Goal: Task Accomplishment & Management: Use online tool/utility

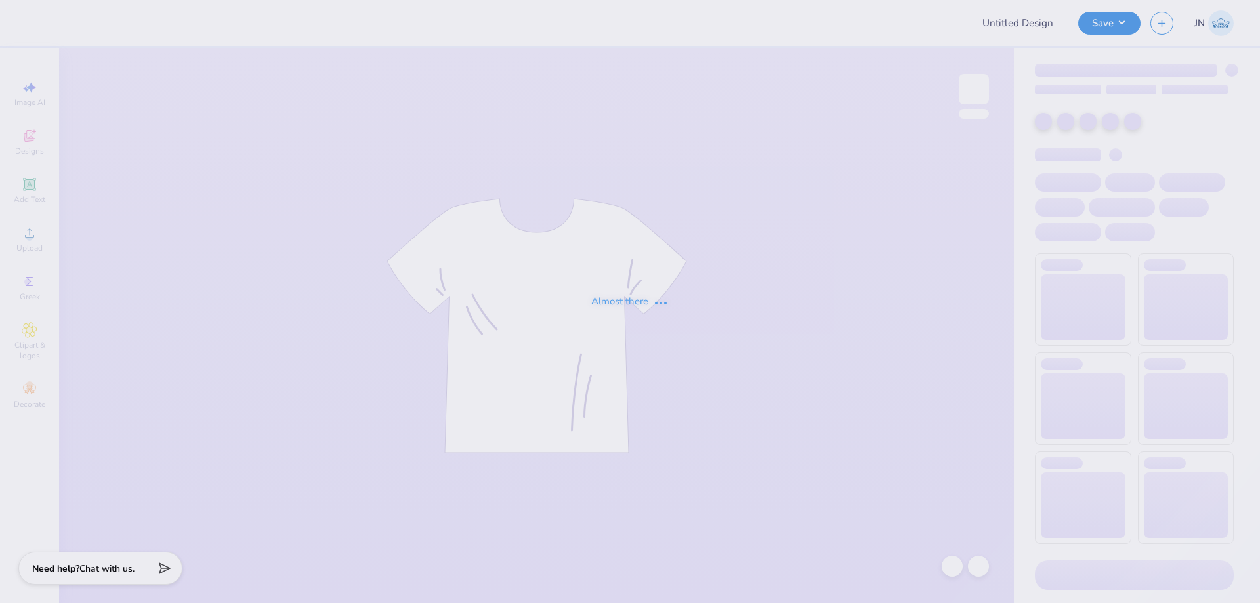
type input "FPS239915"
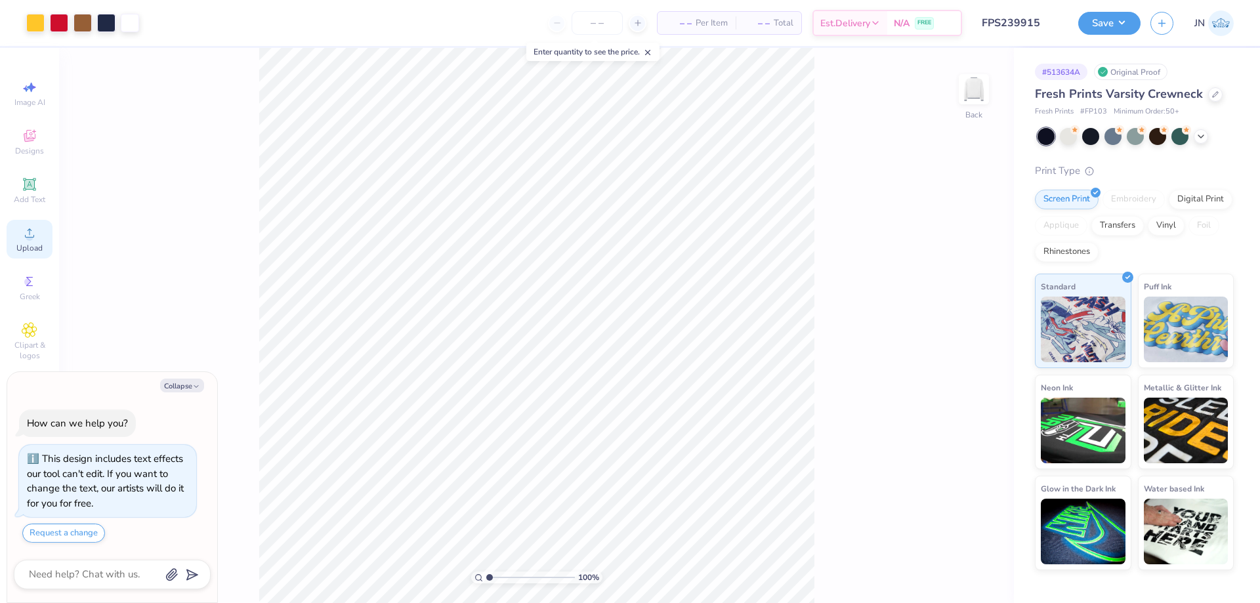
click at [12, 222] on div "Upload" at bounding box center [30, 239] width 46 height 39
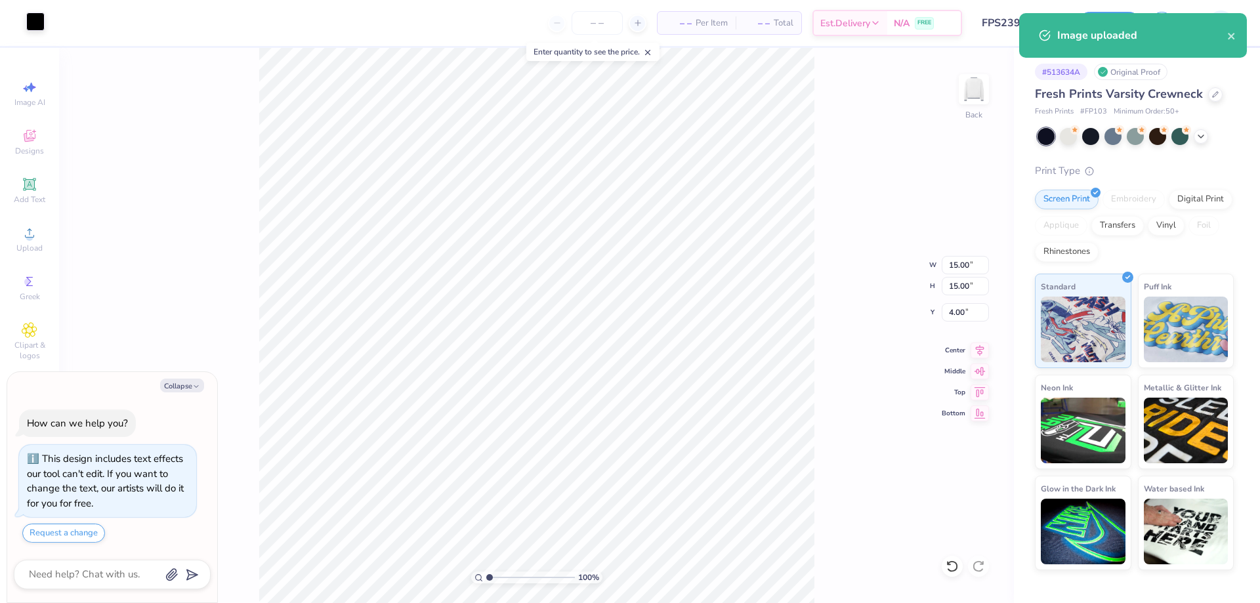
click at [41, 21] on div at bounding box center [35, 21] width 18 height 18
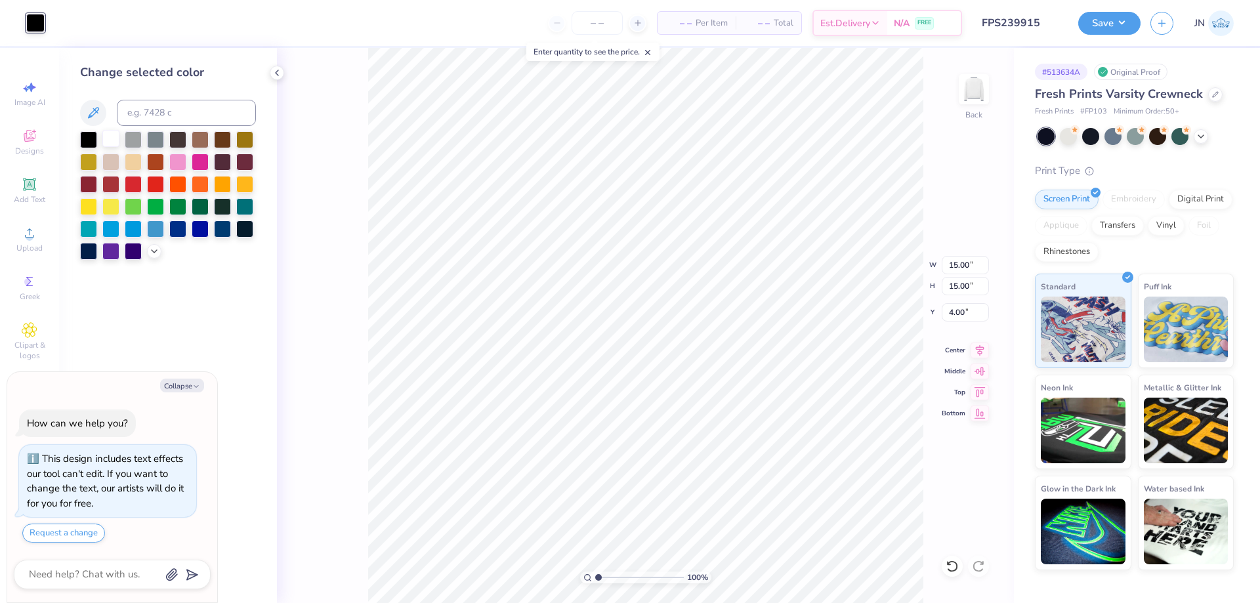
click at [115, 138] on div at bounding box center [110, 138] width 17 height 17
type textarea "x"
click at [612, 575] on input "range" at bounding box center [639, 578] width 89 height 12
drag, startPoint x: 611, startPoint y: 576, endPoint x: 602, endPoint y: 575, distance: 9.3
type input "1.41"
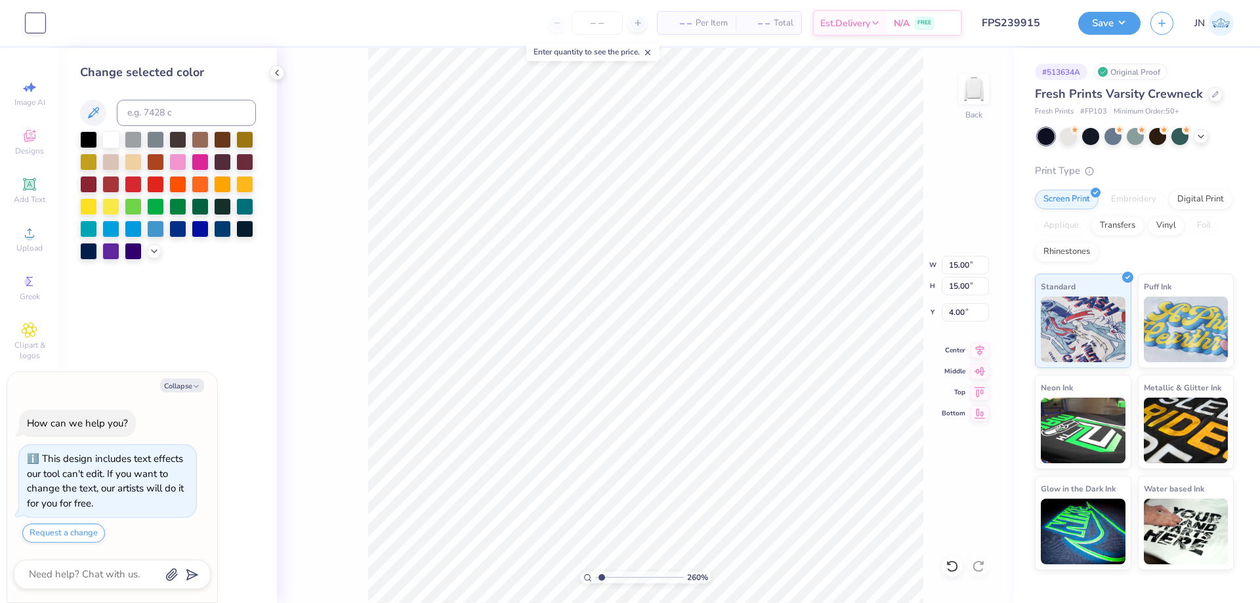
click at [602, 575] on input "range" at bounding box center [639, 578] width 89 height 12
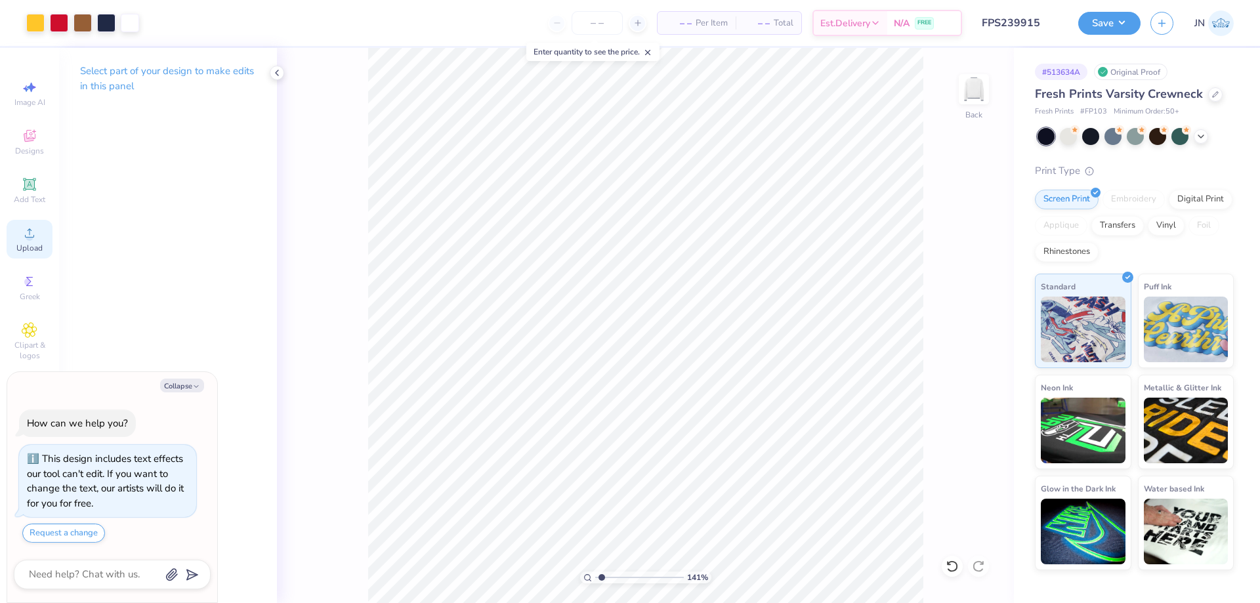
click at [29, 226] on icon at bounding box center [30, 233] width 16 height 16
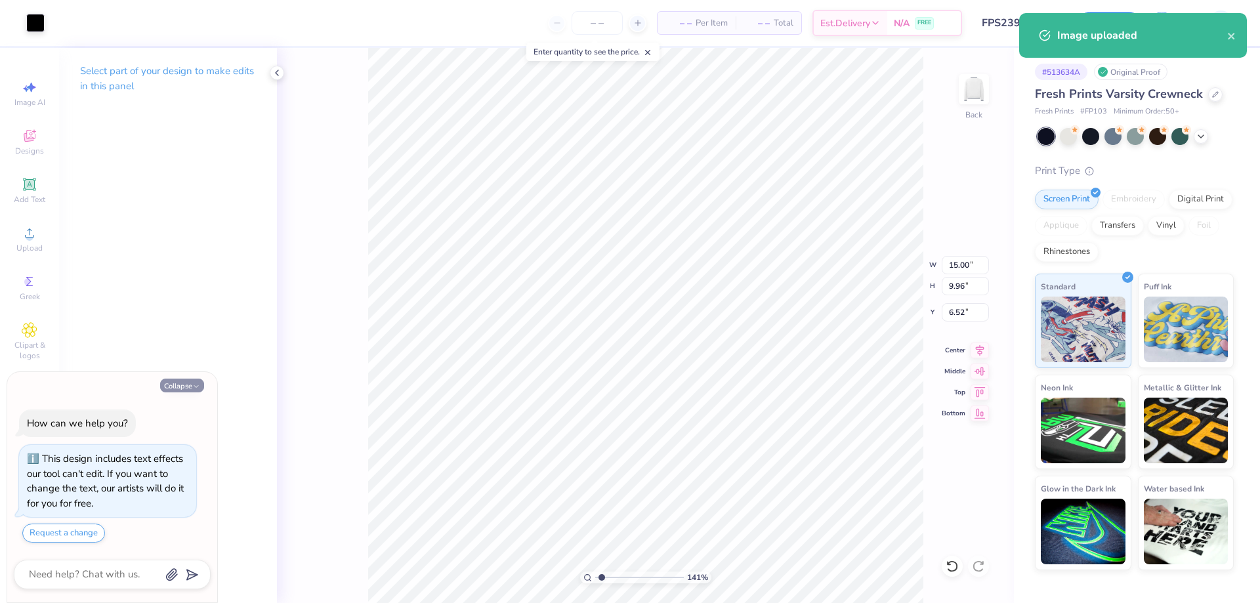
click at [182, 390] on button "Collapse" at bounding box center [182, 386] width 44 height 14
type textarea "x"
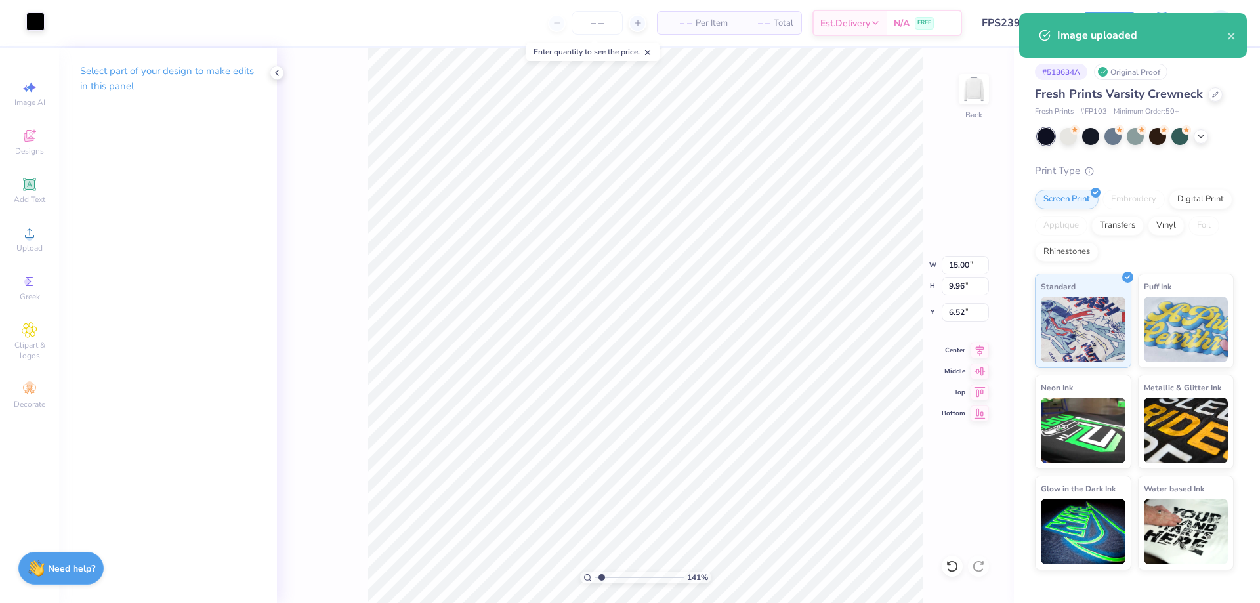
click at [28, 25] on div at bounding box center [35, 21] width 18 height 18
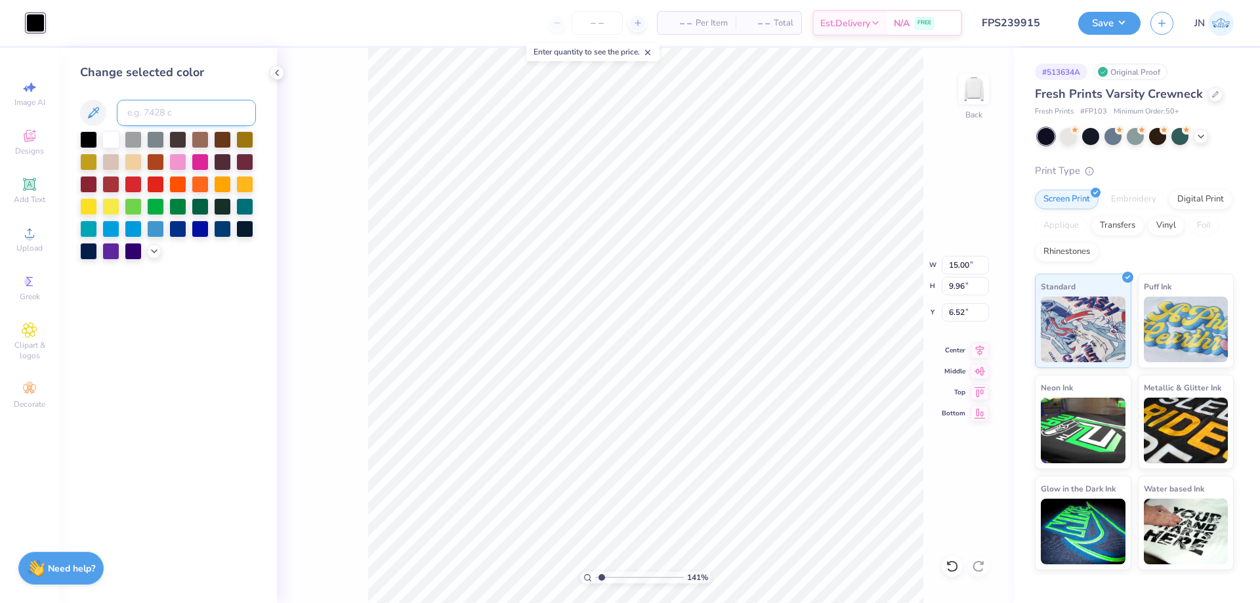
click at [169, 108] on input at bounding box center [186, 113] width 139 height 26
click at [114, 138] on div at bounding box center [110, 138] width 17 height 17
click at [193, 108] on input at bounding box center [186, 113] width 139 height 26
click at [954, 253] on div "141 % Back W 15.00 15.00 " H 9.96 9.96 " Y 6.52 6.52 " Center Middle Top Bottom" at bounding box center [645, 325] width 737 height 555
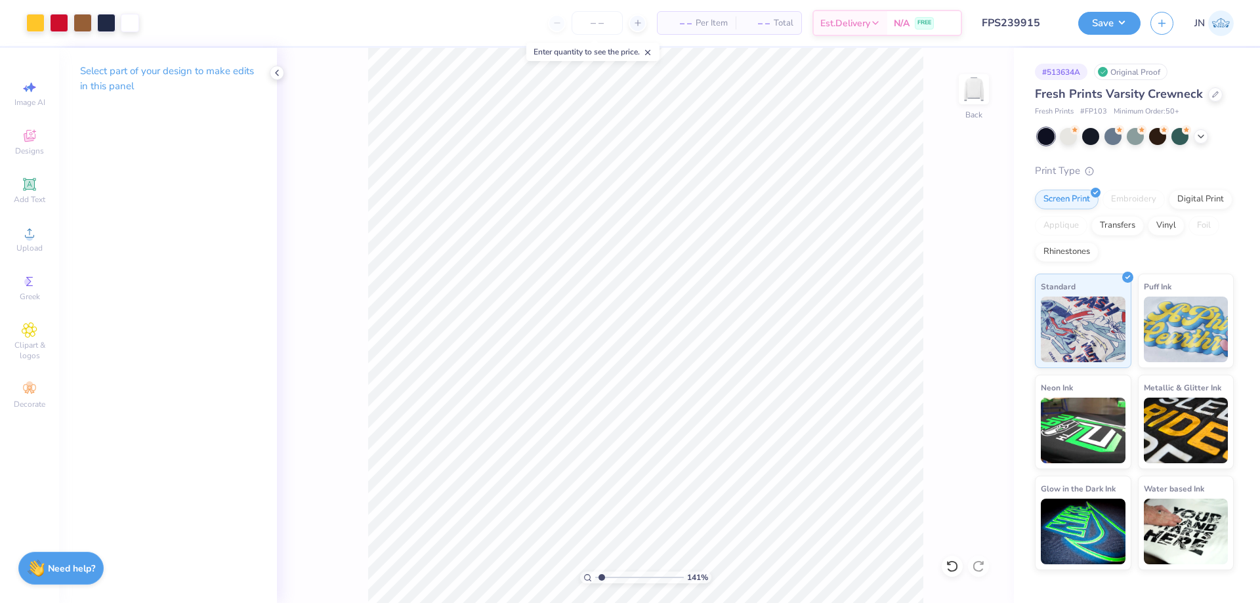
click at [954, 259] on div "141 % Back" at bounding box center [645, 325] width 737 height 555
click at [953, 261] on input "15.00" at bounding box center [965, 265] width 47 height 18
type input "14.00"
type input "9.30"
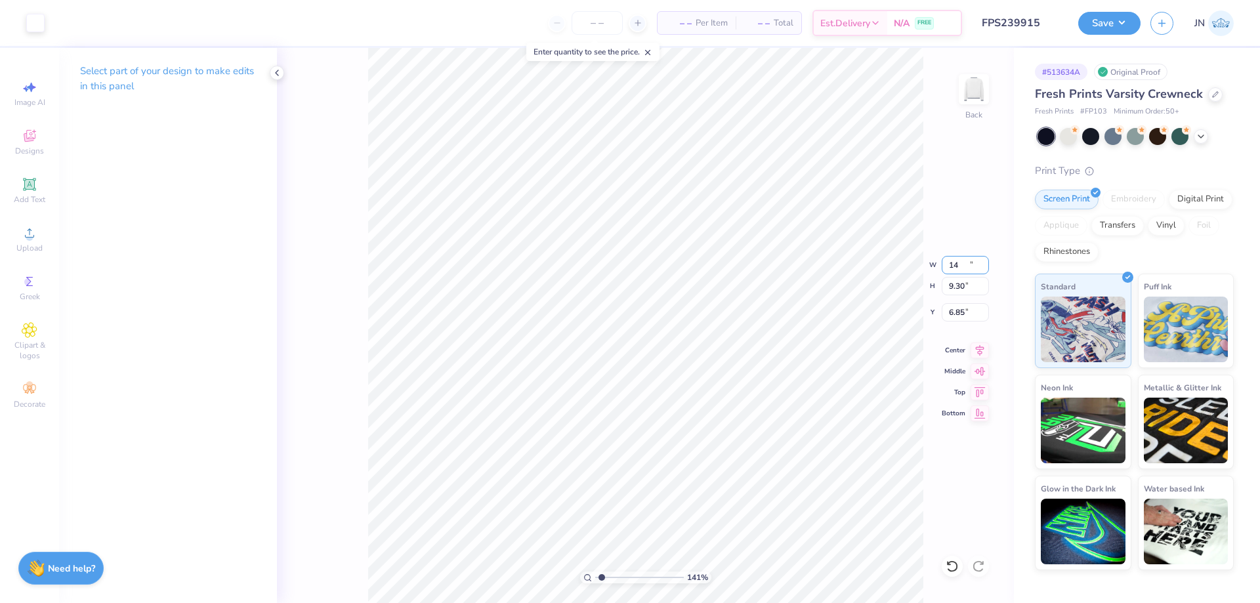
type input "6.85"
type input "4.35"
type input "3.82"
type input "9.30"
click at [960, 310] on input "6.85" at bounding box center [965, 312] width 47 height 18
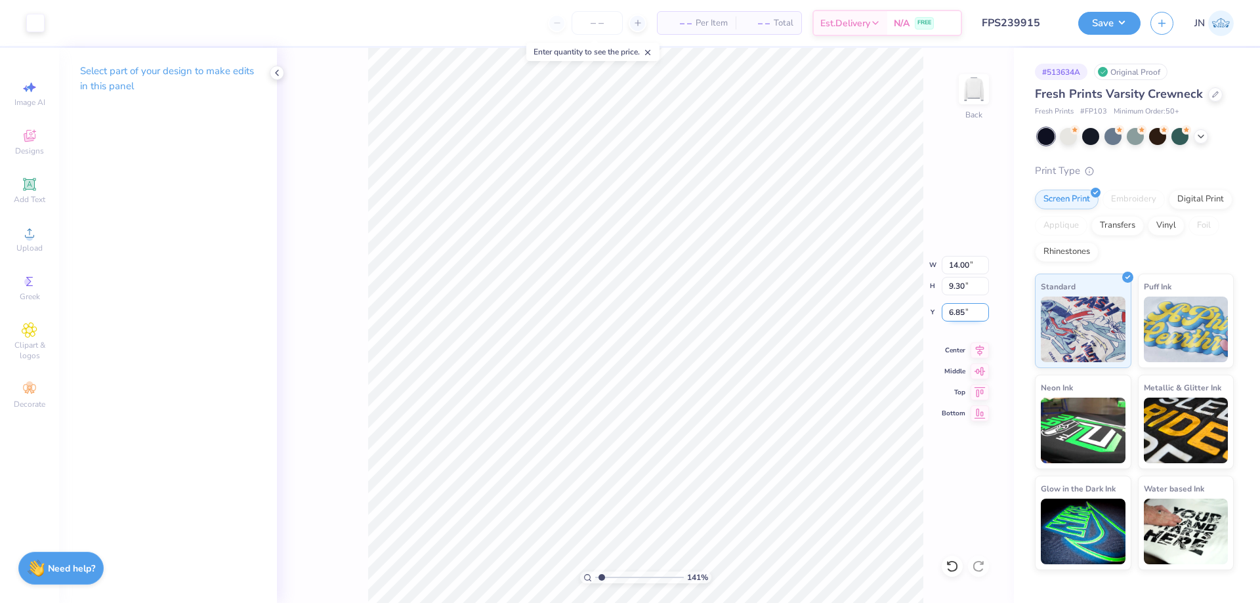
click at [960, 310] on input "6.85" at bounding box center [965, 312] width 47 height 18
type input "3.82"
click at [356, 251] on div "141 % Back" at bounding box center [645, 325] width 737 height 555
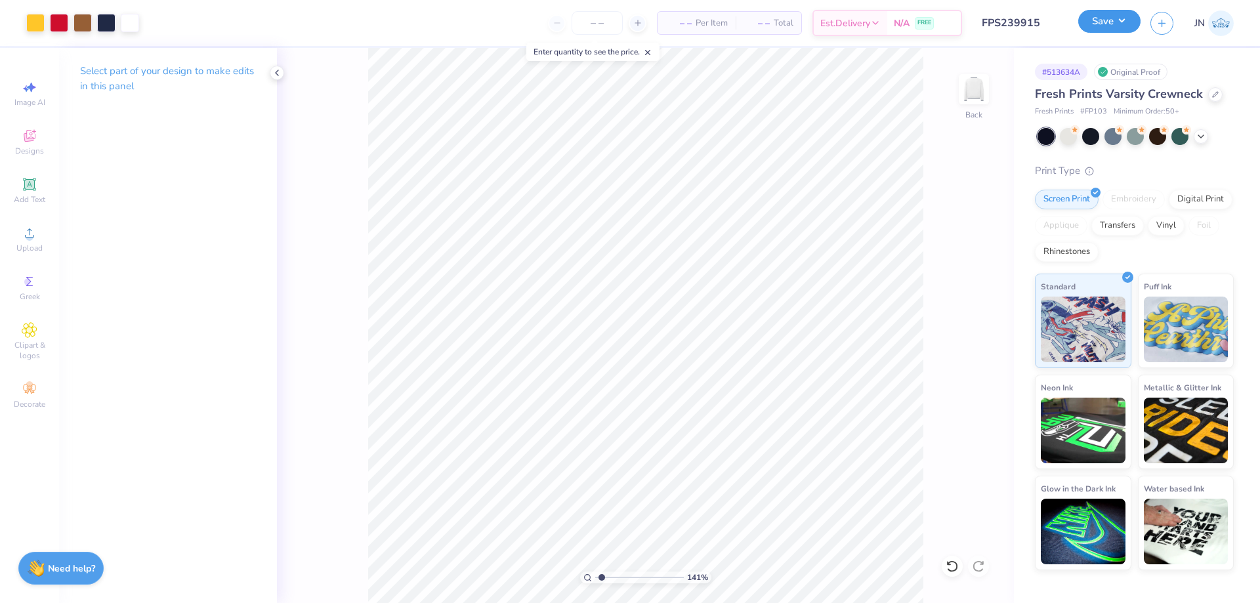
click at [1110, 26] on button "Save" at bounding box center [1109, 21] width 62 height 23
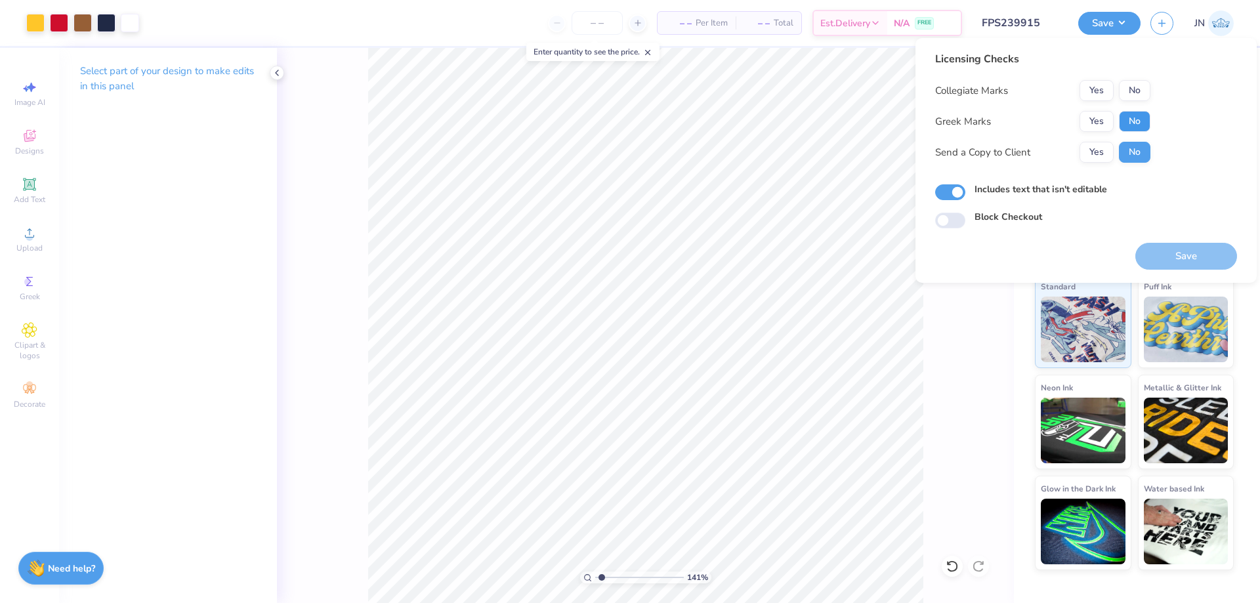
click at [1140, 122] on button "No" at bounding box center [1134, 121] width 31 height 21
click at [1134, 87] on button "No" at bounding box center [1134, 90] width 31 height 21
click at [1173, 260] on button "Save" at bounding box center [1186, 256] width 102 height 27
click at [1100, 114] on button "Yes" at bounding box center [1096, 121] width 34 height 21
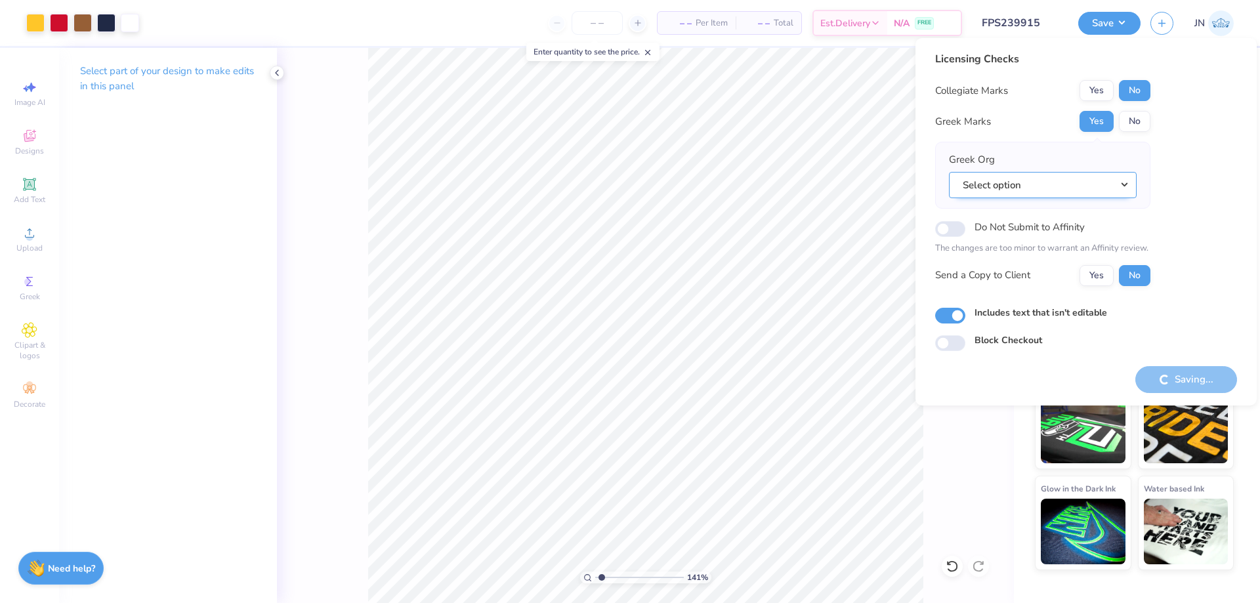
click at [1022, 195] on button "Select option" at bounding box center [1043, 185] width 188 height 27
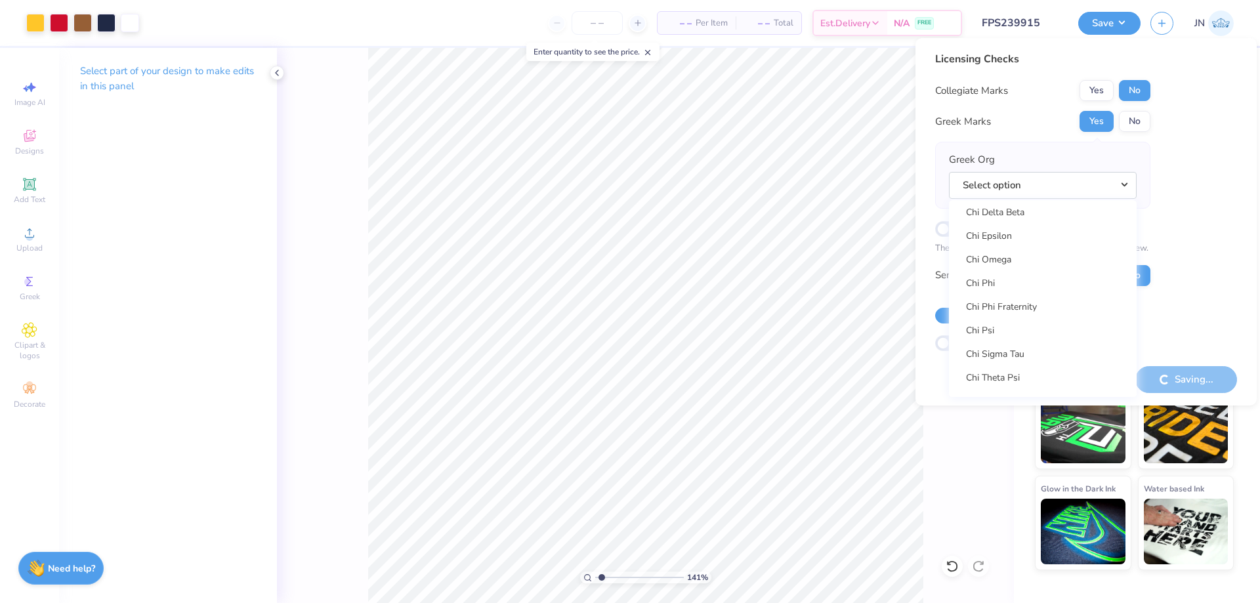
scroll to position [2428, 0]
click at [1007, 320] on link "Chi Psi" at bounding box center [1042, 316] width 177 height 22
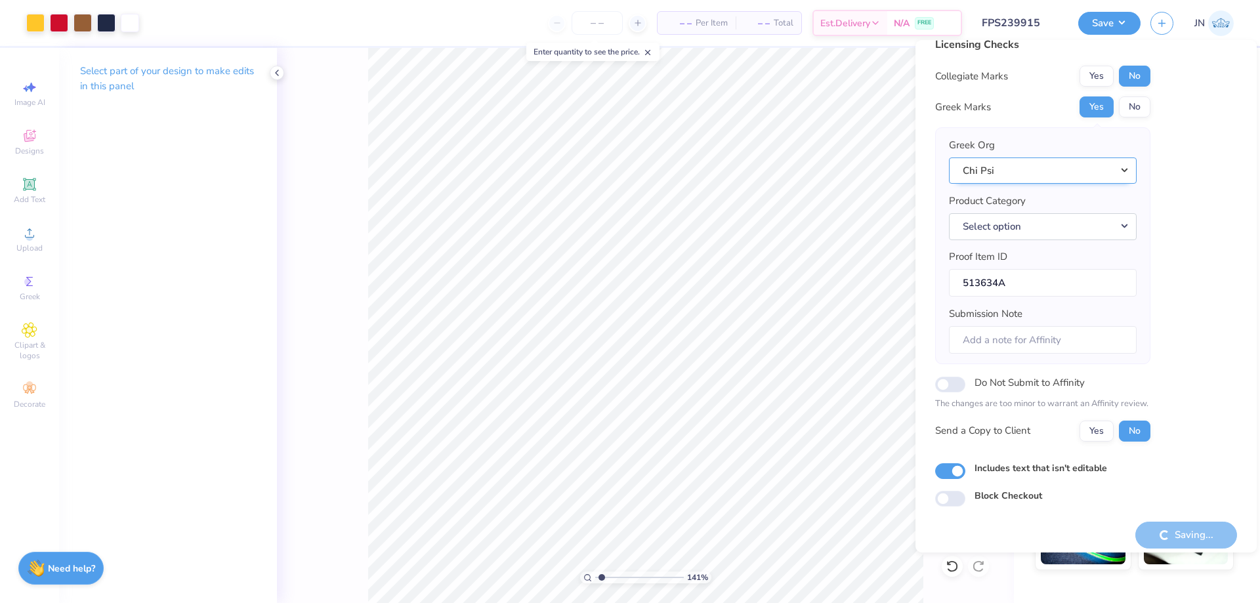
scroll to position [25, 0]
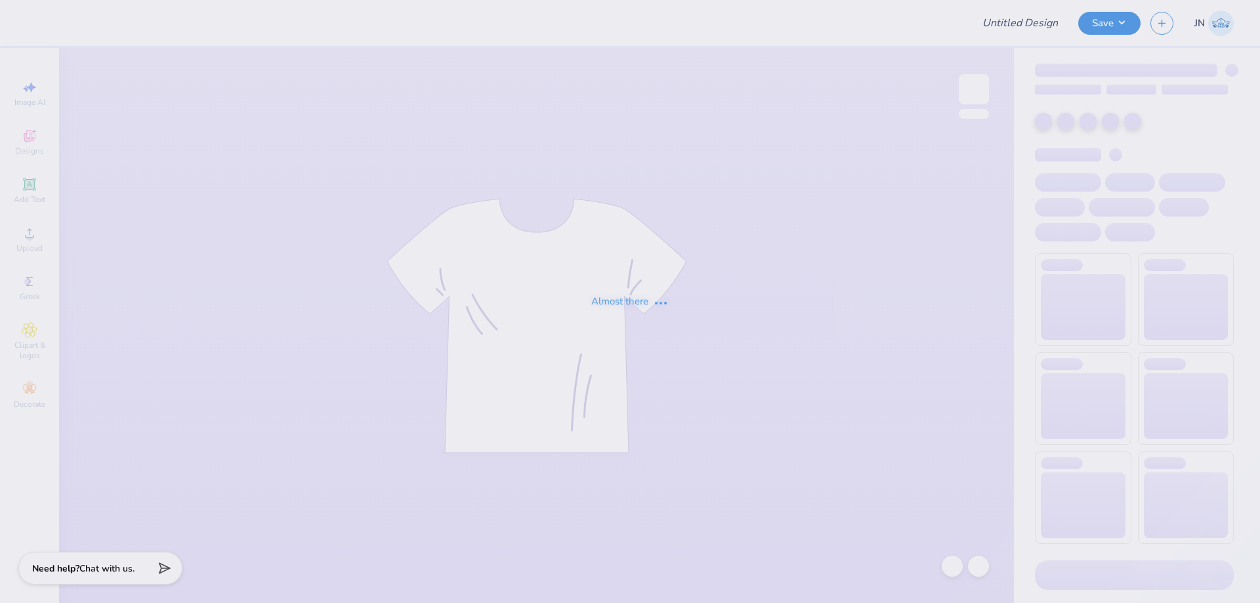
type input "FPS239772"
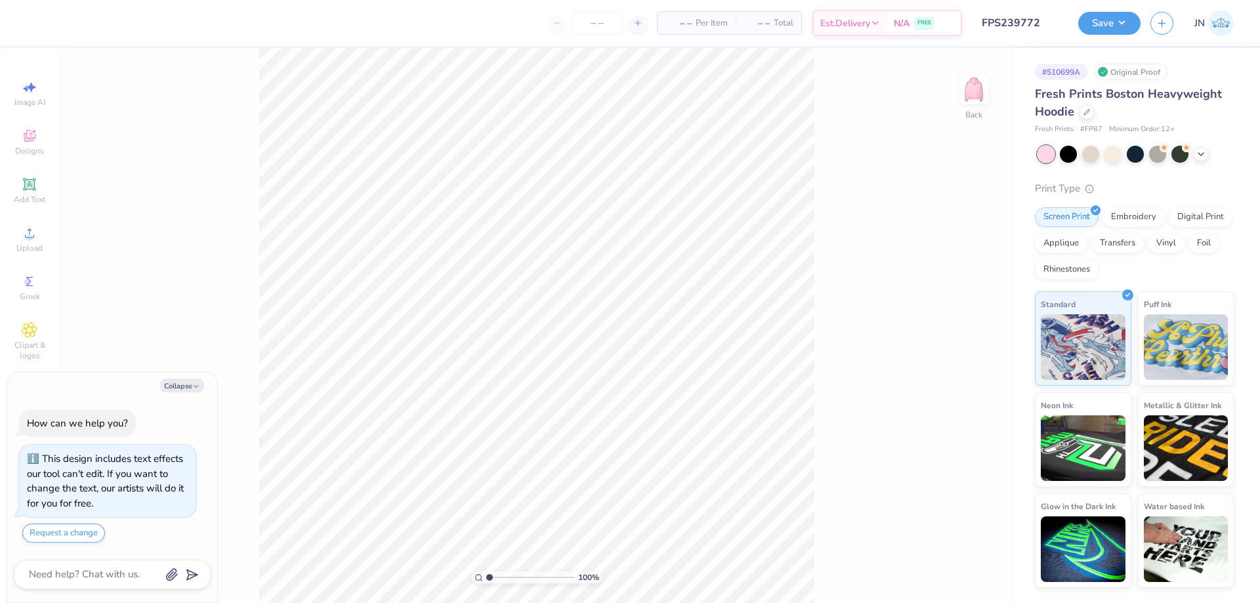
type textarea "x"
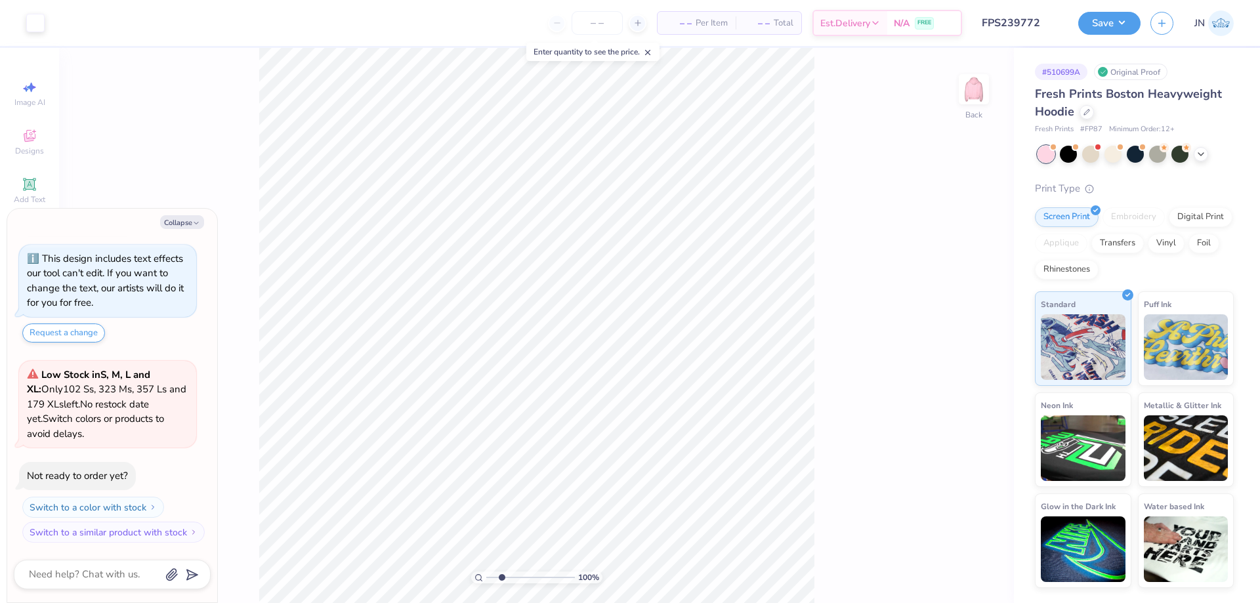
click at [501, 577] on input "range" at bounding box center [530, 578] width 89 height 12
type input "2.53"
click at [503, 577] on input "range" at bounding box center [530, 578] width 89 height 12
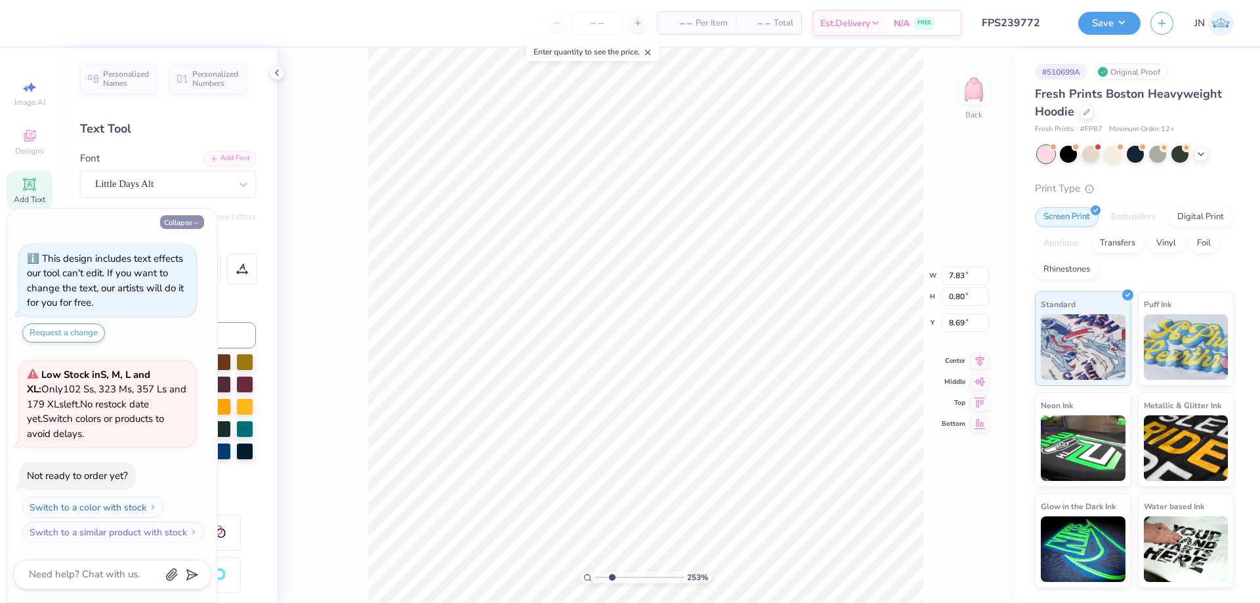
click at [191, 215] on button "Collapse" at bounding box center [182, 222] width 44 height 14
type textarea "x"
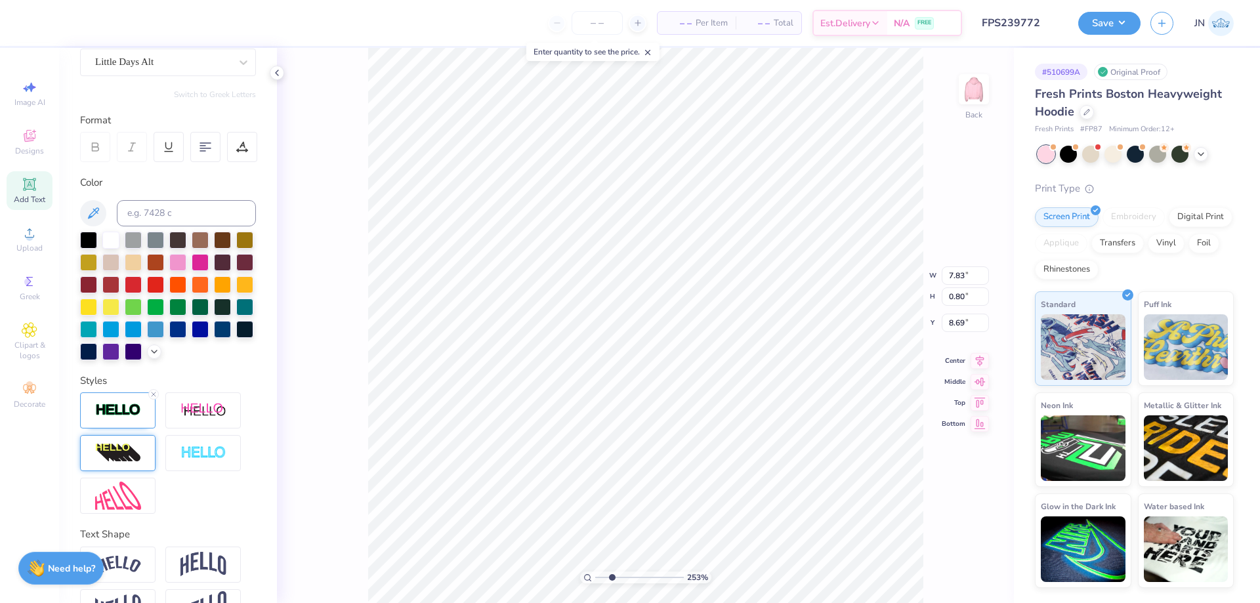
scroll to position [131, 0]
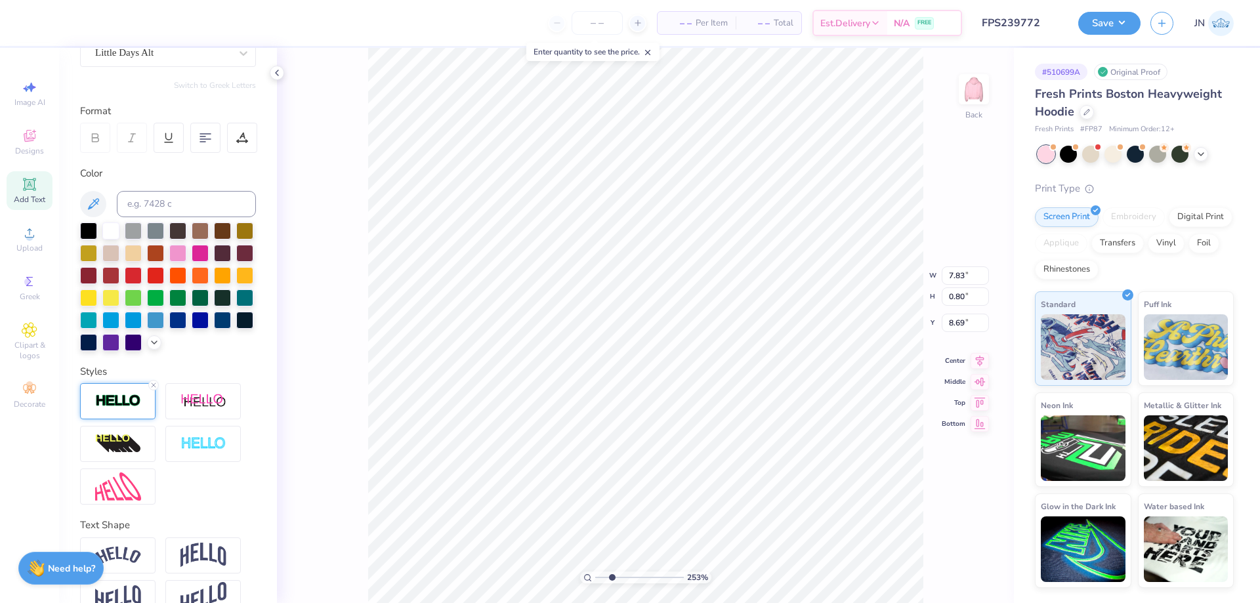
click at [117, 415] on div at bounding box center [117, 401] width 75 height 36
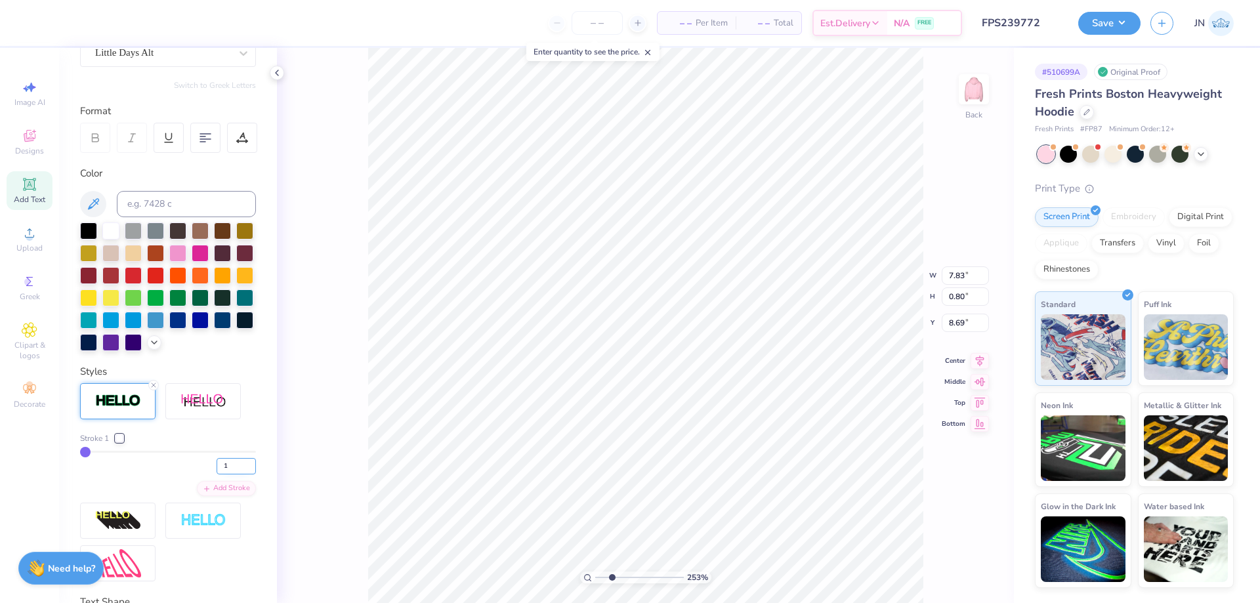
click at [220, 474] on input "1" at bounding box center [236, 466] width 39 height 16
type input "2"
click at [241, 474] on input "2" at bounding box center [236, 466] width 39 height 16
type input "2"
click at [612, 574] on input "range" at bounding box center [639, 578] width 89 height 12
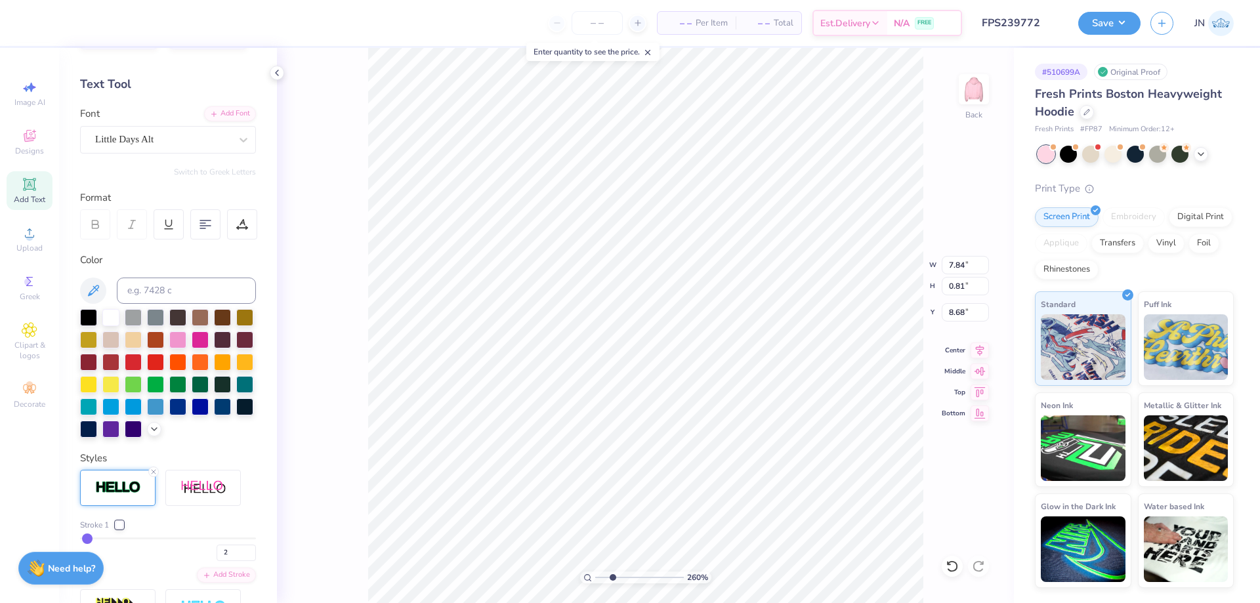
scroll to position [0, 0]
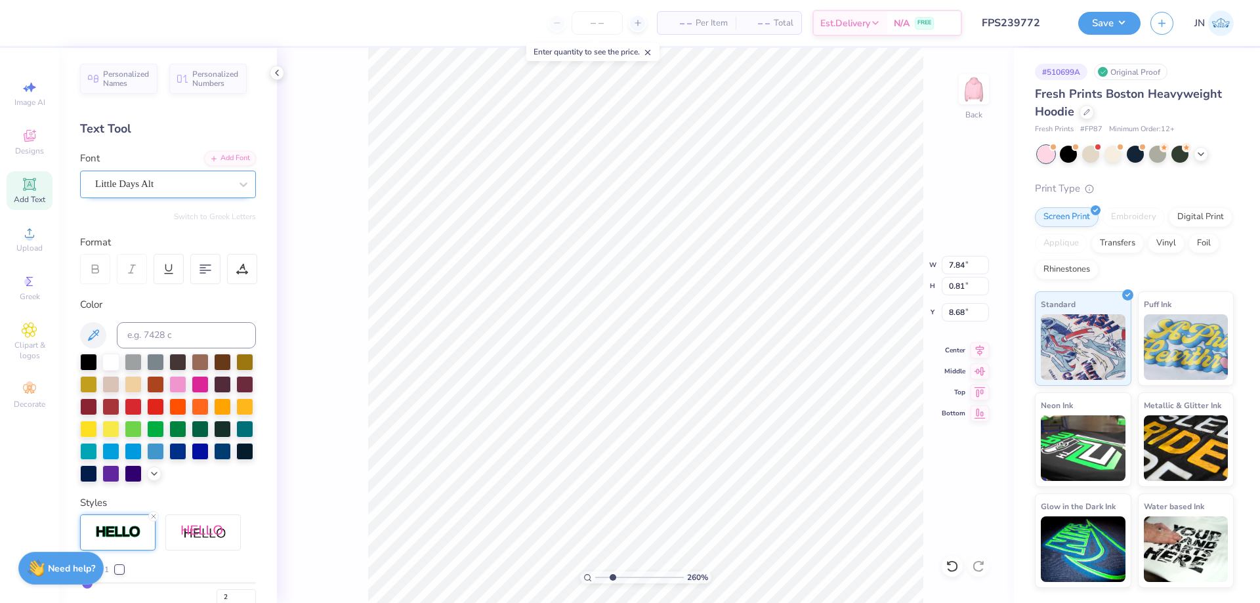
click at [173, 183] on div "Little Days Alt" at bounding box center [163, 184] width 138 height 20
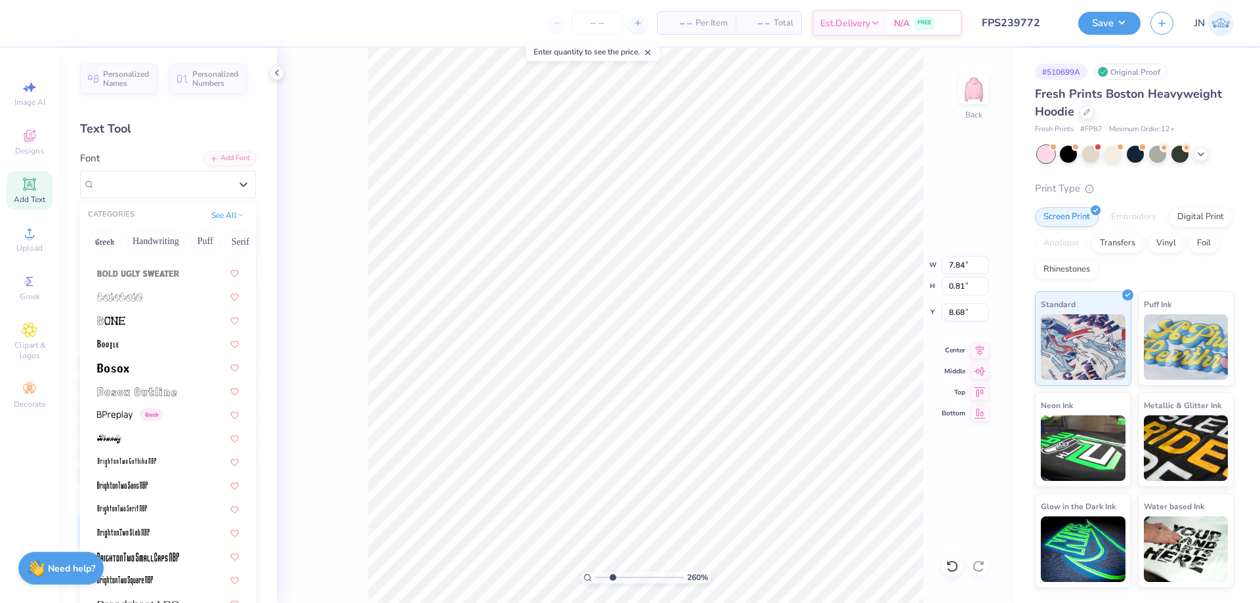
scroll to position [853, 0]
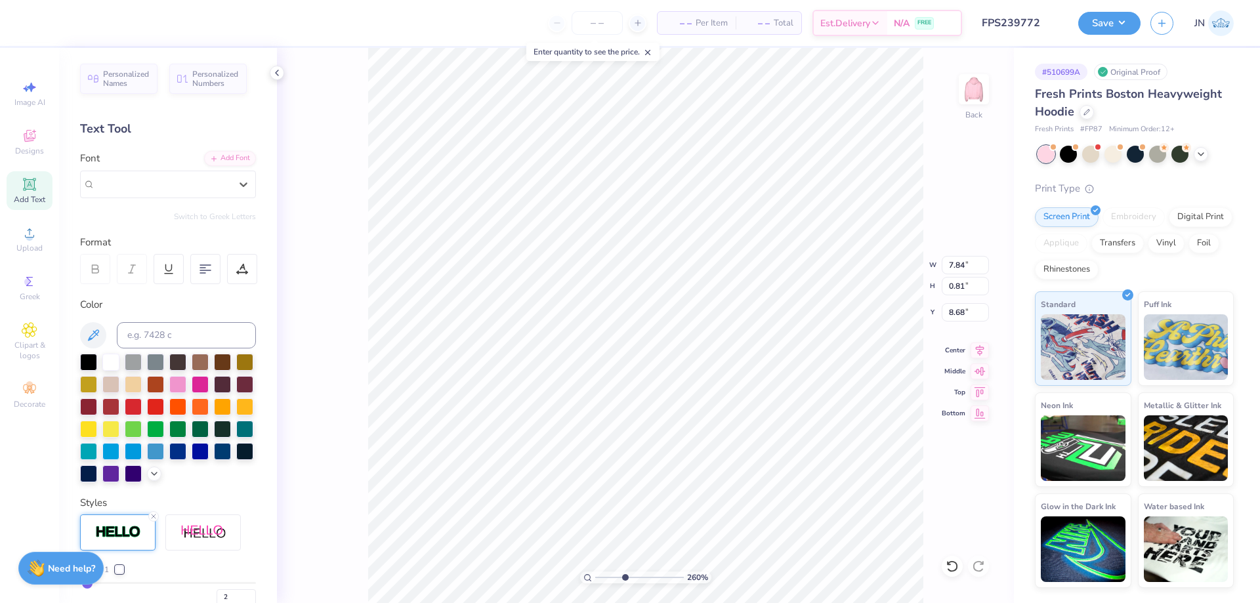
click at [625, 577] on input "range" at bounding box center [639, 578] width 89 height 12
drag, startPoint x: 625, startPoint y: 577, endPoint x: 608, endPoint y: 584, distance: 17.9
click at [608, 583] on input "range" at bounding box center [639, 578] width 89 height 12
drag, startPoint x: 606, startPoint y: 578, endPoint x: 595, endPoint y: 578, distance: 10.5
type input "1"
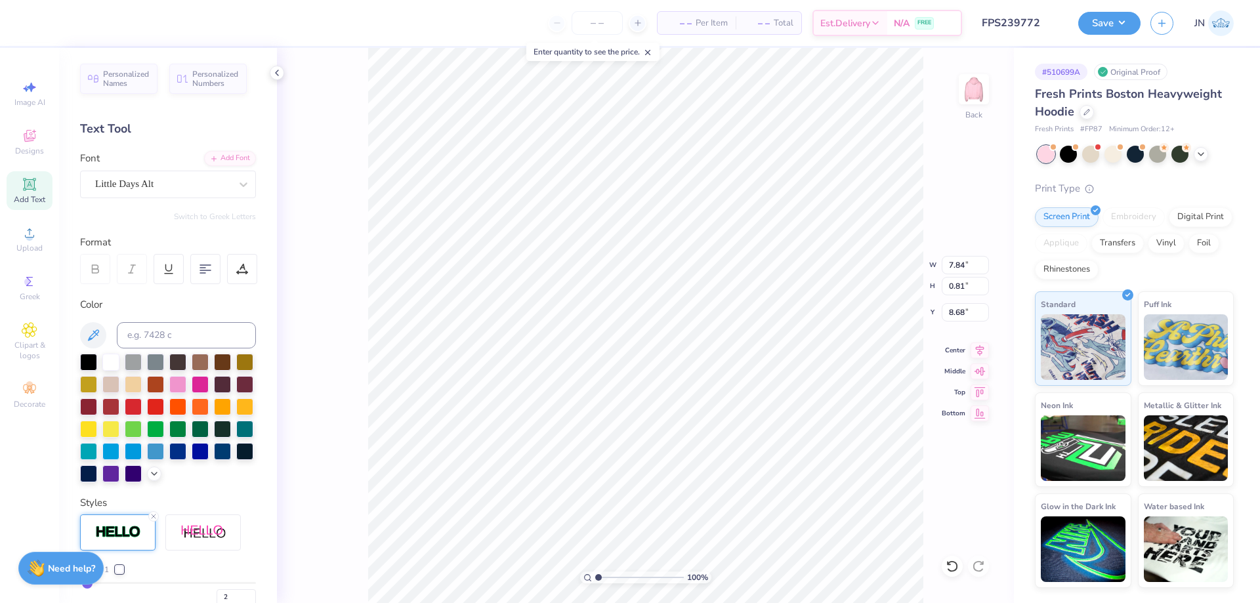
click at [595, 578] on input "range" at bounding box center [639, 578] width 89 height 12
type input "12.50"
type input "5.69"
type input "3.00"
click at [606, 580] on input "range" at bounding box center [639, 578] width 89 height 12
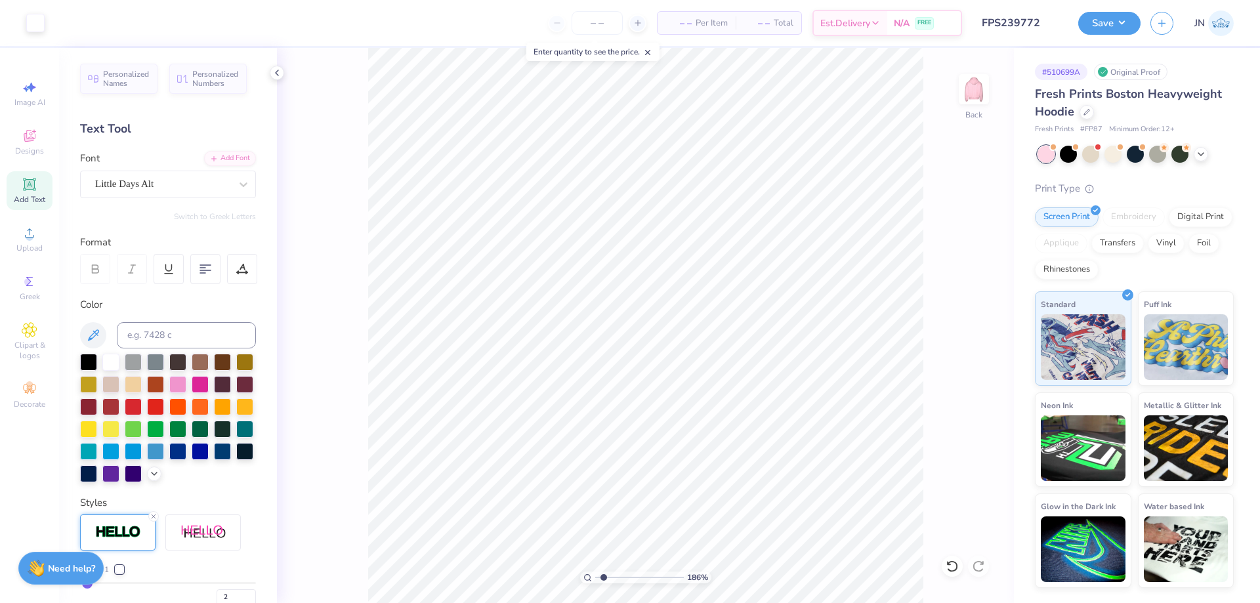
type input "1.63"
click at [604, 578] on input "range" at bounding box center [639, 578] width 89 height 12
click at [12, 234] on div "Upload" at bounding box center [30, 239] width 46 height 39
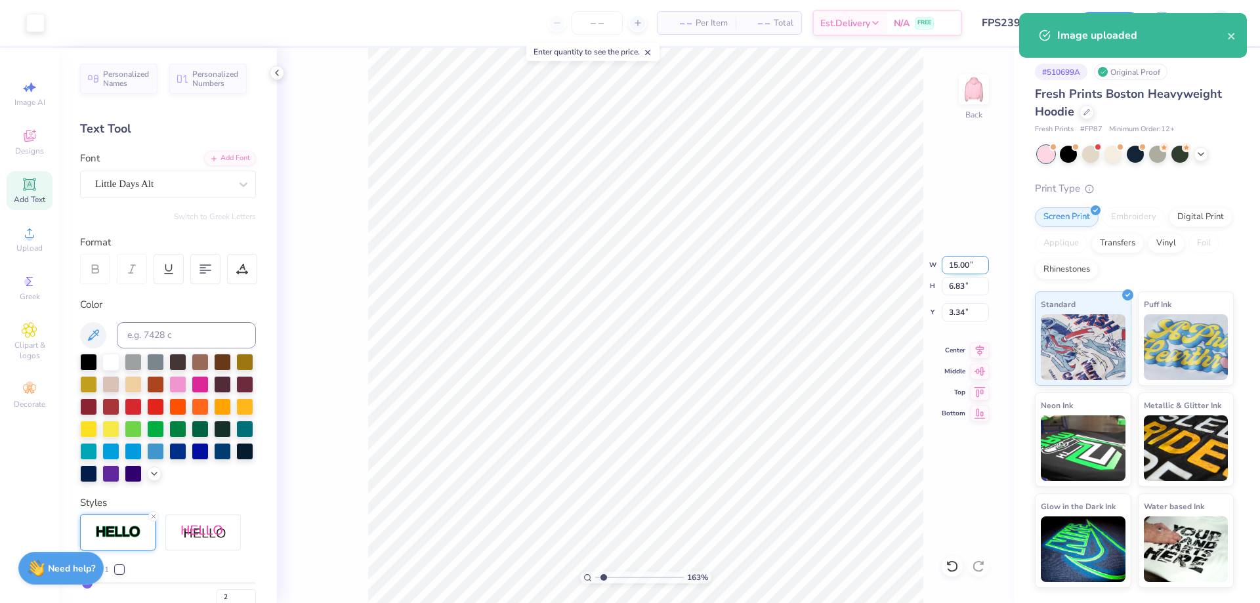
click at [957, 264] on input "15.00" at bounding box center [965, 265] width 47 height 18
type input "12.00"
type input "5.46"
type input "4.02"
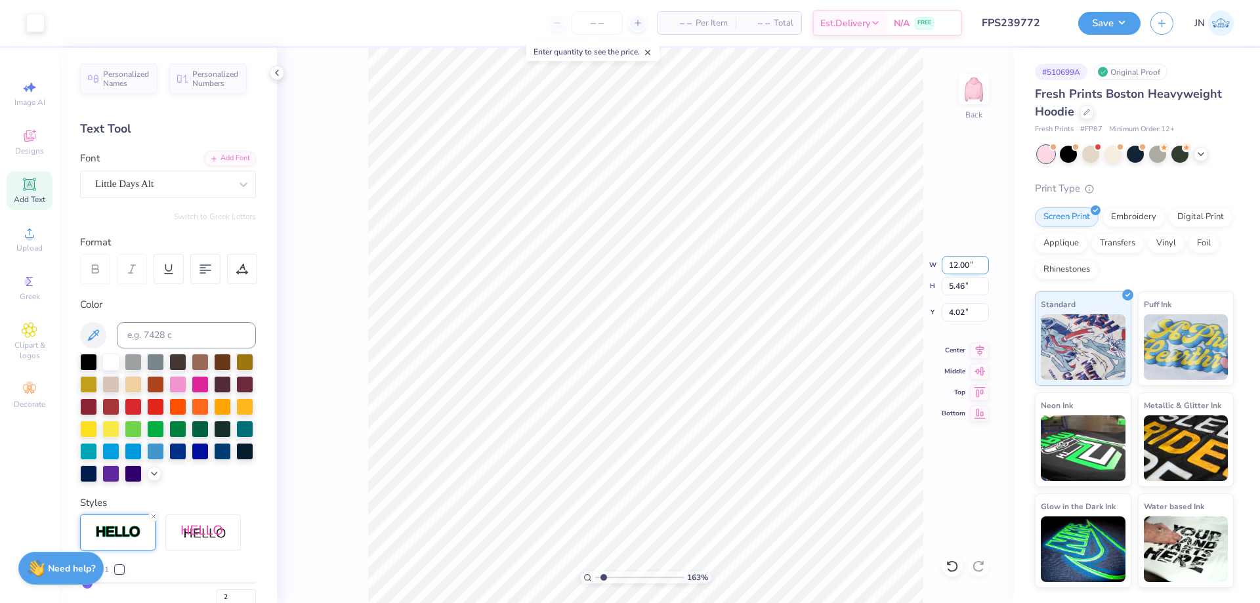
click at [962, 263] on input "12.00" at bounding box center [965, 265] width 47 height 18
type input "12.50"
type input "5.69"
click at [952, 318] on input "3.90" at bounding box center [965, 312] width 47 height 18
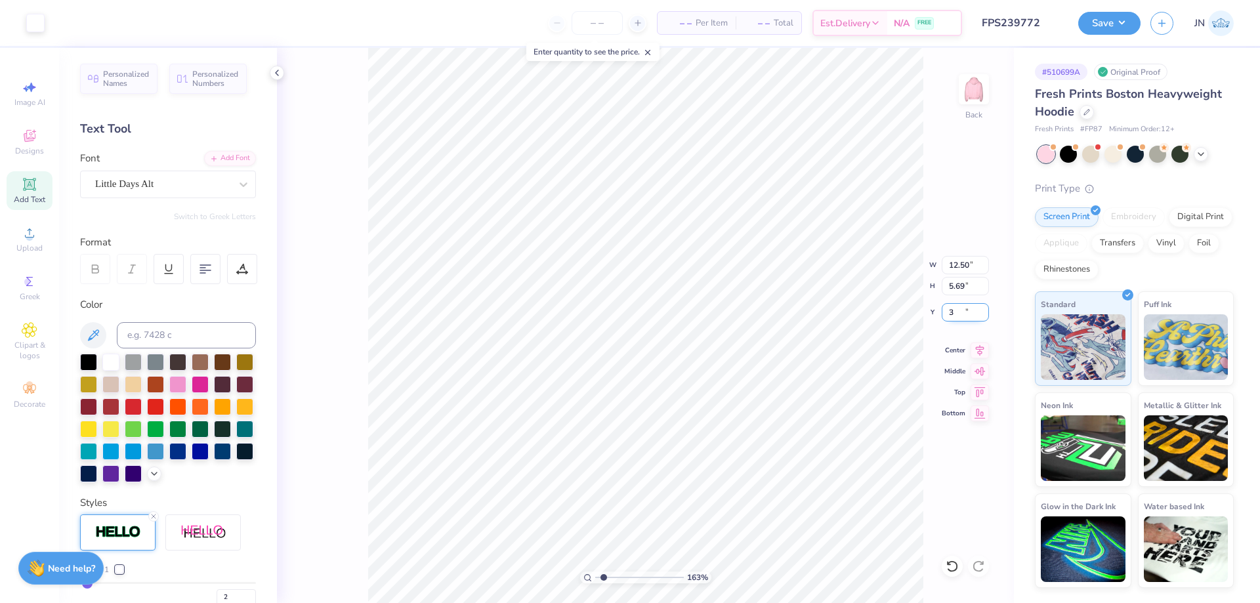
type input "3.00"
click at [978, 349] on icon at bounding box center [980, 348] width 9 height 11
click at [955, 316] on input "3.00" at bounding box center [965, 312] width 47 height 18
type input "2.50"
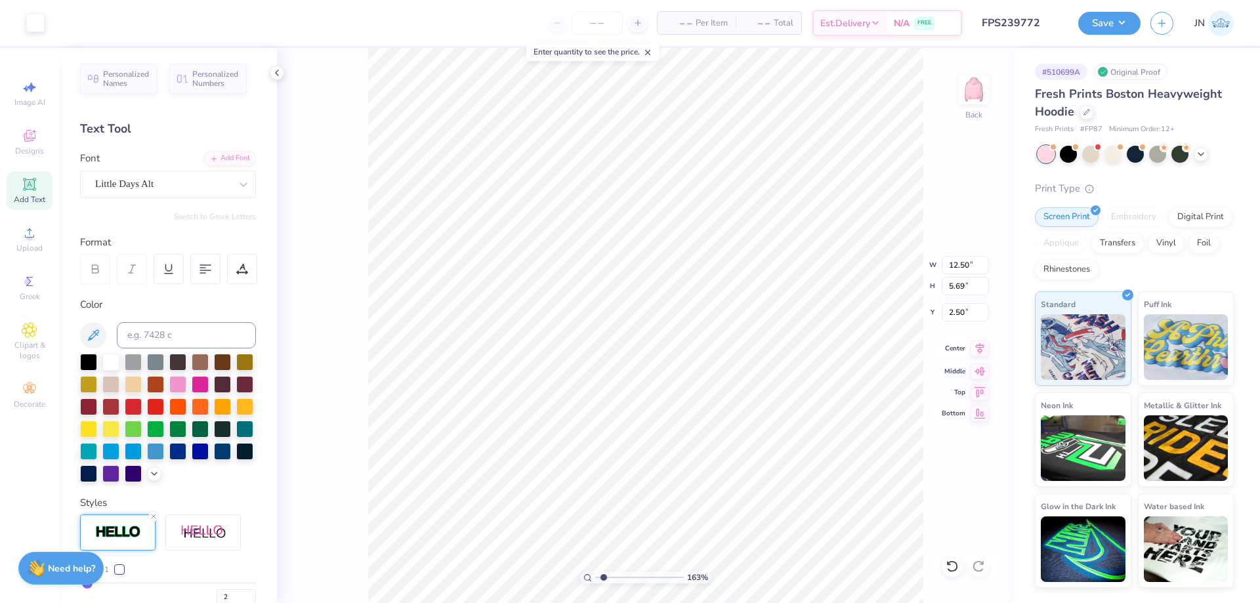
click at [976, 345] on icon at bounding box center [979, 349] width 18 height 16
click at [213, 180] on div "Little Days Alt" at bounding box center [163, 184] width 138 height 20
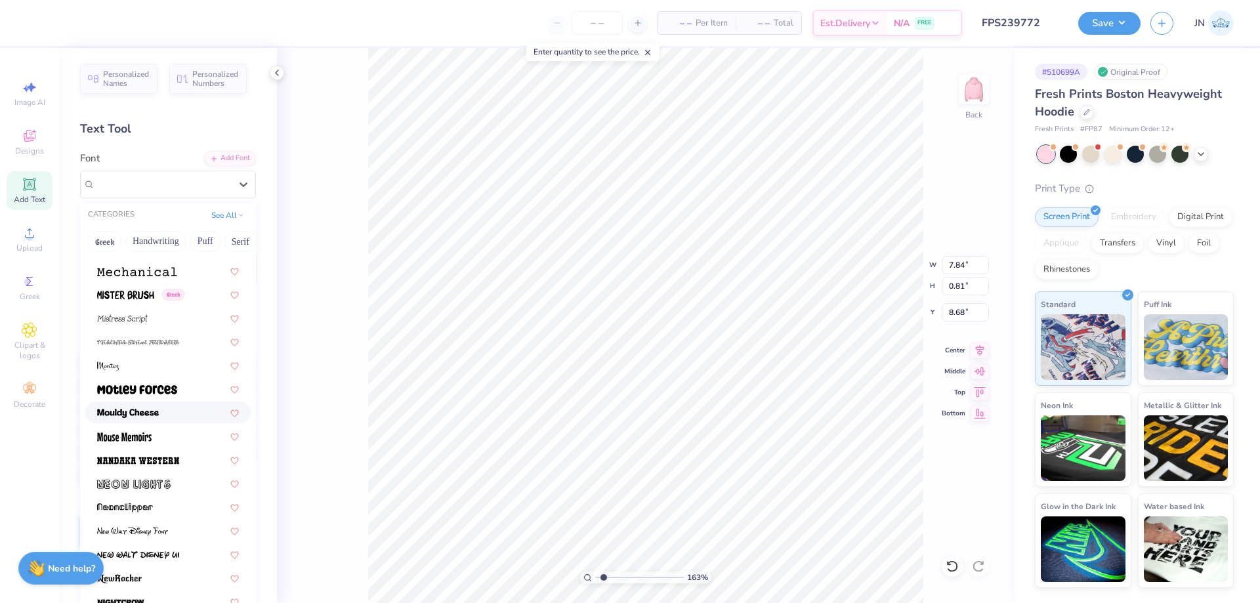
scroll to position [5381, 0]
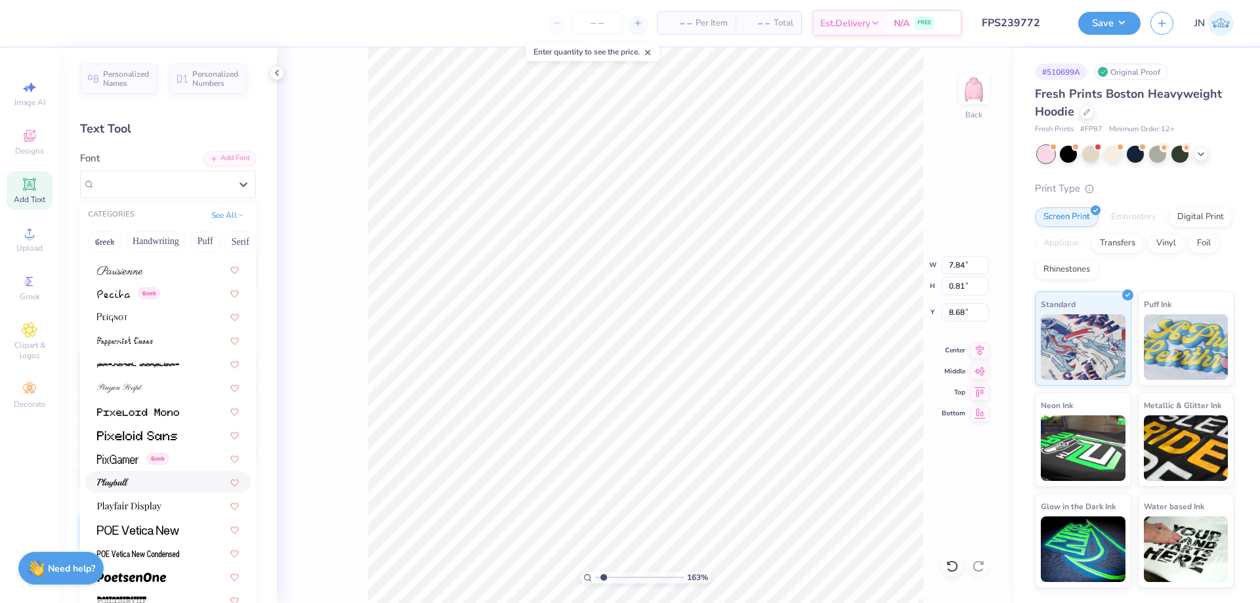
click at [142, 483] on div at bounding box center [168, 482] width 142 height 14
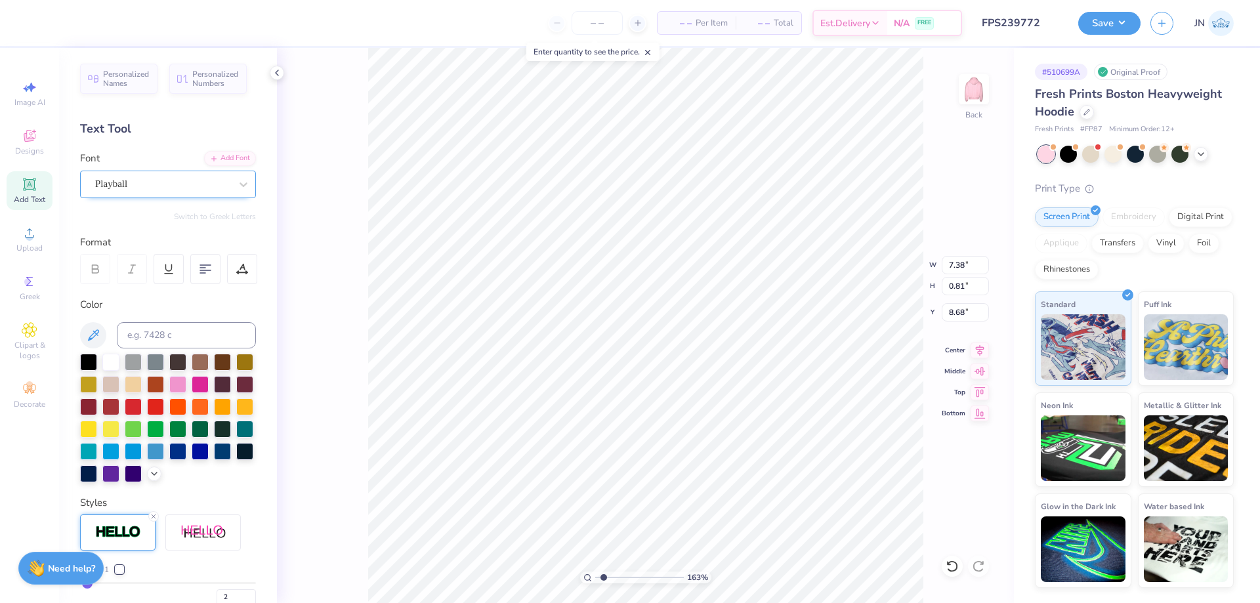
click at [136, 192] on div at bounding box center [162, 184] width 135 height 18
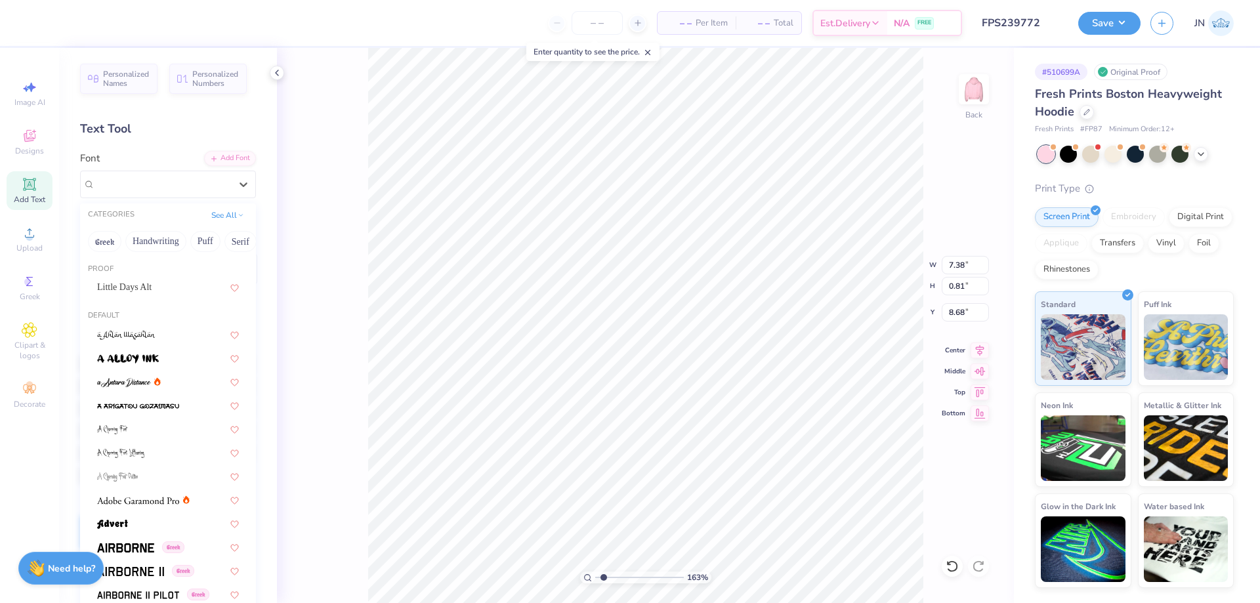
scroll to position [0, 0]
click at [223, 146] on div "Personalized Names Personalized Numbers Text Tool Add Font Font option Broadshe…" at bounding box center [168, 325] width 218 height 555
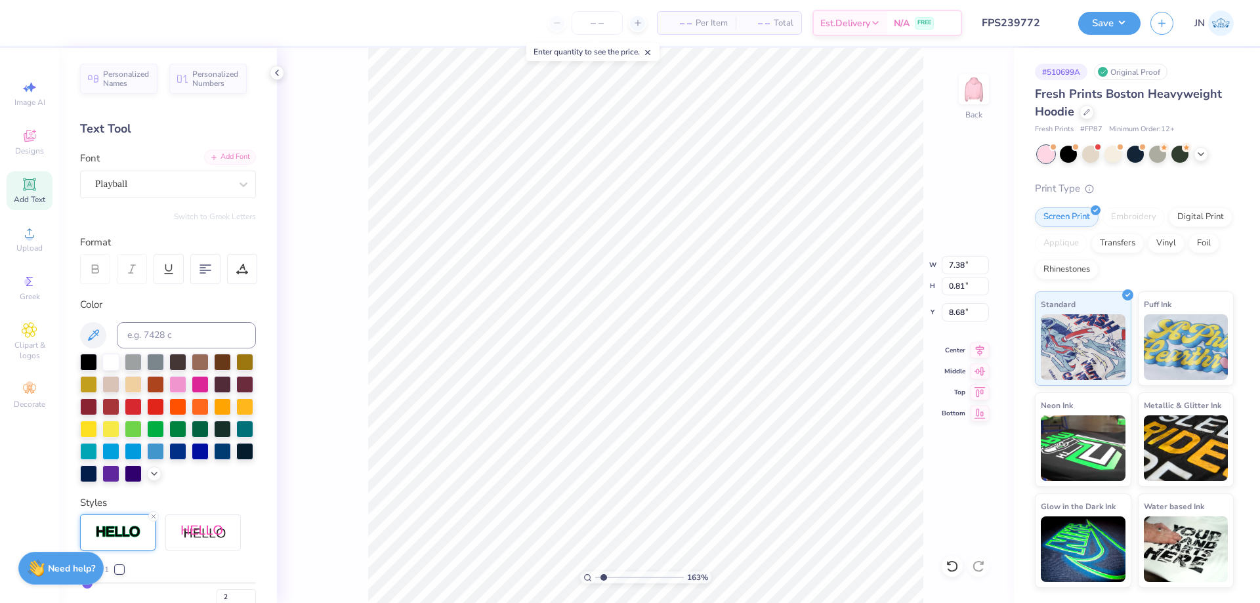
click at [220, 152] on div "Add Font" at bounding box center [230, 157] width 52 height 15
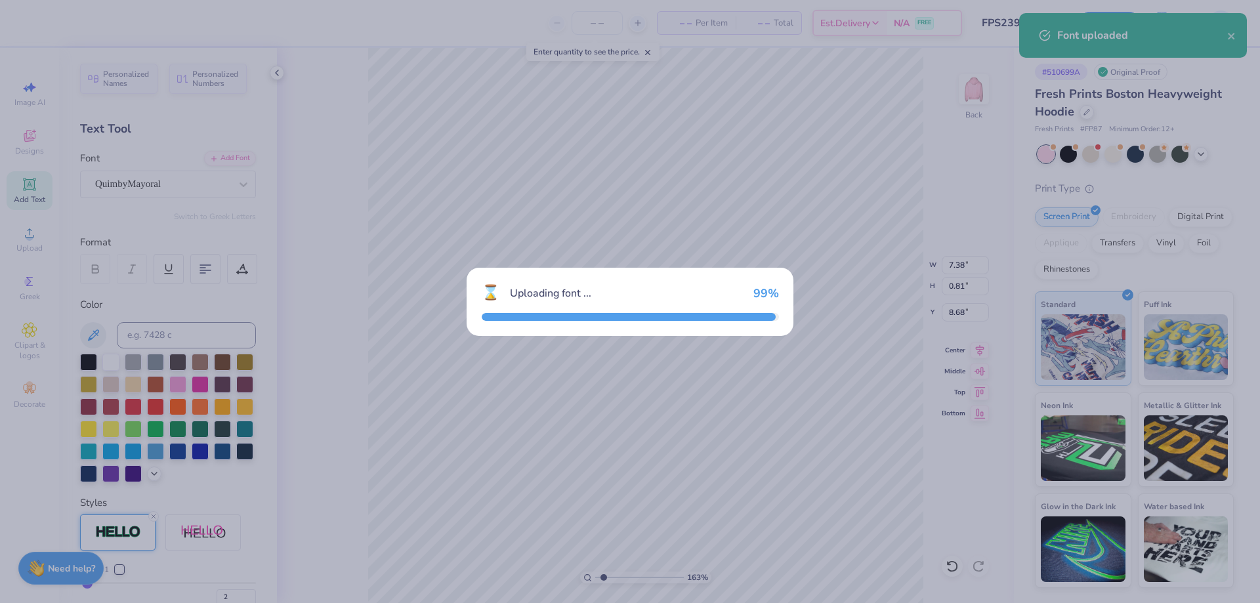
type input "6.64"
type input "0.98"
type input "8.60"
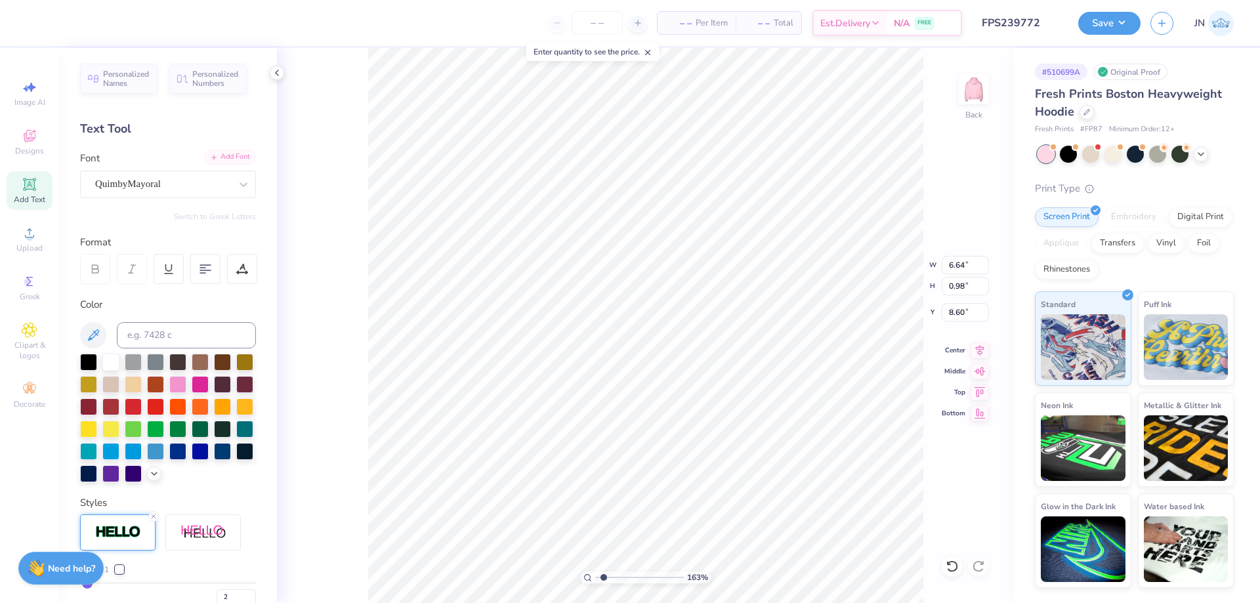
click at [222, 160] on div "Add Font" at bounding box center [230, 157] width 52 height 15
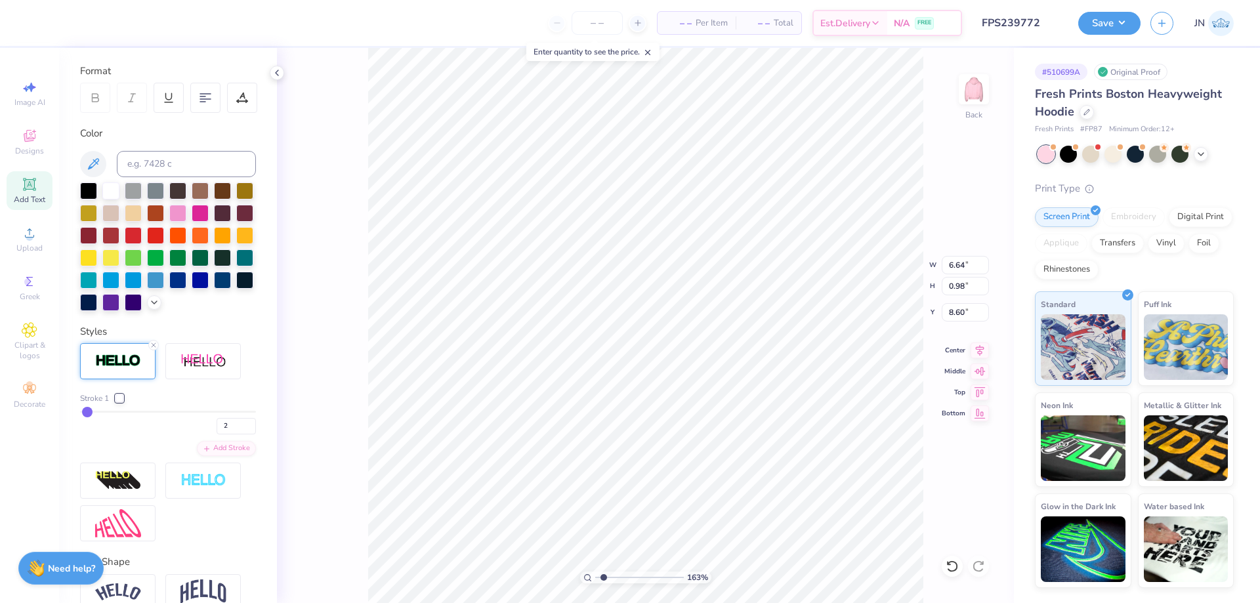
scroll to position [259, 0]
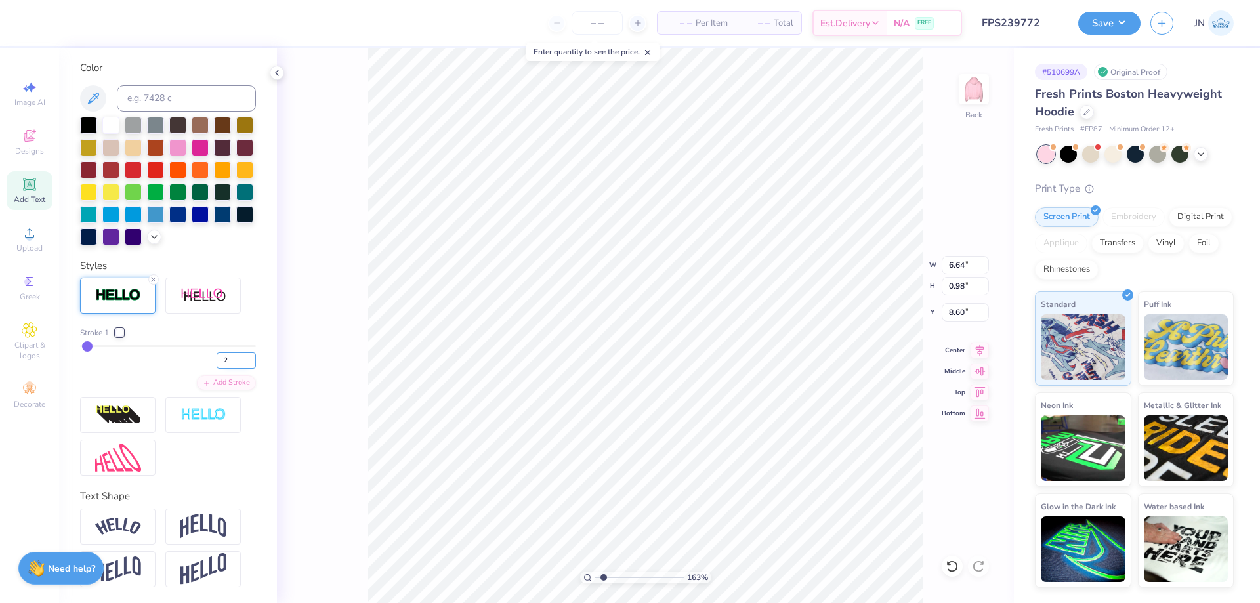
click at [222, 355] on input "2" at bounding box center [236, 360] width 39 height 16
type input "1"
click at [240, 361] on input "1" at bounding box center [236, 360] width 39 height 16
type input "1"
type input "8.19"
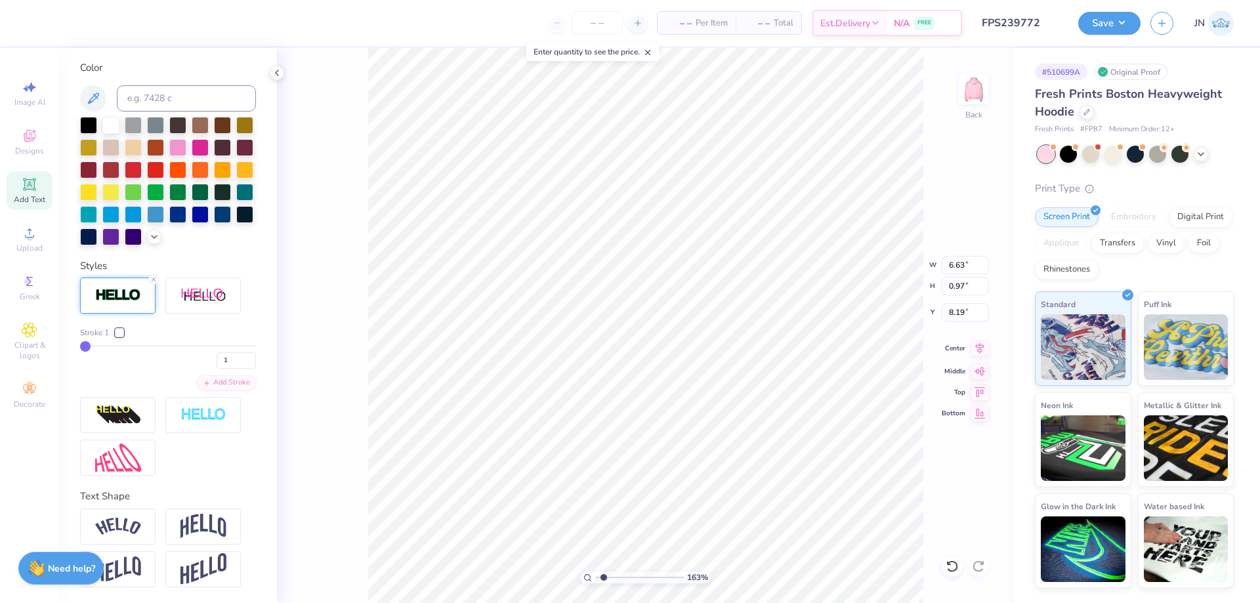
click at [977, 353] on icon at bounding box center [979, 349] width 18 height 16
drag, startPoint x: 605, startPoint y: 577, endPoint x: 594, endPoint y: 576, distance: 11.2
click at [595, 577] on input "range" at bounding box center [639, 578] width 89 height 12
click at [1114, 15] on button "Save" at bounding box center [1109, 21] width 62 height 23
click at [619, 577] on input "range" at bounding box center [639, 578] width 89 height 12
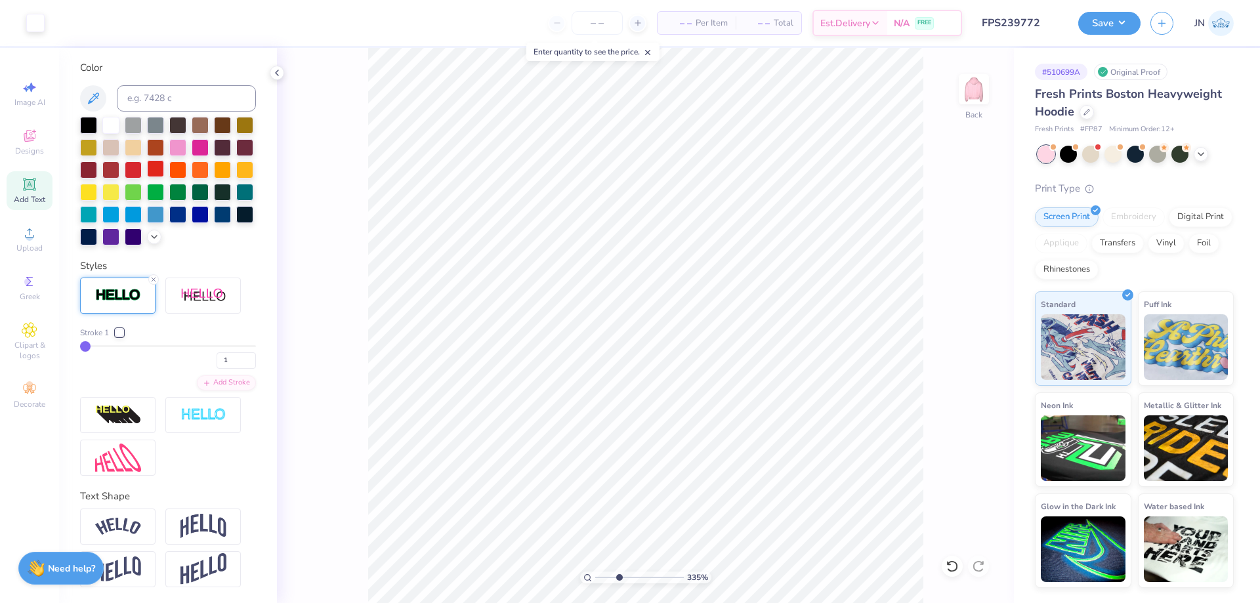
scroll to position [0, 0]
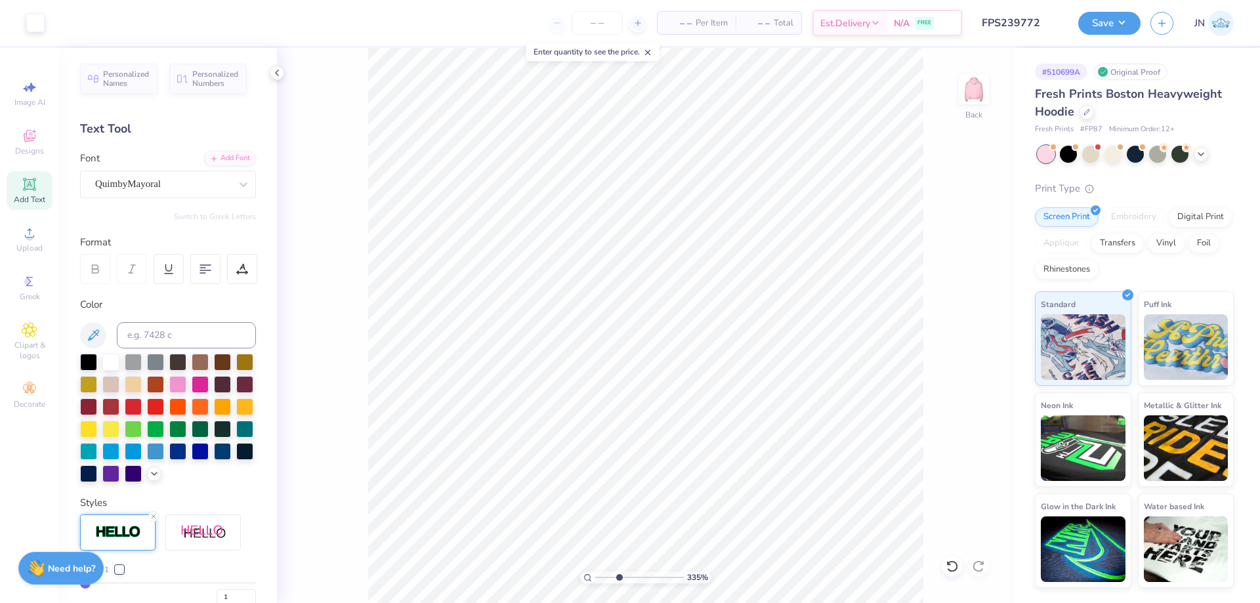
click at [331, 136] on div "335 % Back" at bounding box center [645, 325] width 737 height 555
drag, startPoint x: 610, startPoint y: 578, endPoint x: 598, endPoint y: 578, distance: 11.2
click at [598, 578] on input "range" at bounding box center [639, 578] width 89 height 12
click at [1115, 16] on button "Save" at bounding box center [1109, 21] width 62 height 23
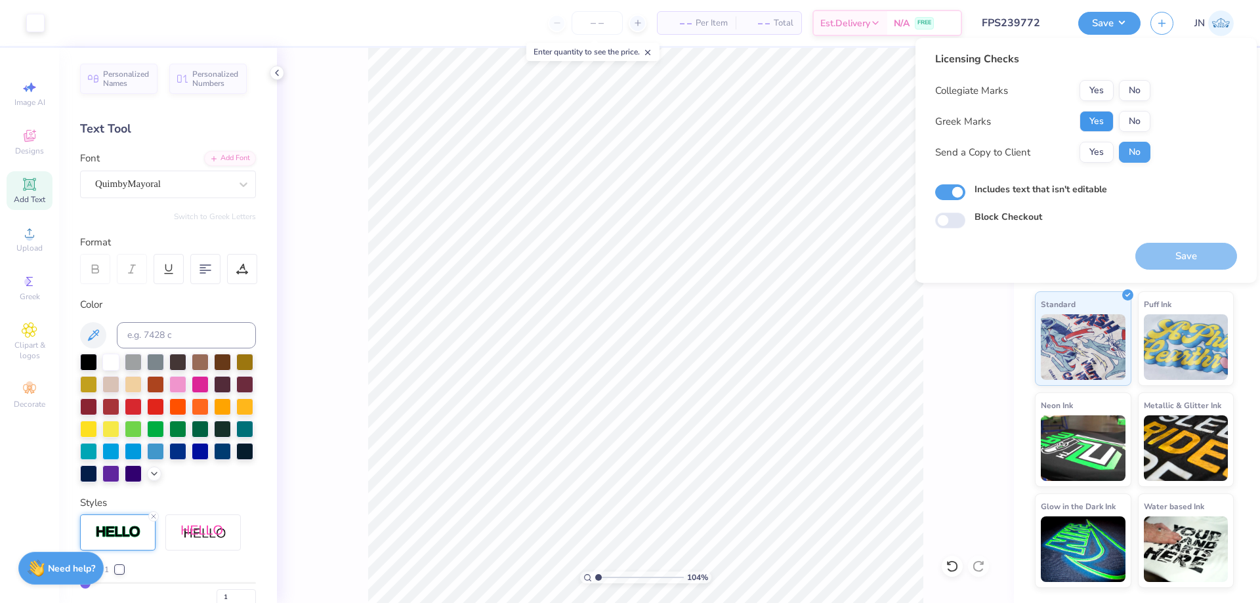
click at [1108, 114] on button "Yes" at bounding box center [1096, 121] width 34 height 21
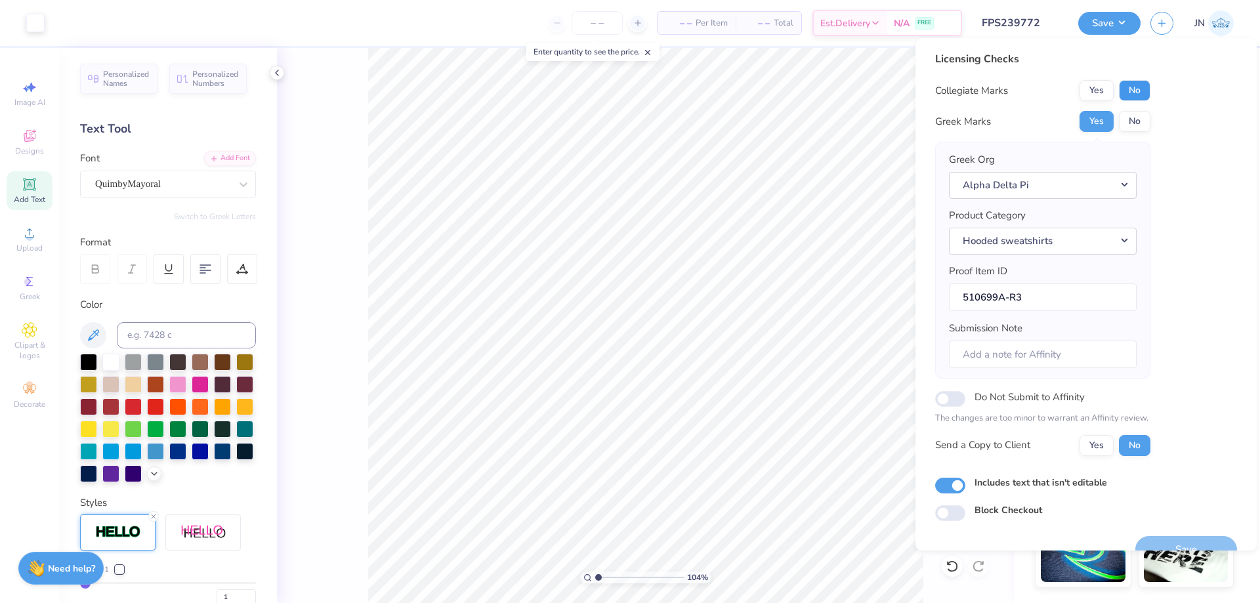
click at [1147, 88] on button "No" at bounding box center [1134, 90] width 31 height 21
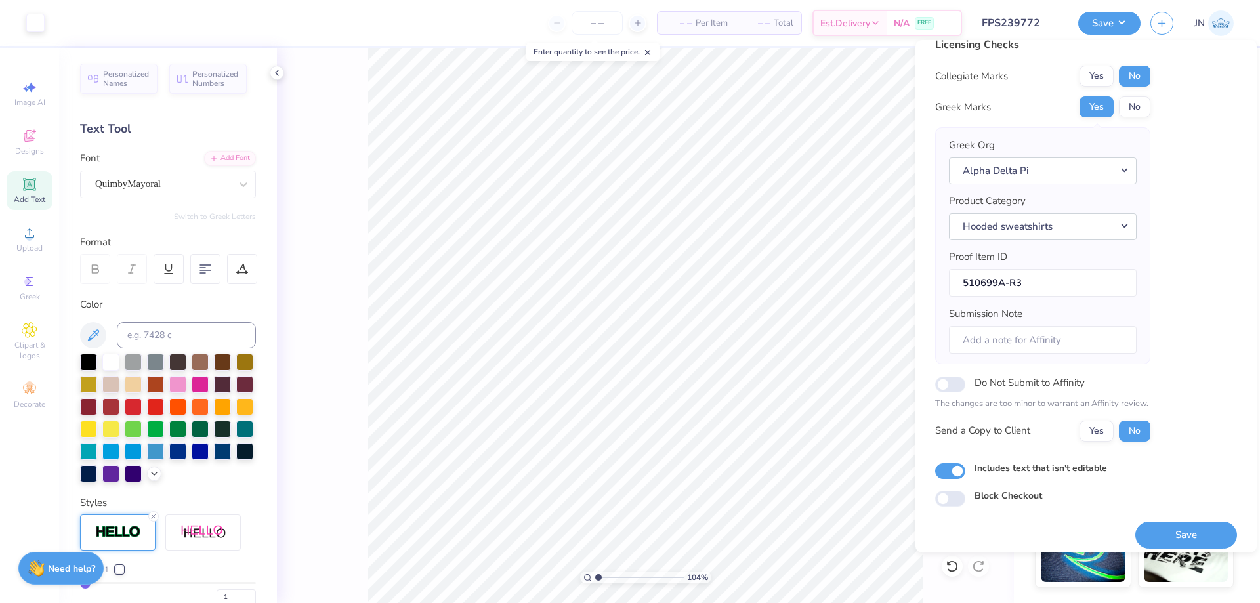
scroll to position [25, 0]
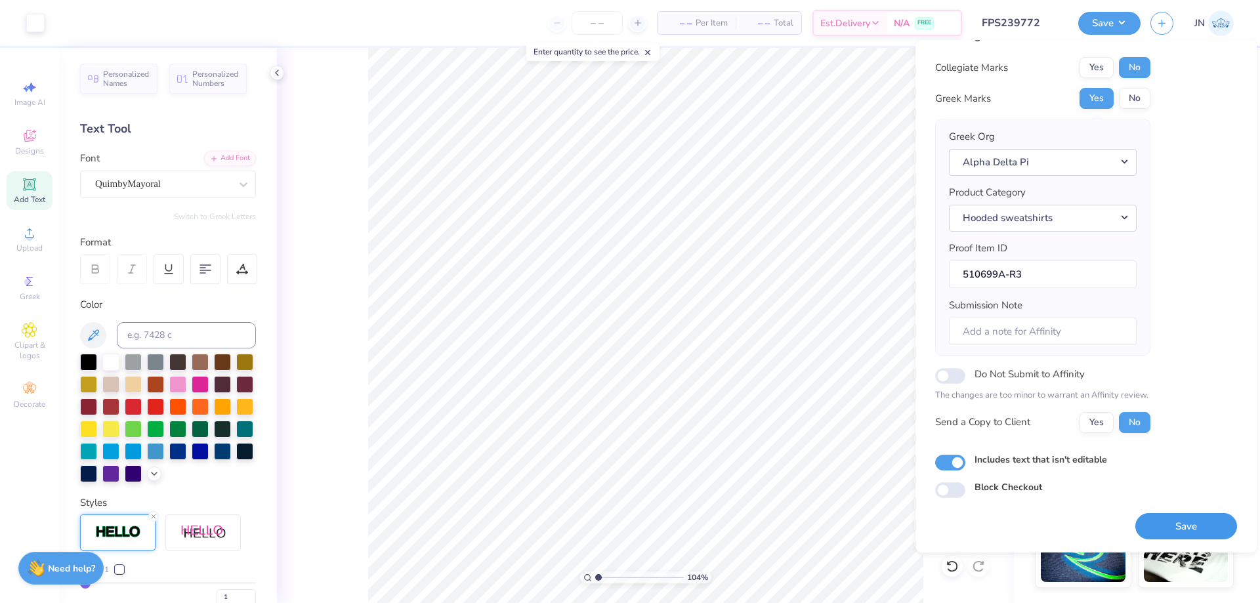
click at [1157, 522] on button "Save" at bounding box center [1186, 526] width 102 height 27
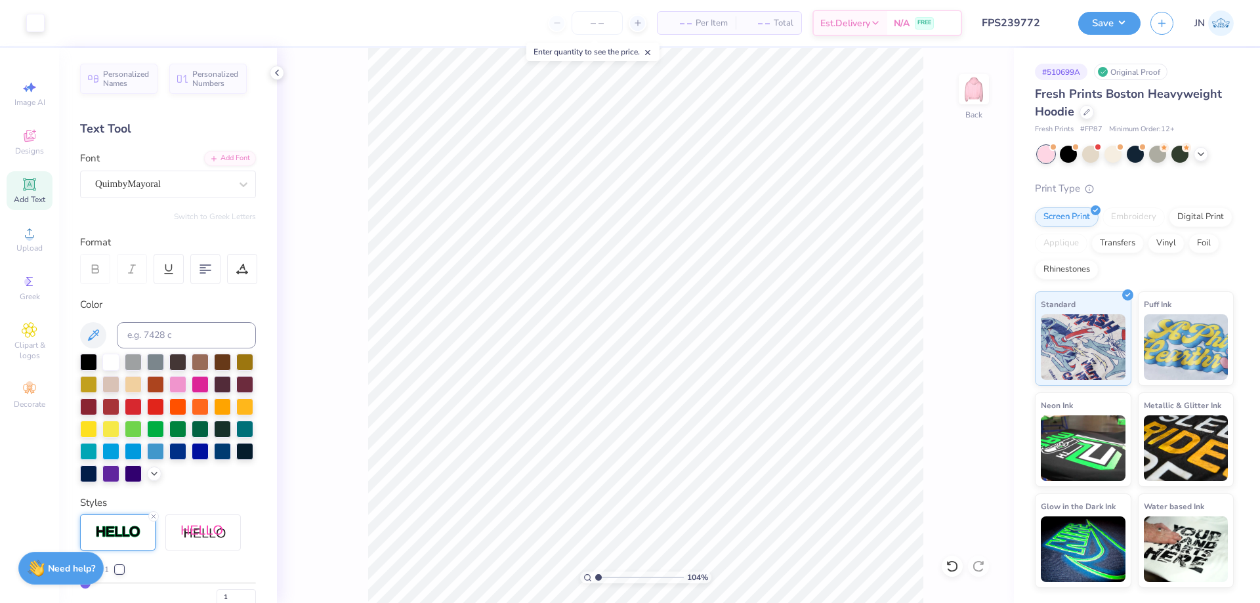
click at [599, 580] on input "range" at bounding box center [639, 578] width 89 height 12
click at [613, 575] on input "range" at bounding box center [639, 578] width 89 height 12
drag, startPoint x: 613, startPoint y: 575, endPoint x: 586, endPoint y: 575, distance: 26.9
click at [595, 575] on input "range" at bounding box center [639, 578] width 89 height 12
click at [1106, 23] on button "Save" at bounding box center [1109, 21] width 62 height 23
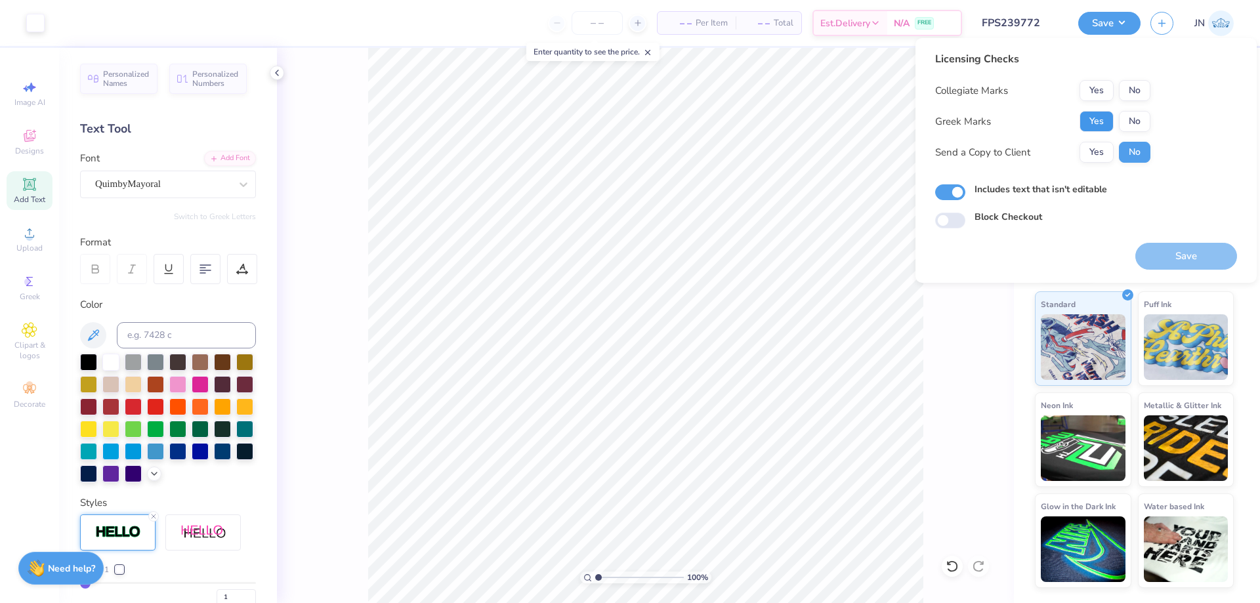
click at [1104, 111] on button "Yes" at bounding box center [1096, 121] width 34 height 21
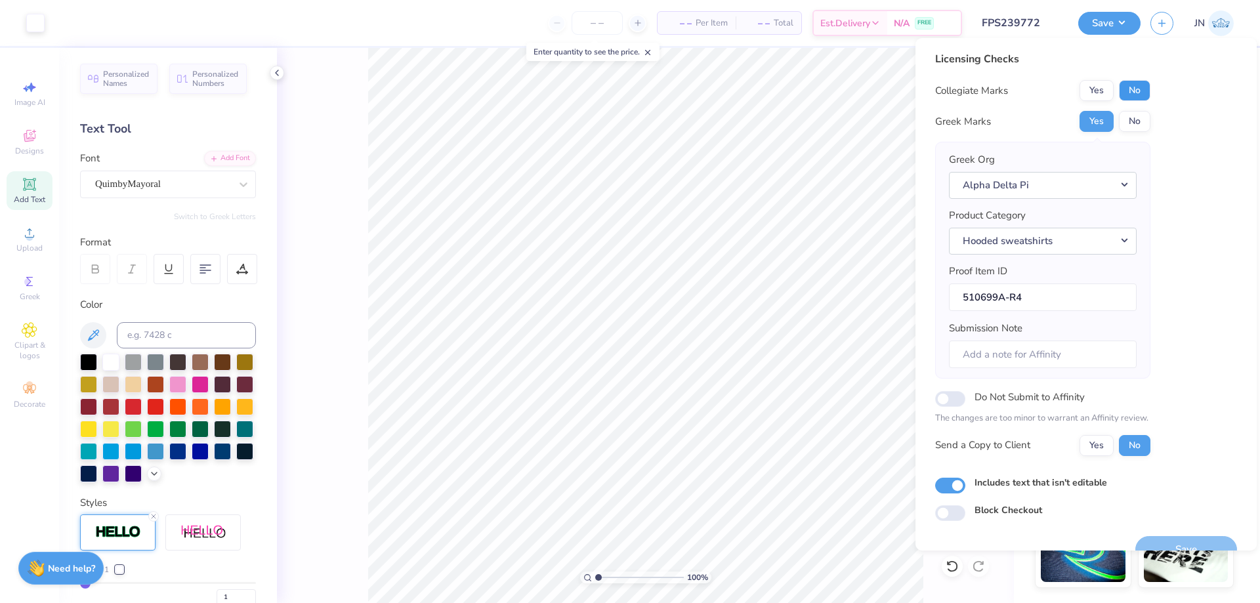
click at [1142, 96] on button "No" at bounding box center [1134, 90] width 31 height 21
click at [1148, 541] on button "Save" at bounding box center [1186, 549] width 102 height 27
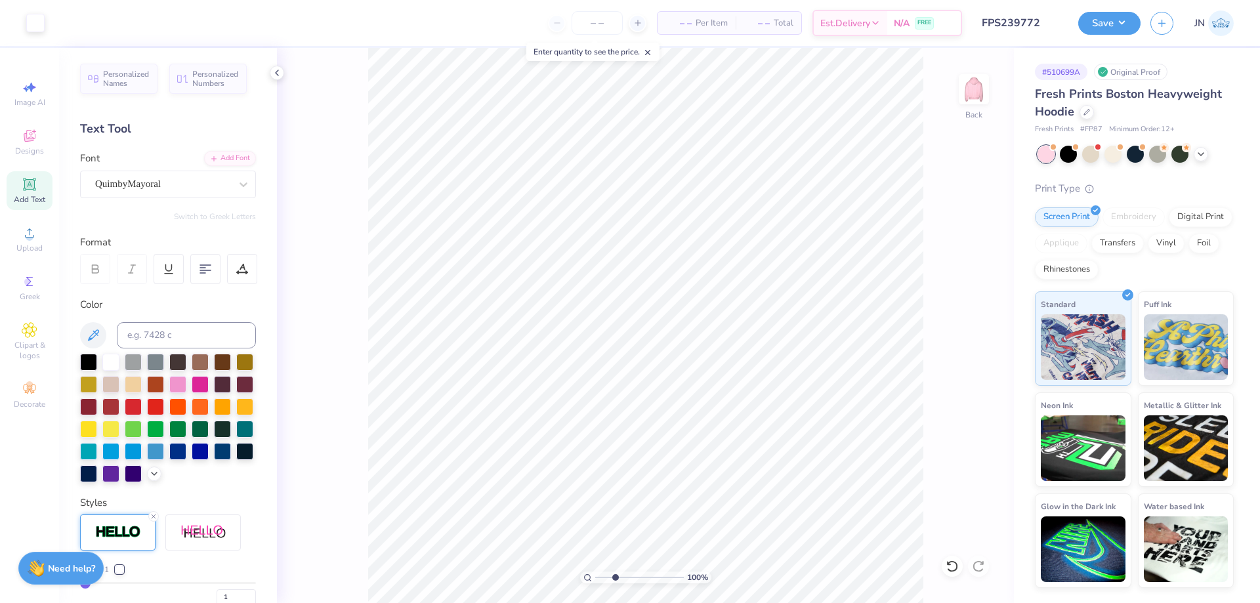
click at [615, 575] on input "range" at bounding box center [639, 578] width 89 height 12
type input "3.79"
click at [623, 578] on input "range" at bounding box center [639, 578] width 89 height 12
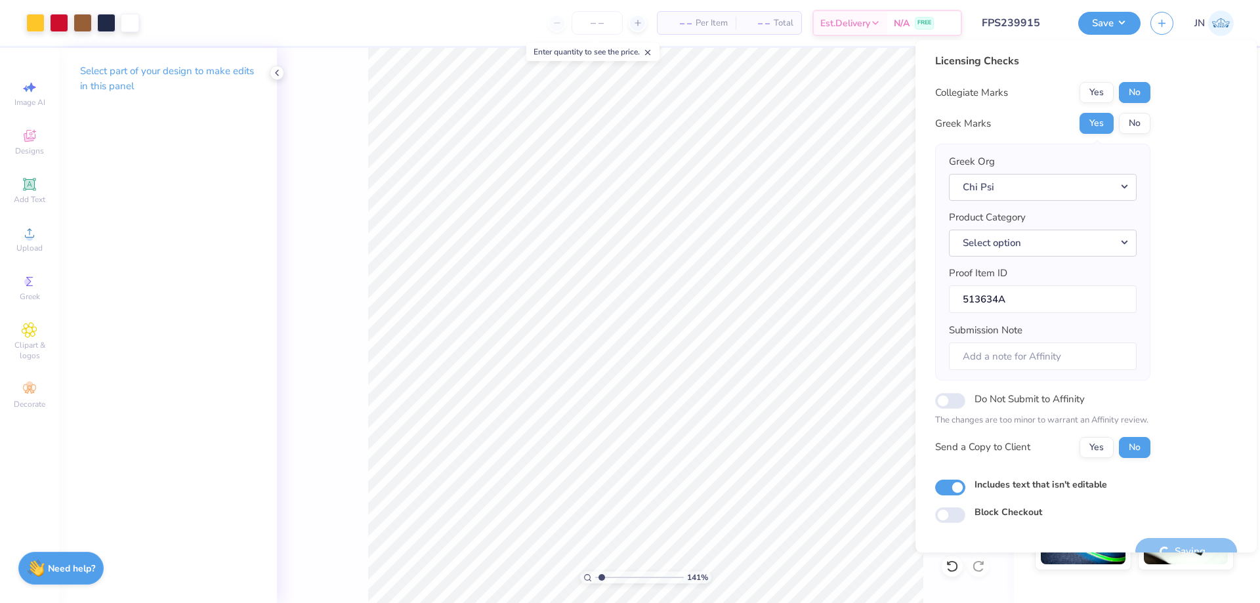
scroll to position [25, 0]
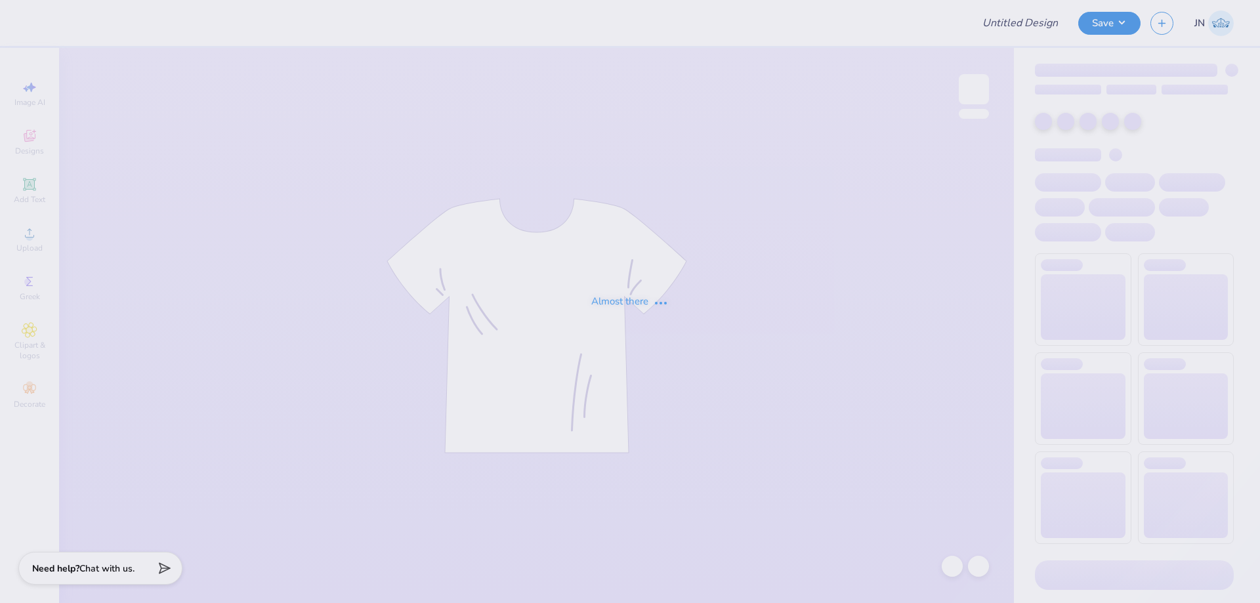
type input "FPS239879"
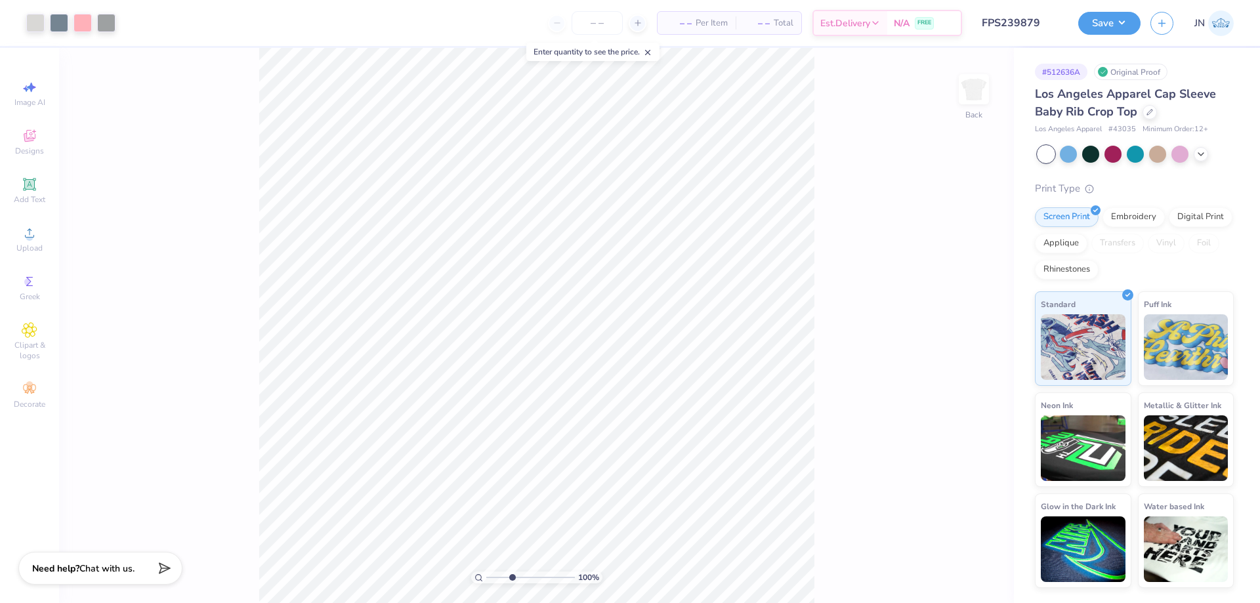
click at [512, 573] on input "range" at bounding box center [530, 578] width 89 height 12
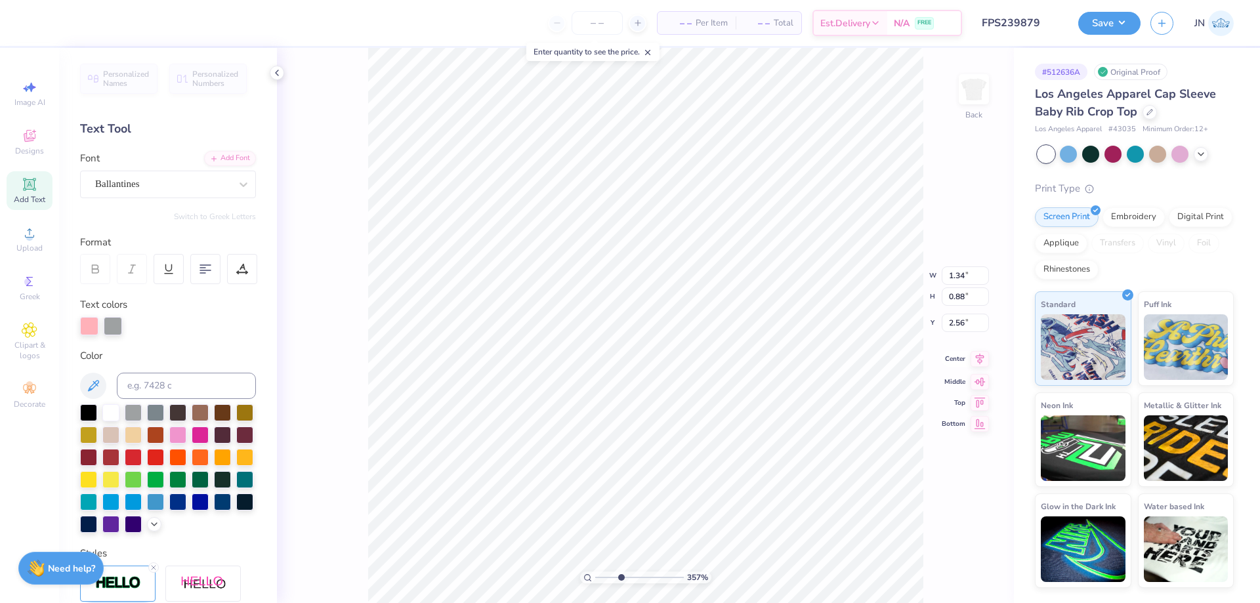
click at [975, 358] on icon at bounding box center [979, 359] width 18 height 16
click at [982, 360] on icon at bounding box center [979, 359] width 18 height 16
click at [953, 569] on icon at bounding box center [952, 566] width 13 height 13
drag, startPoint x: 619, startPoint y: 575, endPoint x: 624, endPoint y: 568, distance: 8.9
type input "3.94"
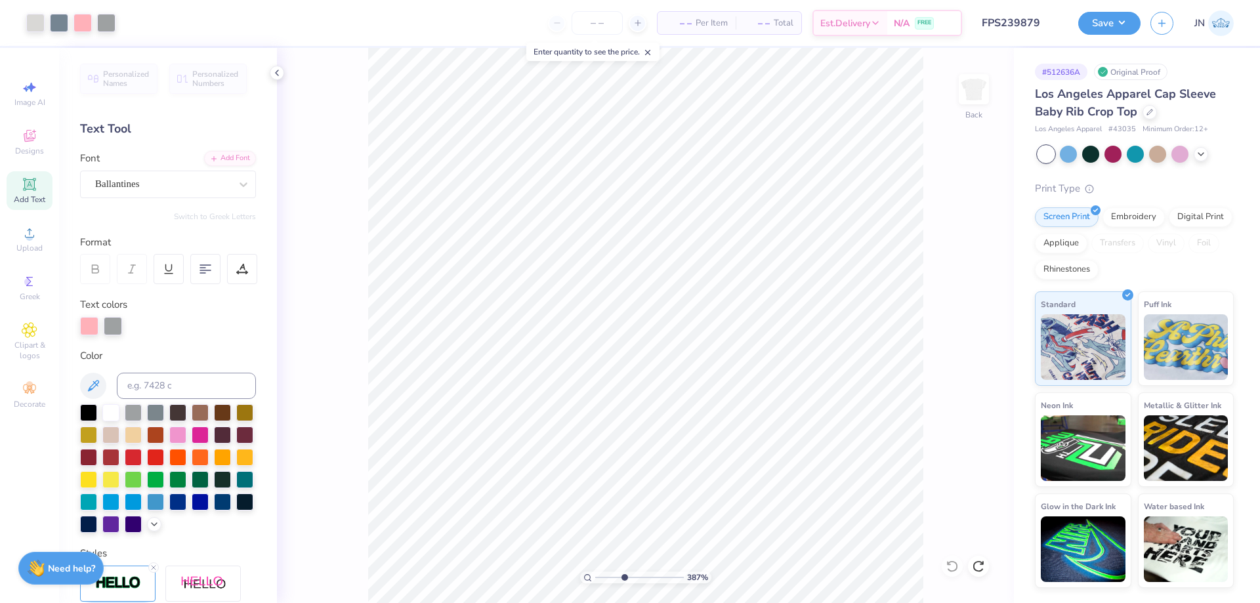
click at [624, 572] on input "range" at bounding box center [639, 578] width 89 height 12
click at [974, 346] on icon at bounding box center [979, 349] width 18 height 16
click at [984, 349] on icon at bounding box center [979, 349] width 18 height 16
click at [113, 174] on div "Ballantines" at bounding box center [163, 184] width 138 height 20
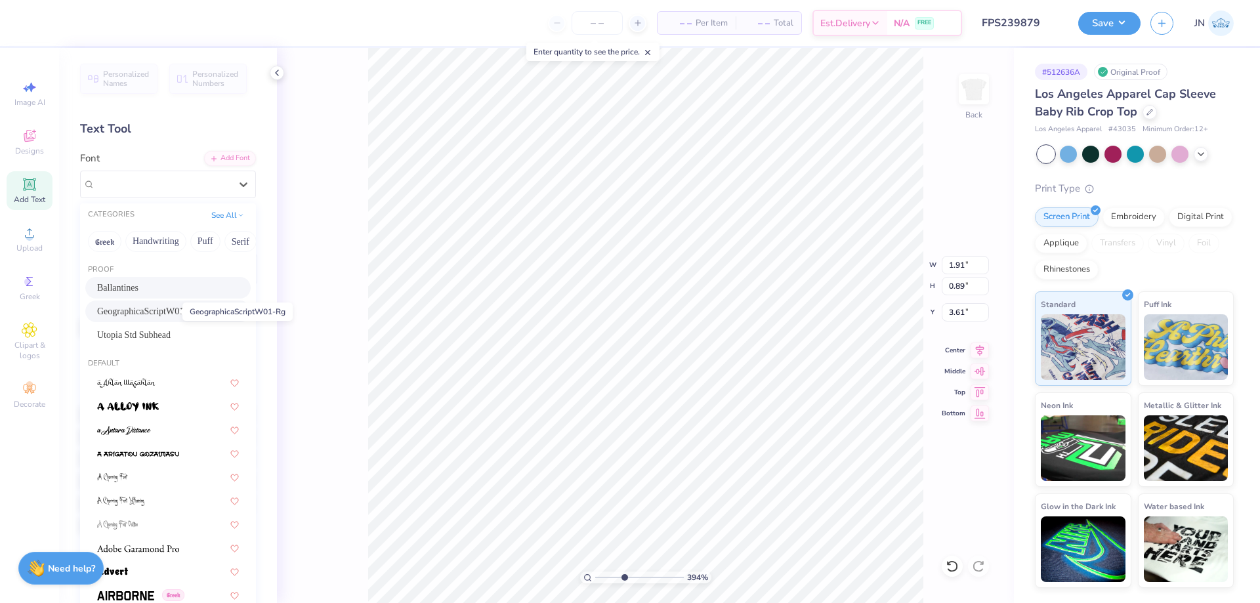
click at [161, 308] on span "GeographicaScriptW01-Rg" at bounding box center [147, 311] width 100 height 14
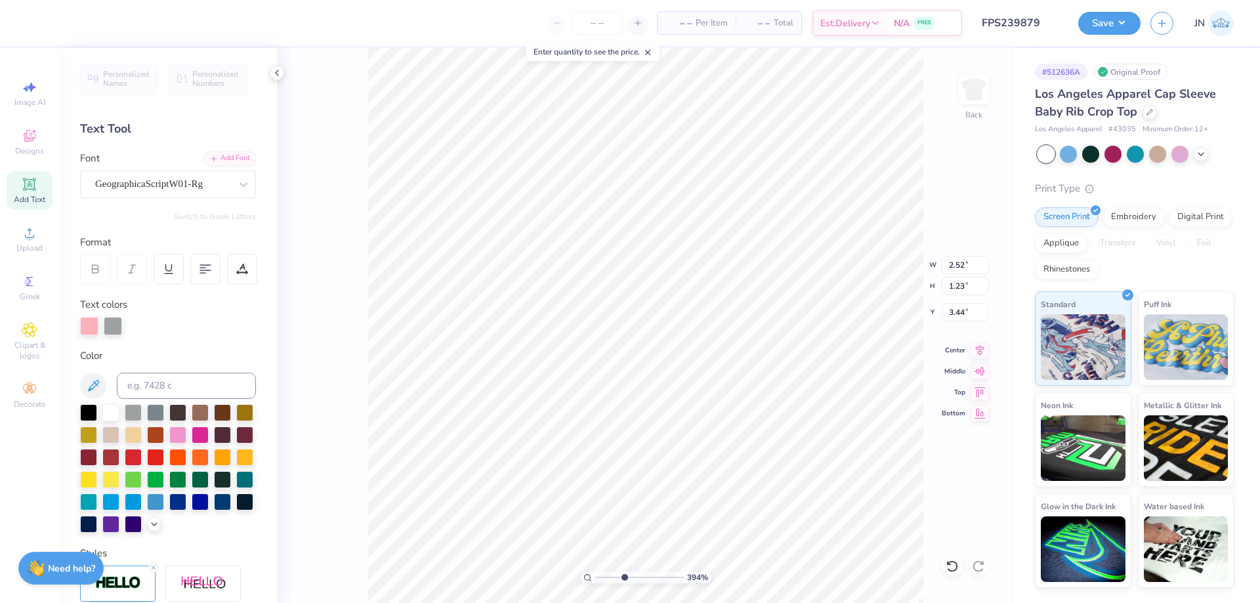
type input "2.52"
type input "1.23"
type input "3.44"
click at [216, 186] on div "GeographicaScriptW01-Rg" at bounding box center [163, 184] width 138 height 20
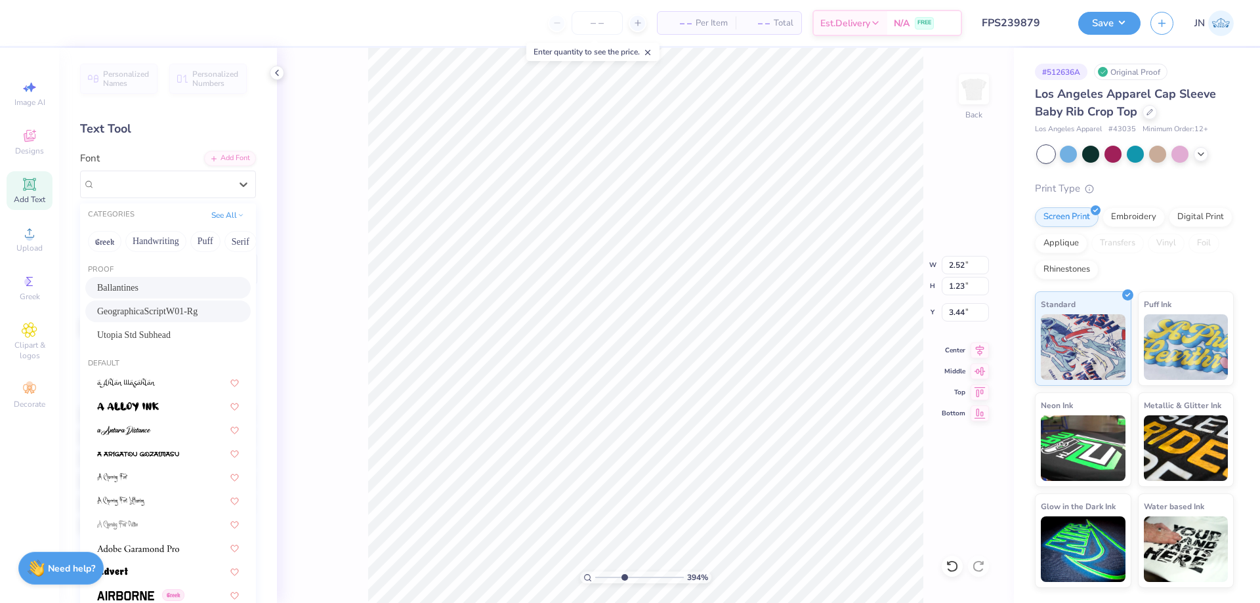
click at [178, 291] on div "Ballantines" at bounding box center [168, 288] width 142 height 14
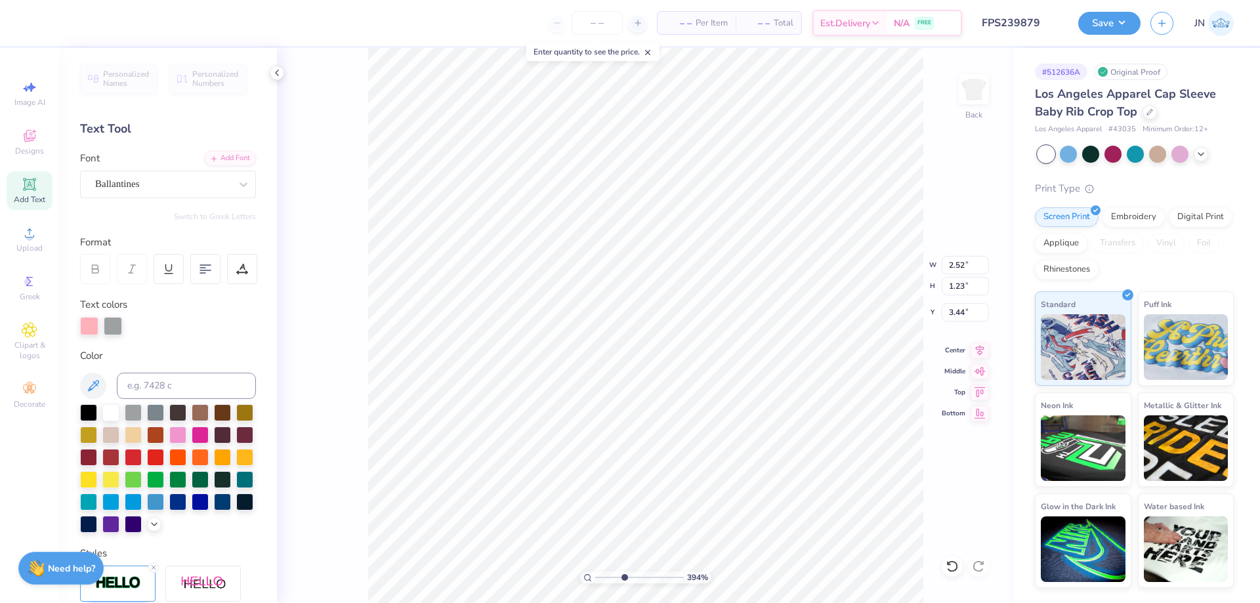
type input "1.91"
type input "0.89"
type input "3.61"
type input "2.83"
click at [614, 577] on input "range" at bounding box center [639, 578] width 89 height 12
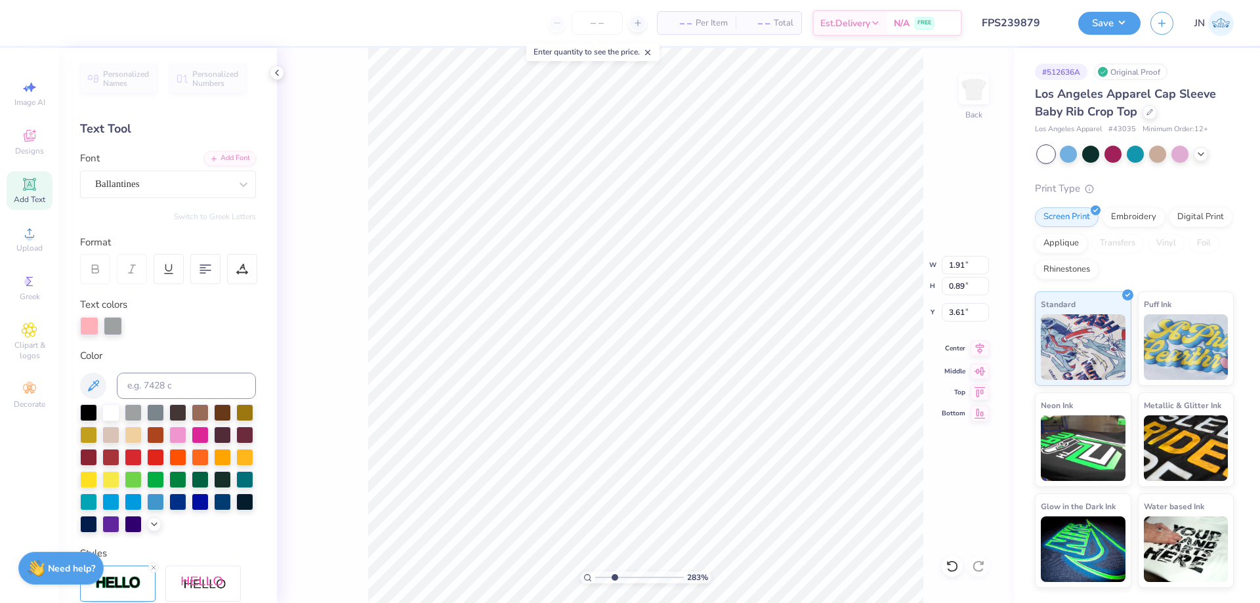
click at [980, 349] on icon at bounding box center [980, 348] width 9 height 11
type input "1.34"
type input "0.88"
type input "2.56"
click at [979, 346] on icon at bounding box center [979, 349] width 18 height 16
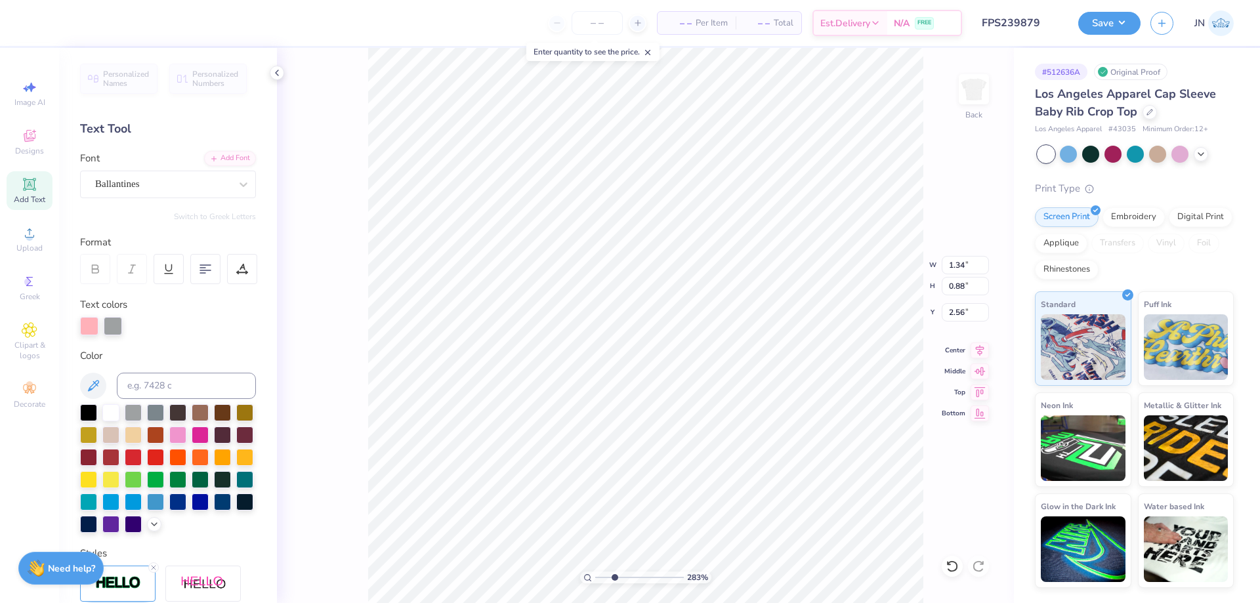
type input "1.91"
type input "0.89"
type input "3.61"
type input "4.30"
type input "5.10"
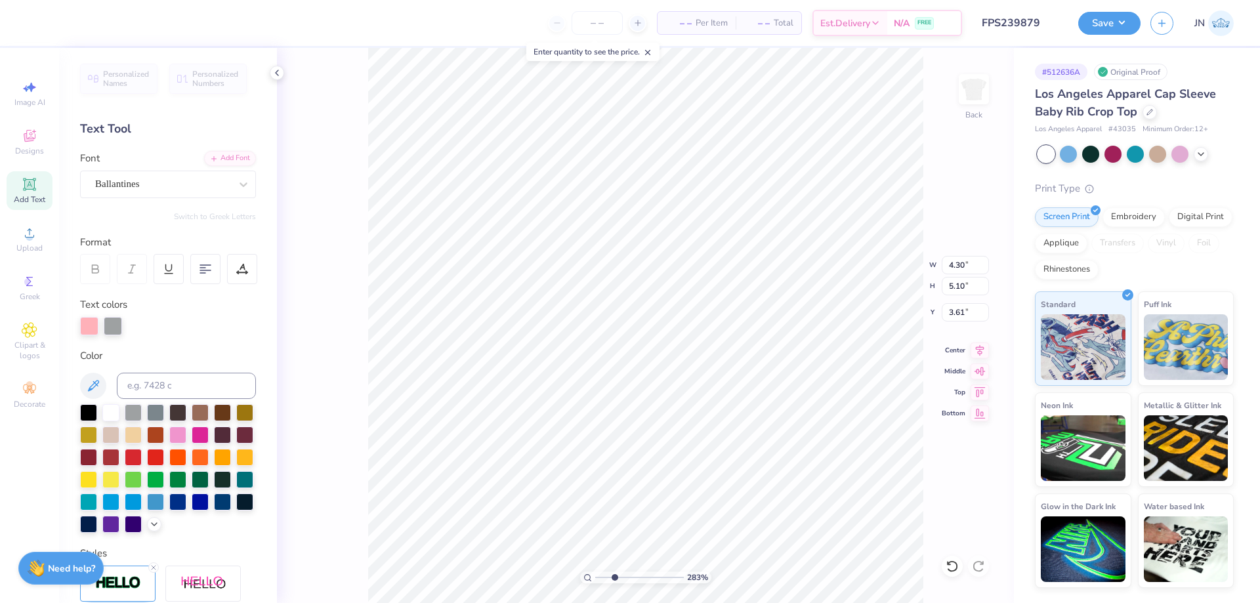
type input "0.89"
click at [950, 571] on icon at bounding box center [951, 566] width 11 height 12
click at [953, 563] on icon at bounding box center [952, 566] width 13 height 13
drag, startPoint x: 610, startPoint y: 579, endPoint x: 618, endPoint y: 572, distance: 11.6
click at [618, 572] on input "range" at bounding box center [639, 578] width 89 height 12
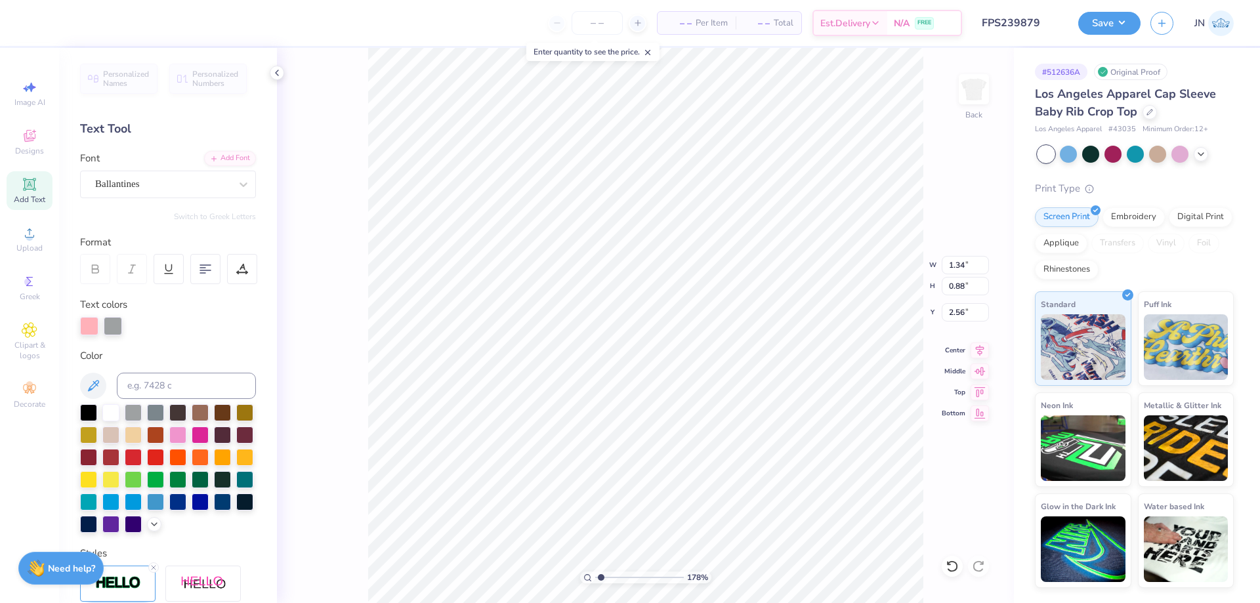
drag, startPoint x: 619, startPoint y: 577, endPoint x: 600, endPoint y: 572, distance: 20.2
type input "1.19"
click at [600, 573] on input "range" at bounding box center [639, 578] width 89 height 12
click at [950, 564] on icon at bounding box center [949, 563] width 3 height 3
type input "1.53"
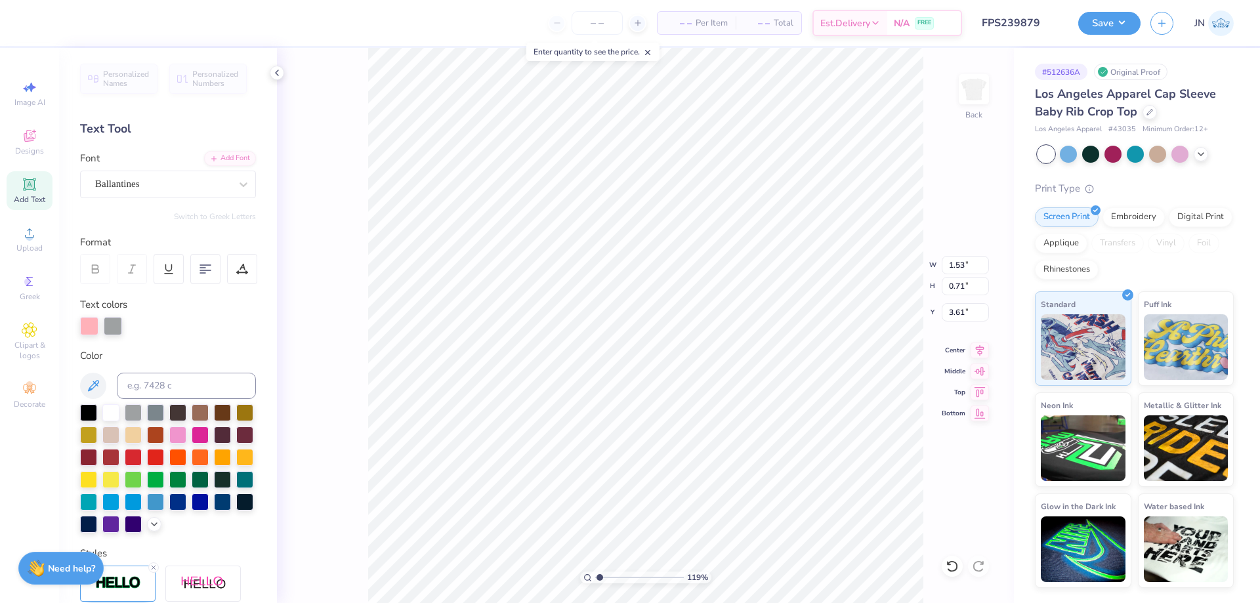
type input "0.71"
click at [977, 347] on icon at bounding box center [980, 348] width 9 height 11
click at [614, 576] on input "range" at bounding box center [639, 578] width 89 height 12
type input "2.38"
click at [610, 575] on input "range" at bounding box center [639, 578] width 89 height 12
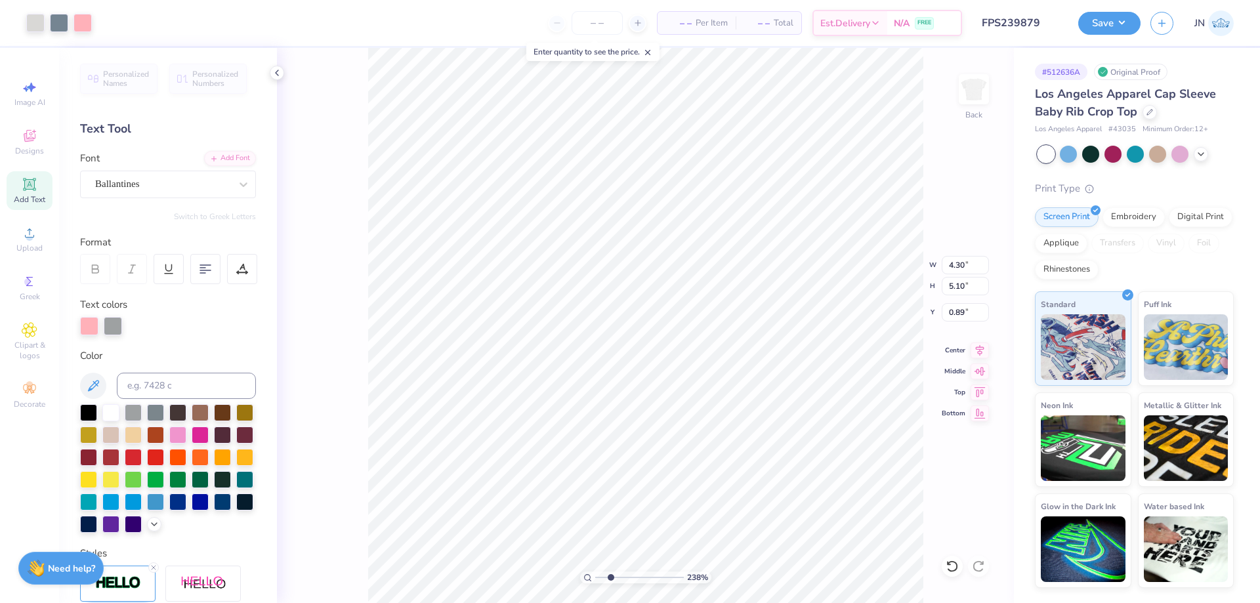
type input "1.53"
type input "0.71"
type input "3.61"
type input "4.30"
type input "5.10"
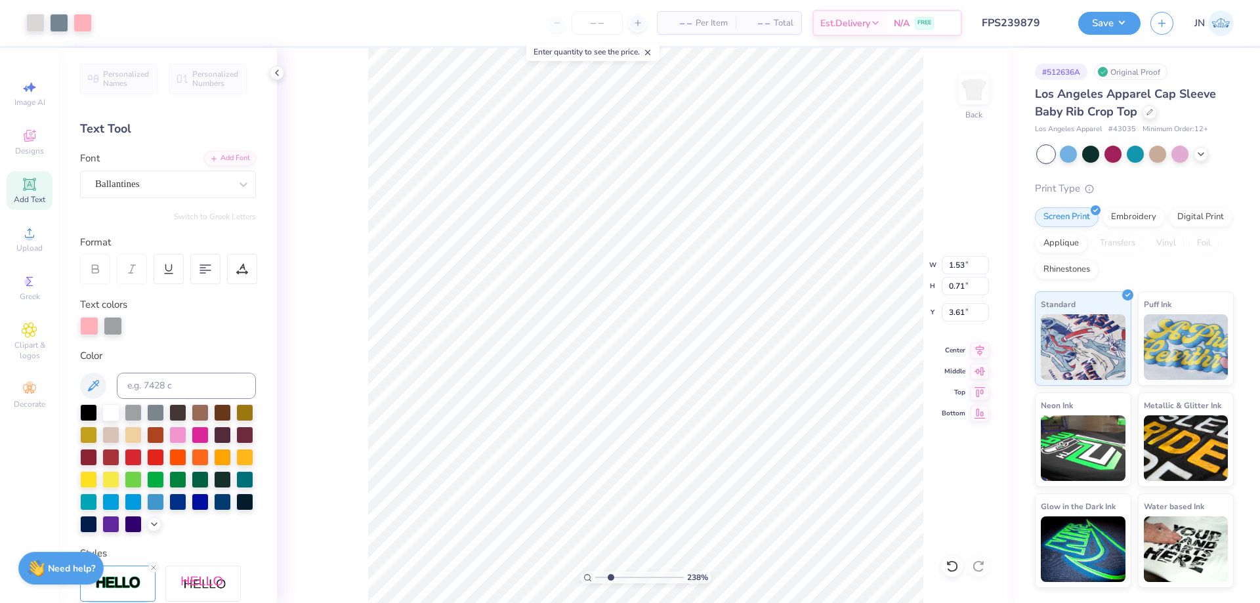
type input "0.89"
type input "1.53"
type input "0.71"
type input "3.64"
click at [237, 162] on div "Add Font" at bounding box center [230, 157] width 52 height 15
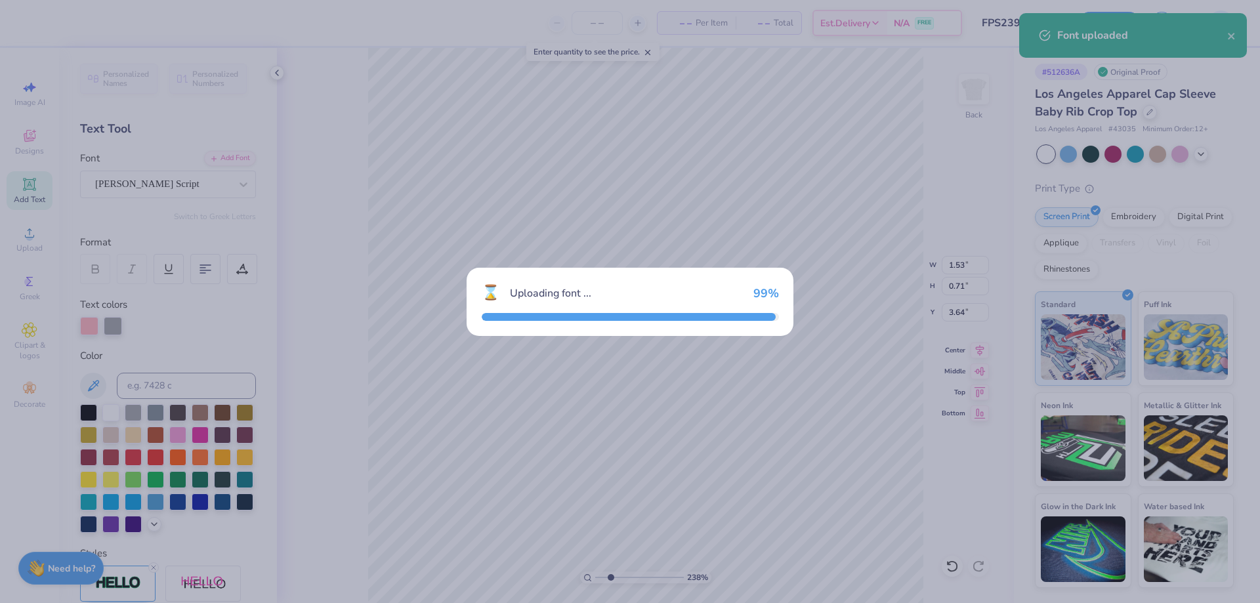
type input "2.16"
type input "1.24"
type input "3.37"
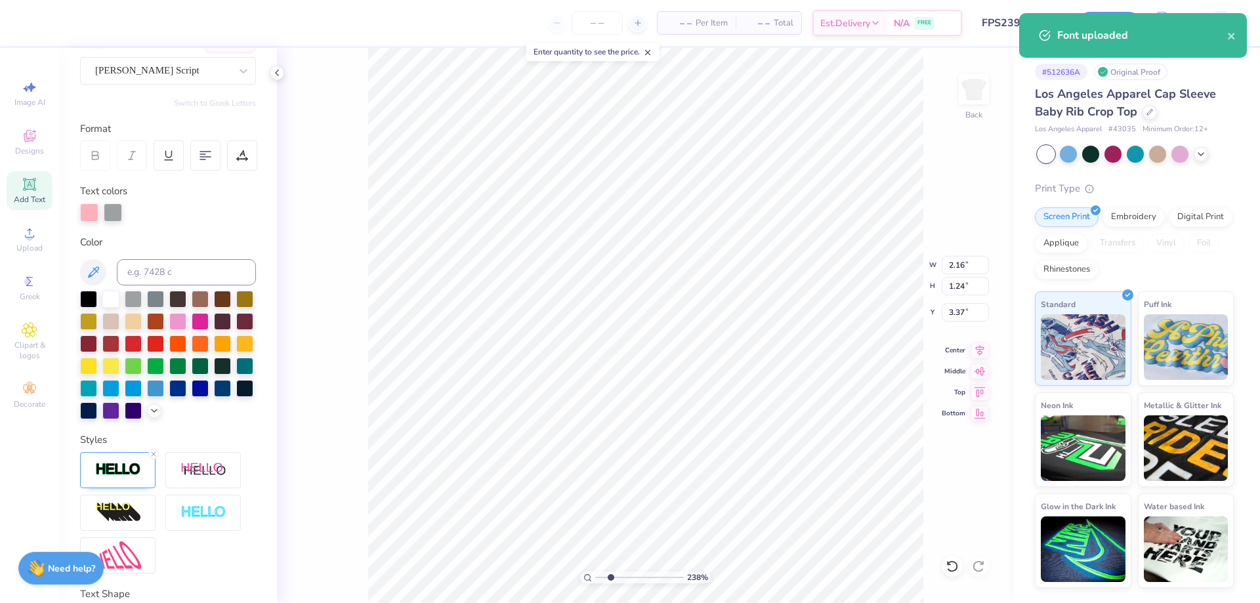
scroll to position [233, 0]
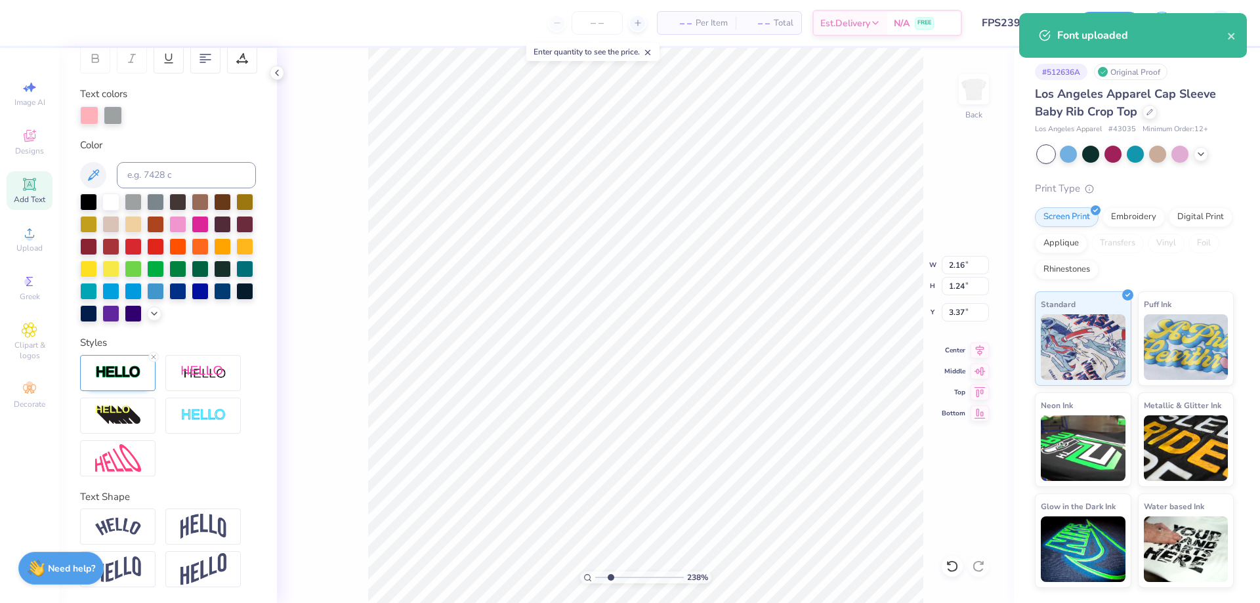
type input "1.34"
type input "0.88"
type input "2.56"
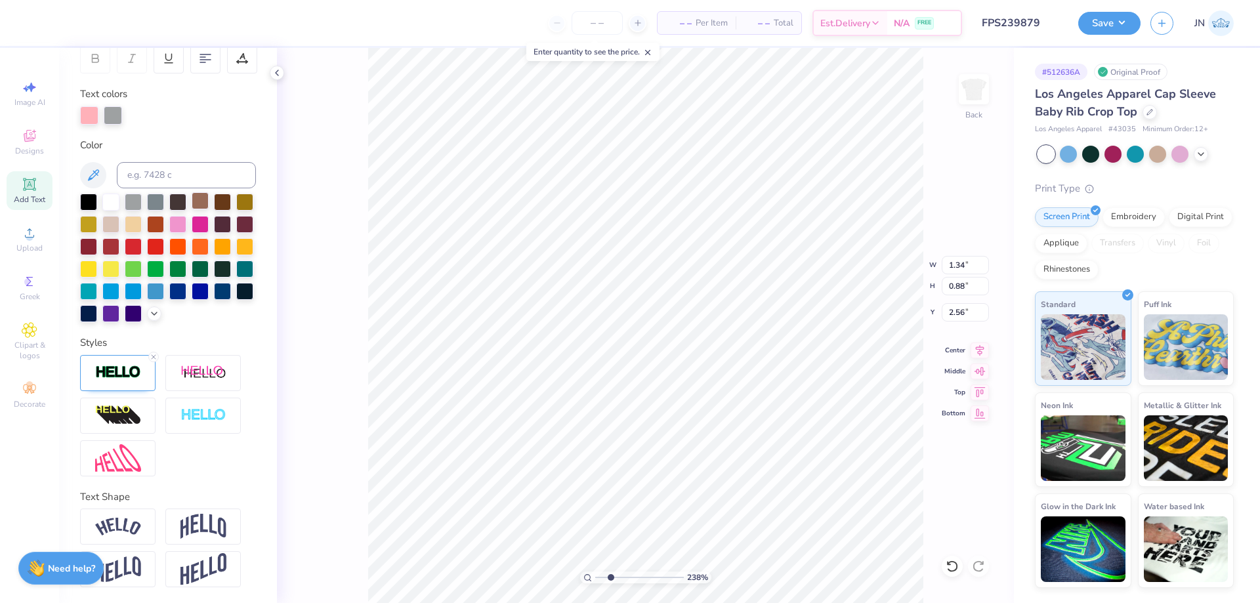
scroll to position [0, 0]
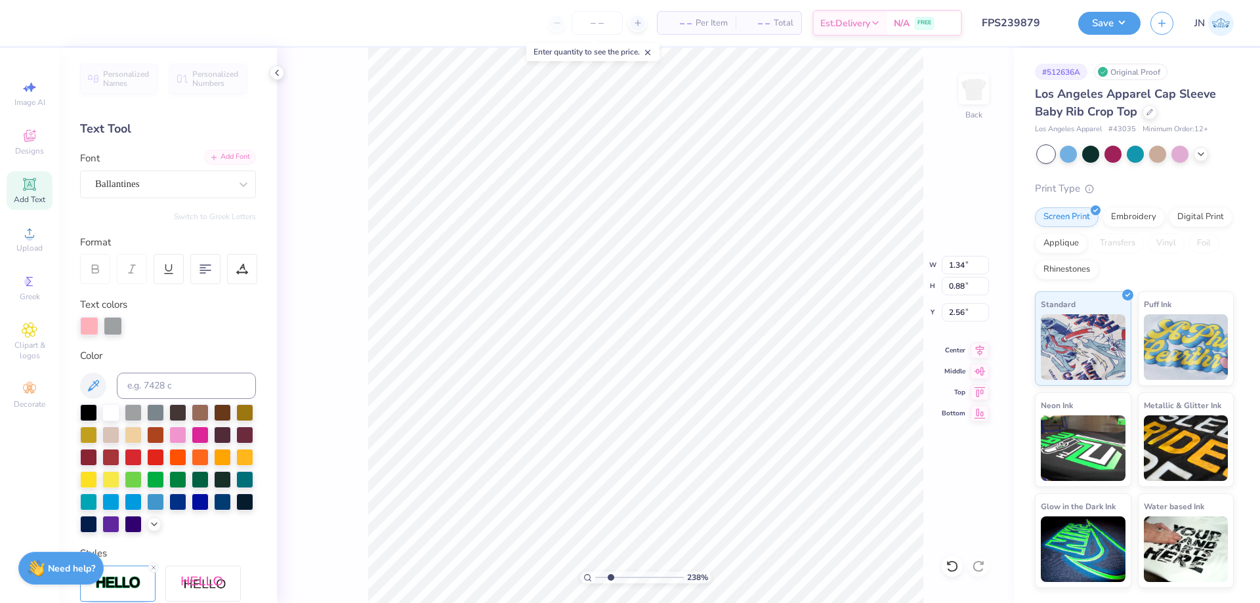
click at [215, 164] on div "Add Font" at bounding box center [230, 157] width 52 height 15
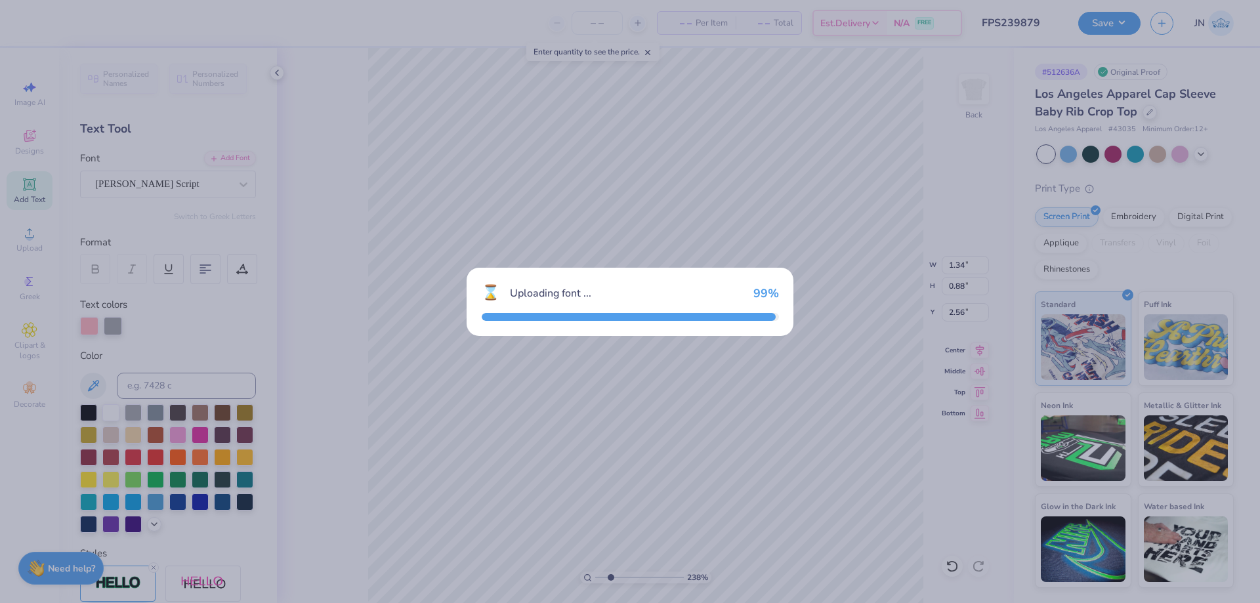
type input "1.95"
type input "1.55"
type input "2.22"
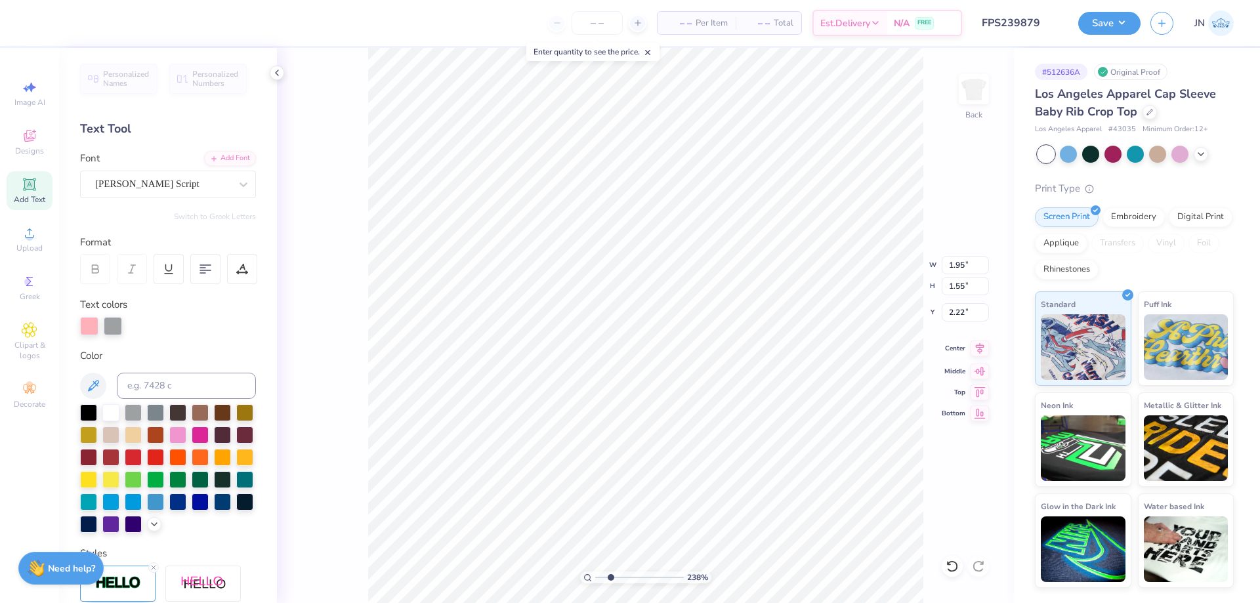
click at [980, 347] on icon at bounding box center [980, 348] width 9 height 11
type input "2.16"
type input "1.24"
type input "3.37"
click at [976, 346] on icon at bounding box center [979, 349] width 18 height 16
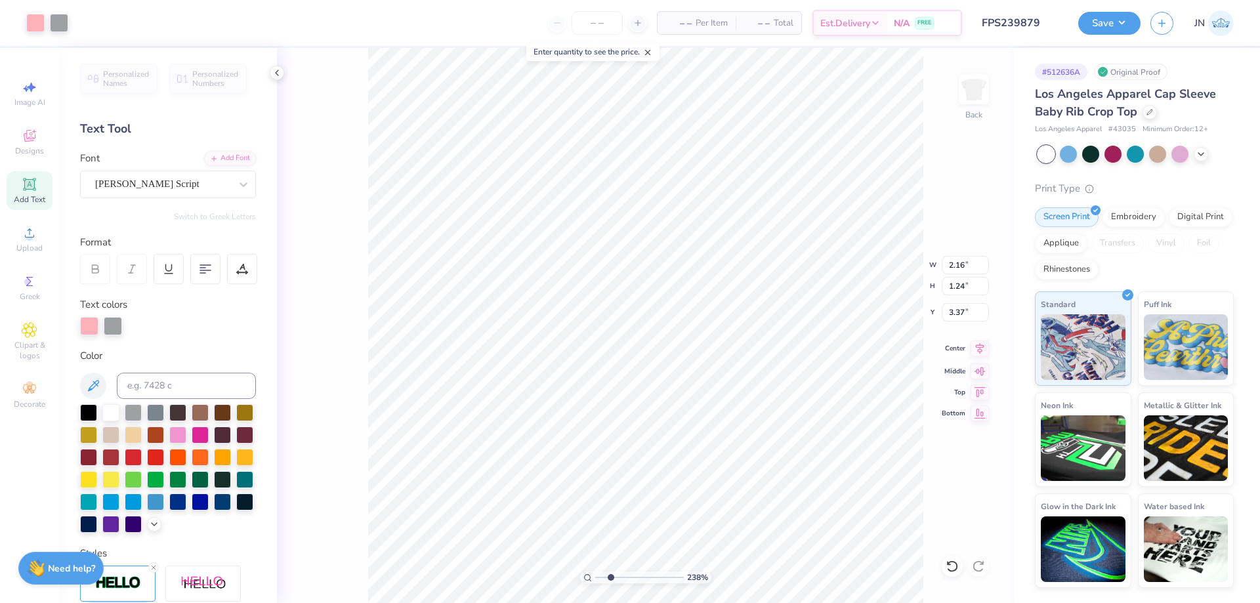
type input "2.39"
type input "2.22"
type input "2.16"
type input "2.39"
type input "1.47"
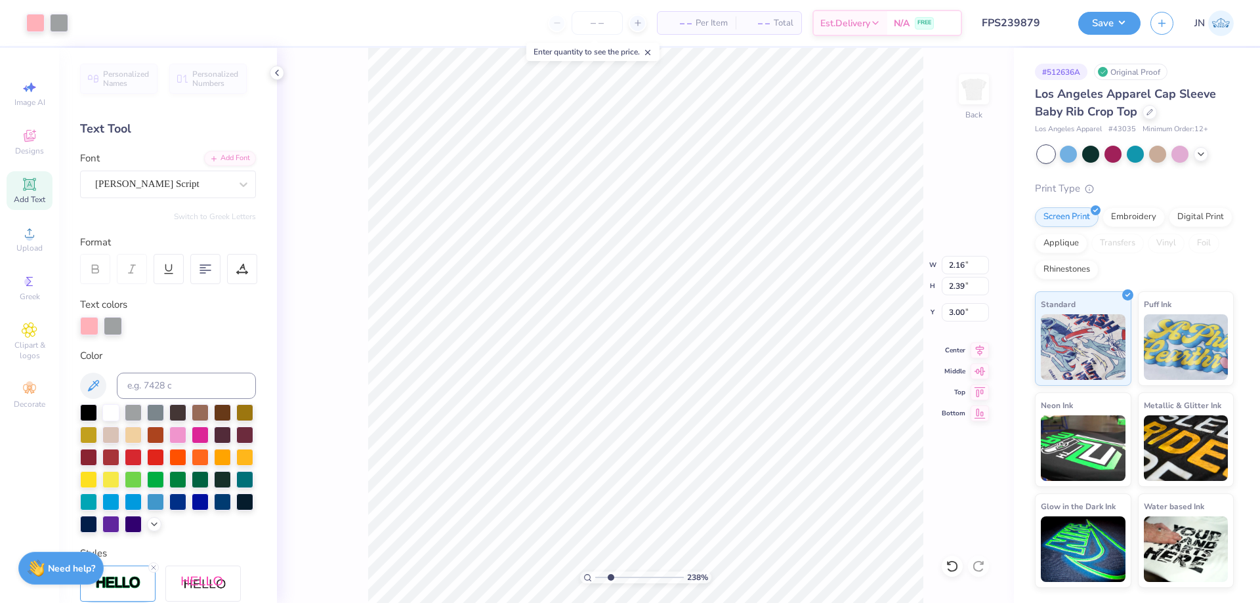
type input "1.63"
type input "2.62"
type input "1.47"
type input "1.91"
type input "1.56"
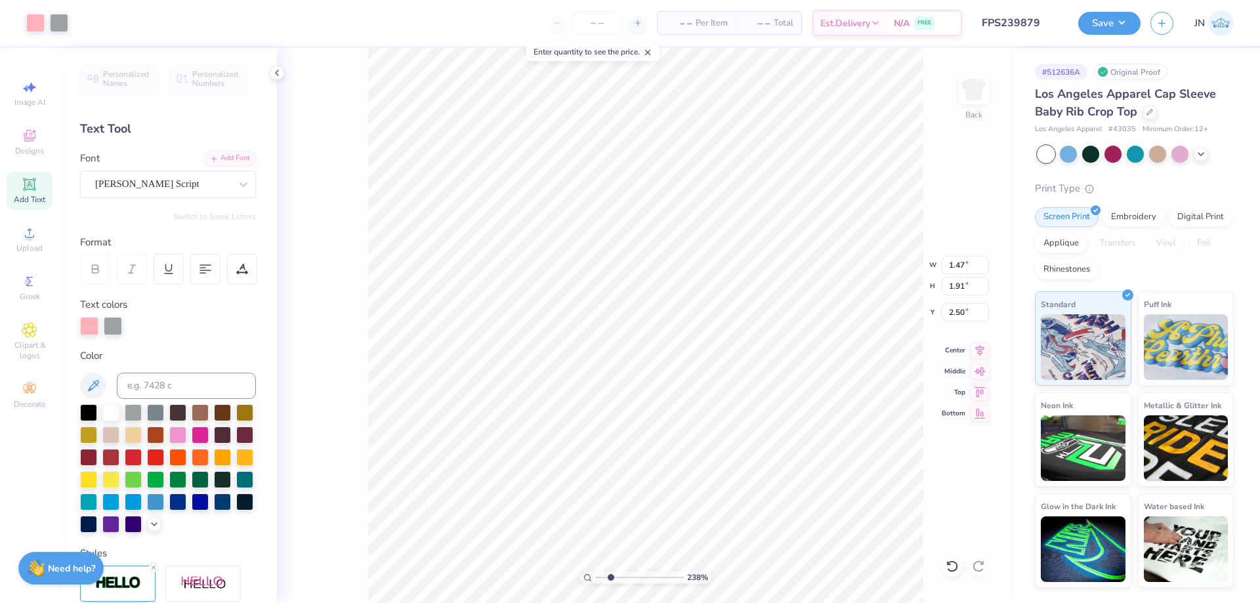
type input "2.03"
type input "2.50"
drag, startPoint x: 978, startPoint y: 345, endPoint x: 958, endPoint y: 344, distance: 19.7
click at [978, 345] on icon at bounding box center [980, 348] width 9 height 11
click at [979, 348] on icon at bounding box center [979, 349] width 18 height 16
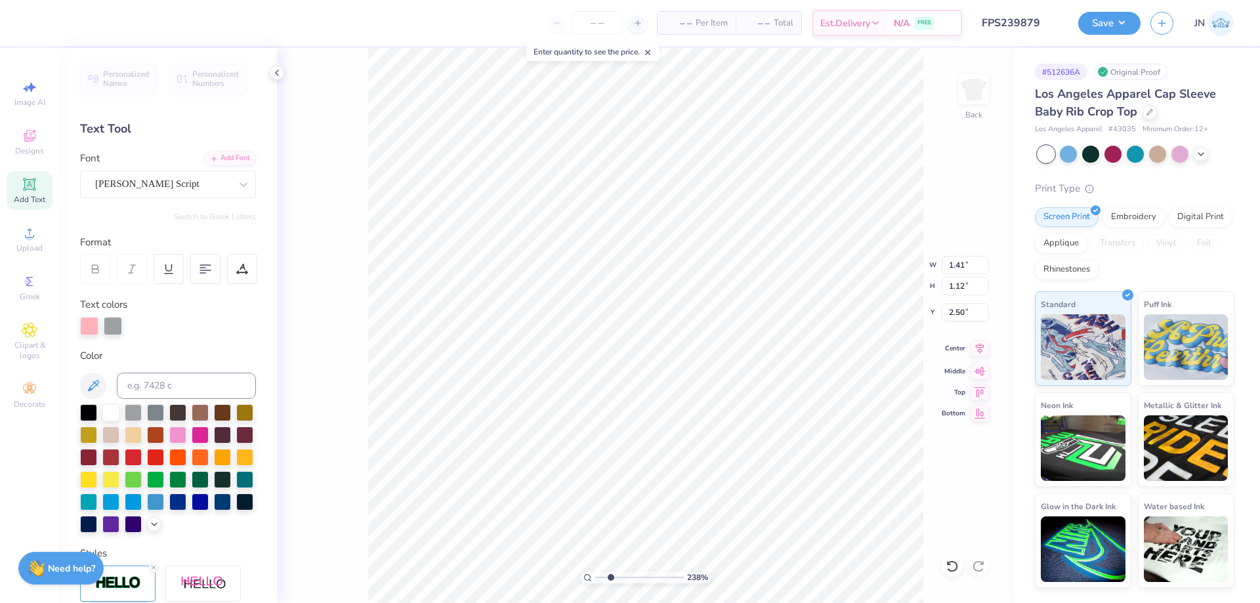
click at [972, 348] on icon at bounding box center [979, 349] width 18 height 16
type input "2.03"
type input "2.50"
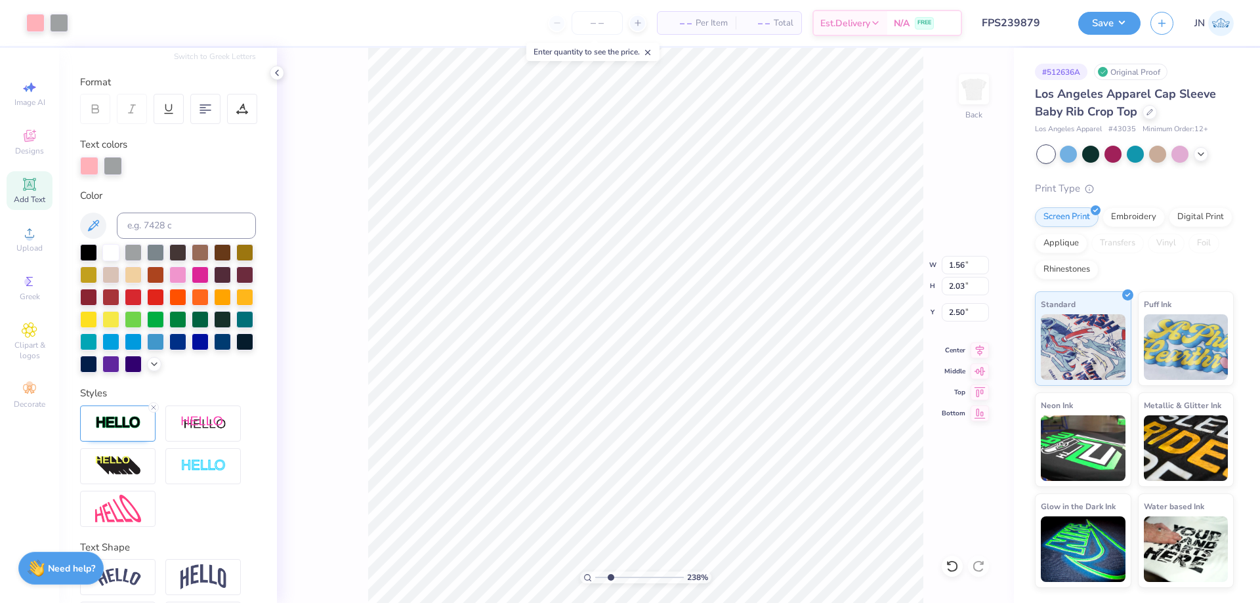
scroll to position [197, 0]
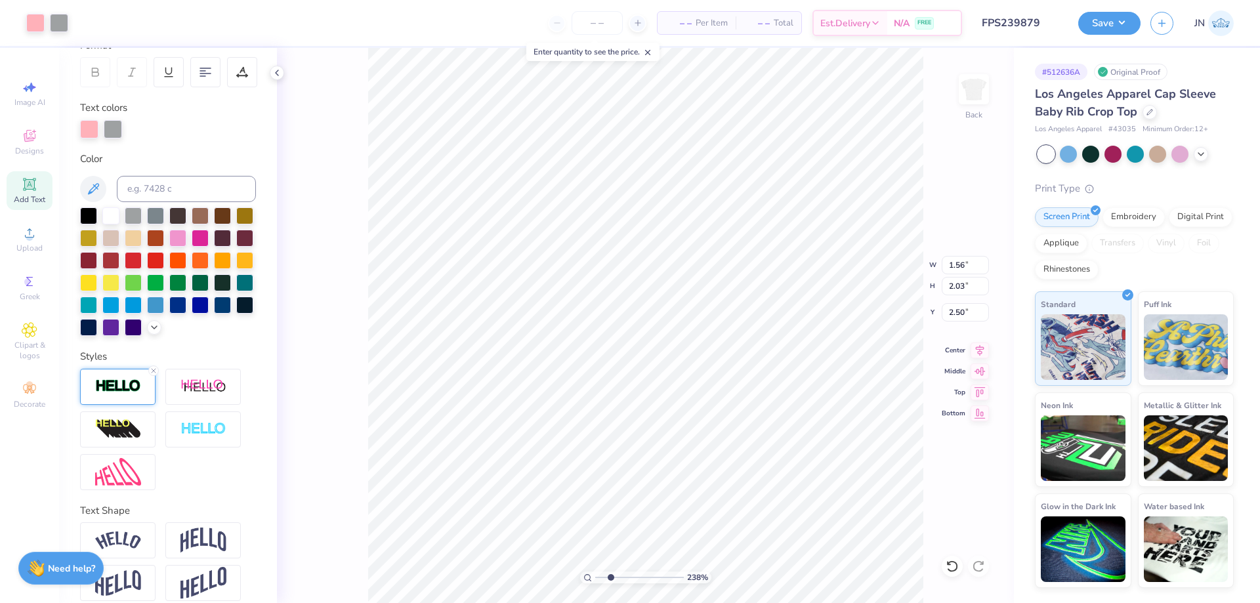
click at [118, 405] on div at bounding box center [117, 387] width 75 height 36
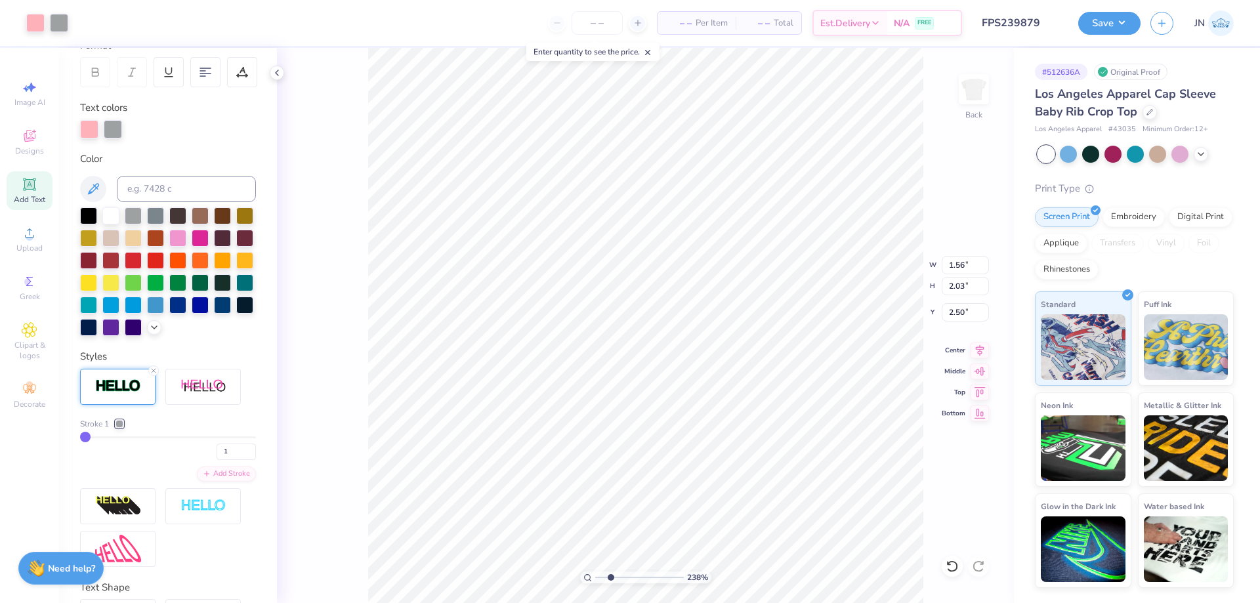
click at [118, 428] on div at bounding box center [119, 424] width 8 height 8
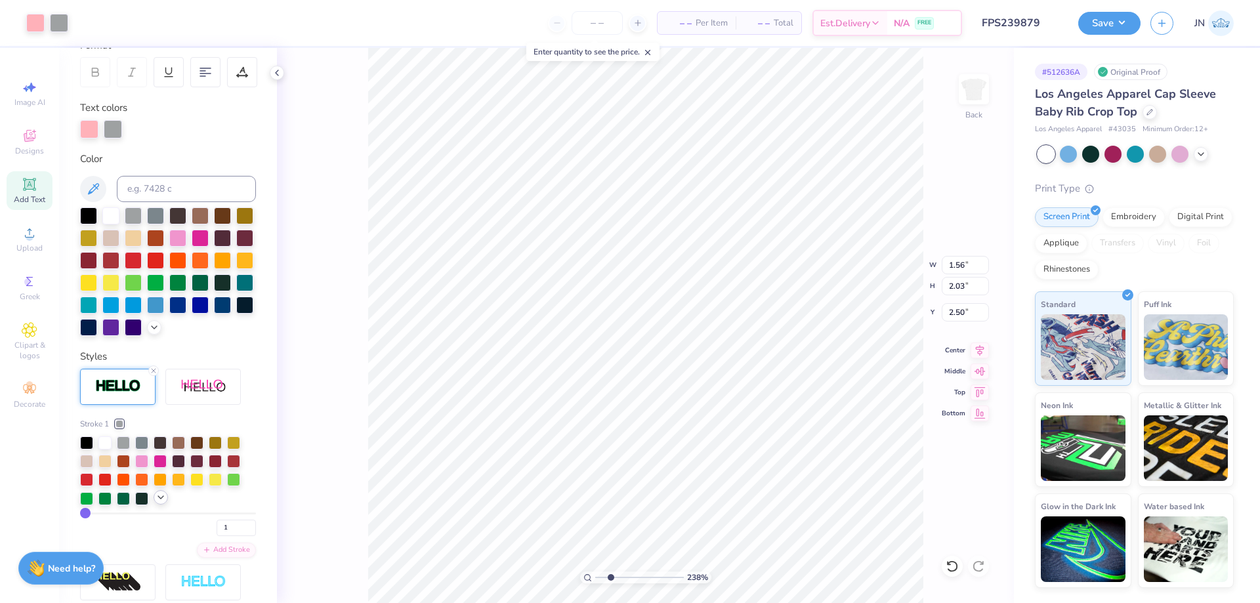
click at [160, 503] on icon at bounding box center [161, 497] width 10 height 10
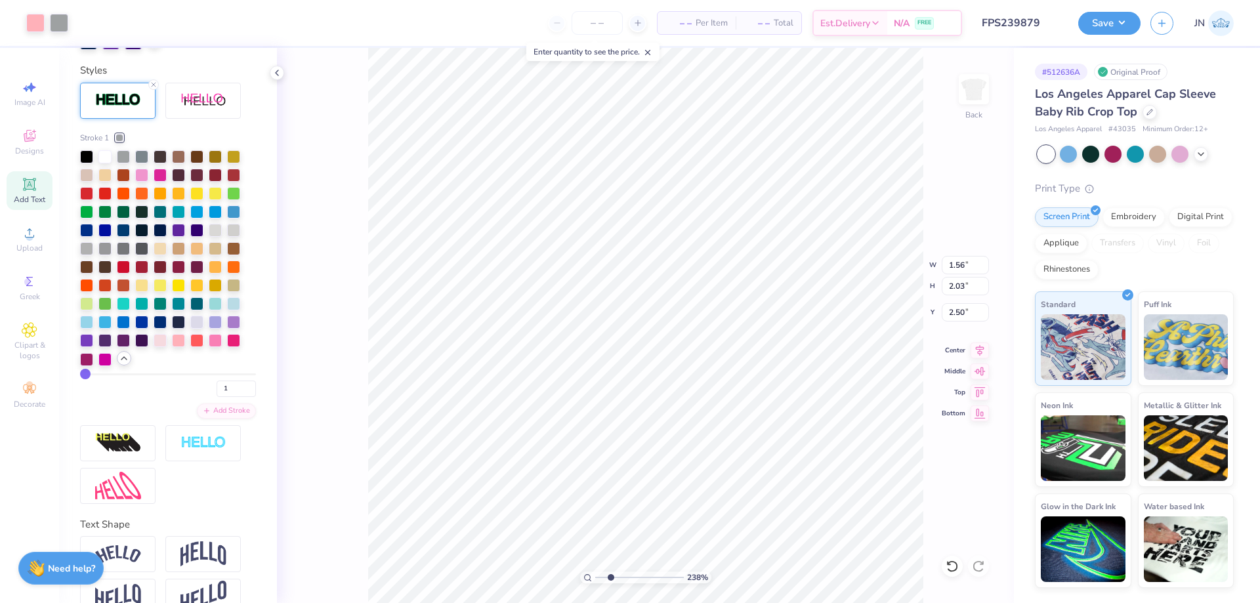
scroll to position [525, 0]
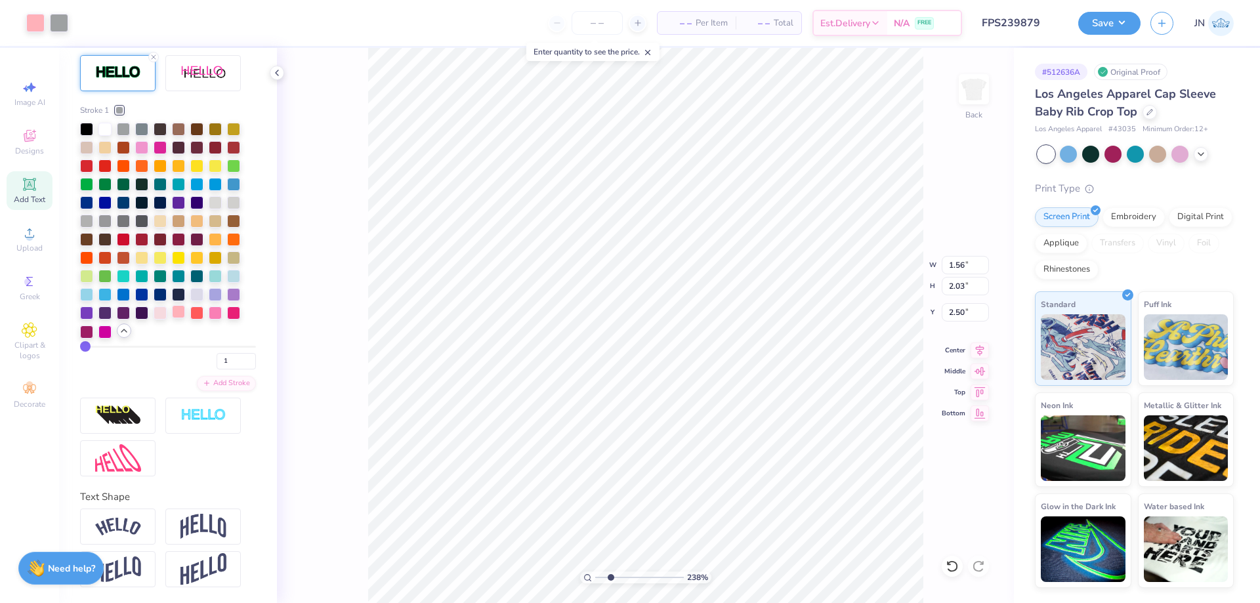
click at [180, 316] on div at bounding box center [178, 311] width 13 height 13
click at [354, 409] on div "238 % Back W 1.56 1.56 " H 2.03 2.03 " Y 2.50 2.50 " Center Middle Top Bottom" at bounding box center [645, 325] width 737 height 555
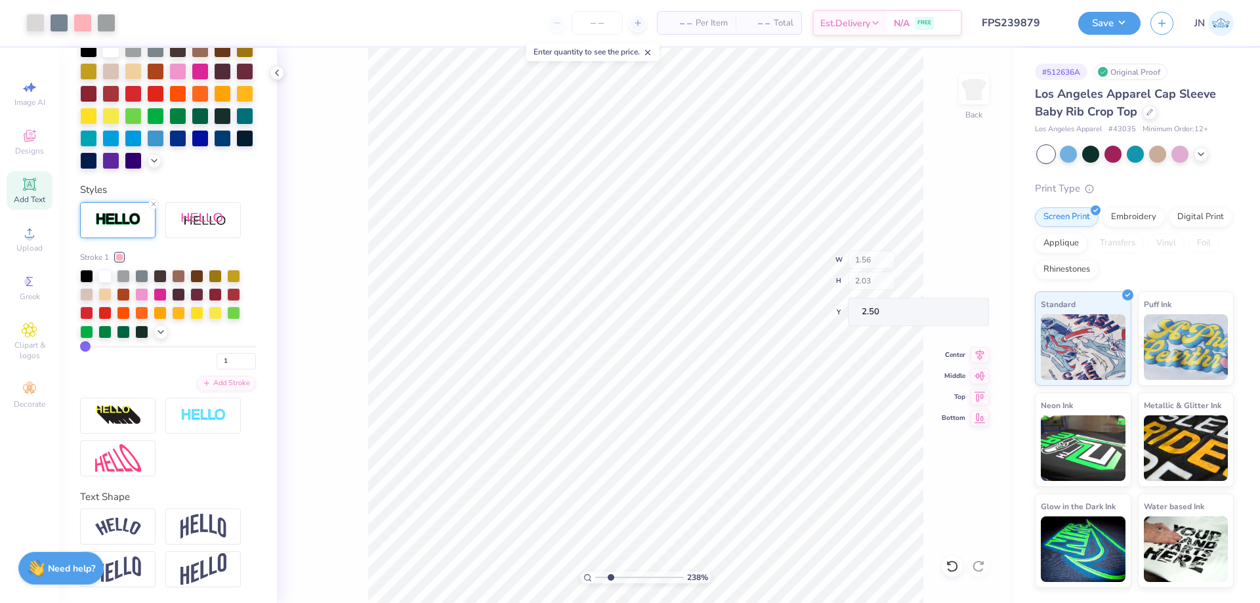
scroll to position [386, 0]
type input "1.41"
type input "1.12"
type input "2.50"
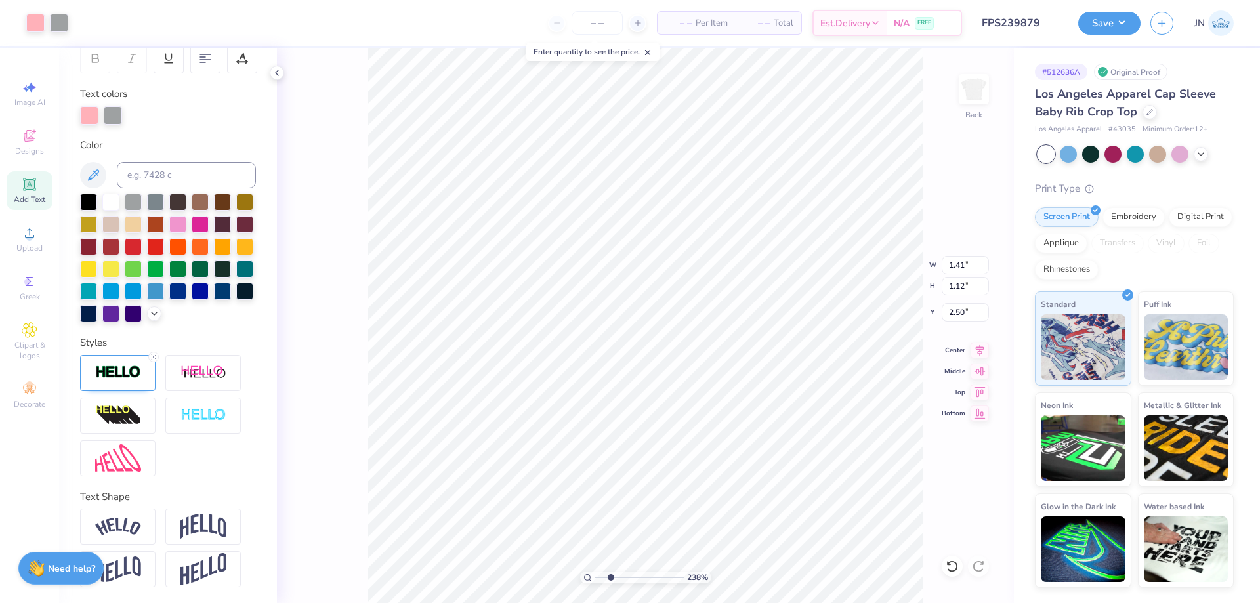
scroll to position [233, 0]
click at [127, 376] on img at bounding box center [118, 372] width 46 height 15
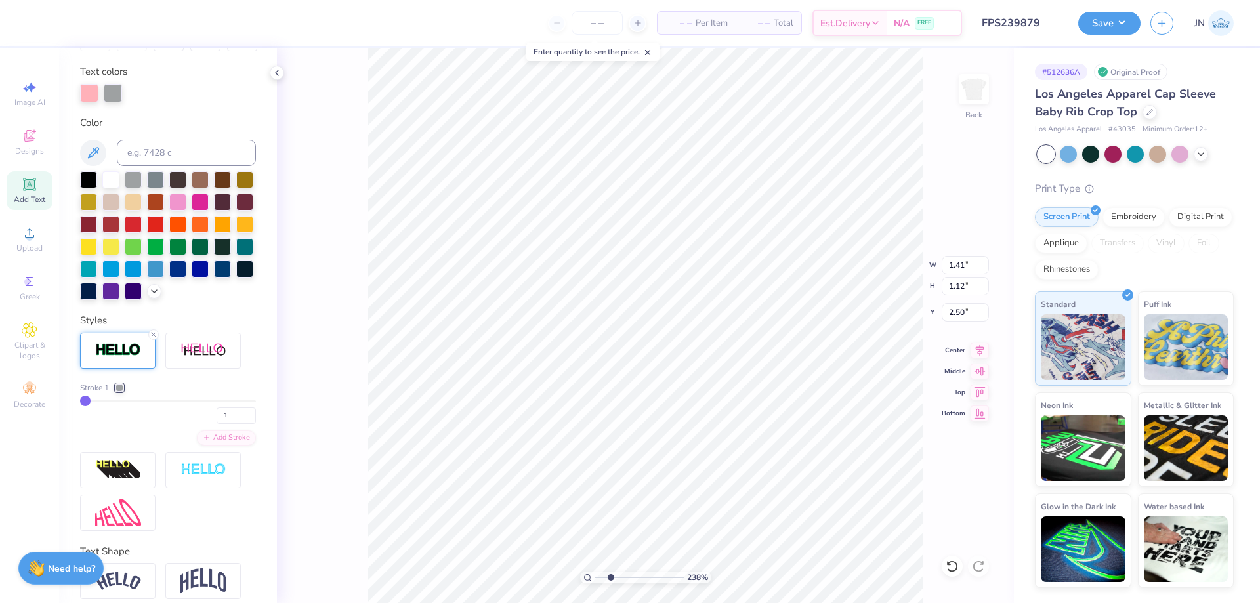
click at [121, 392] on div at bounding box center [119, 388] width 8 height 8
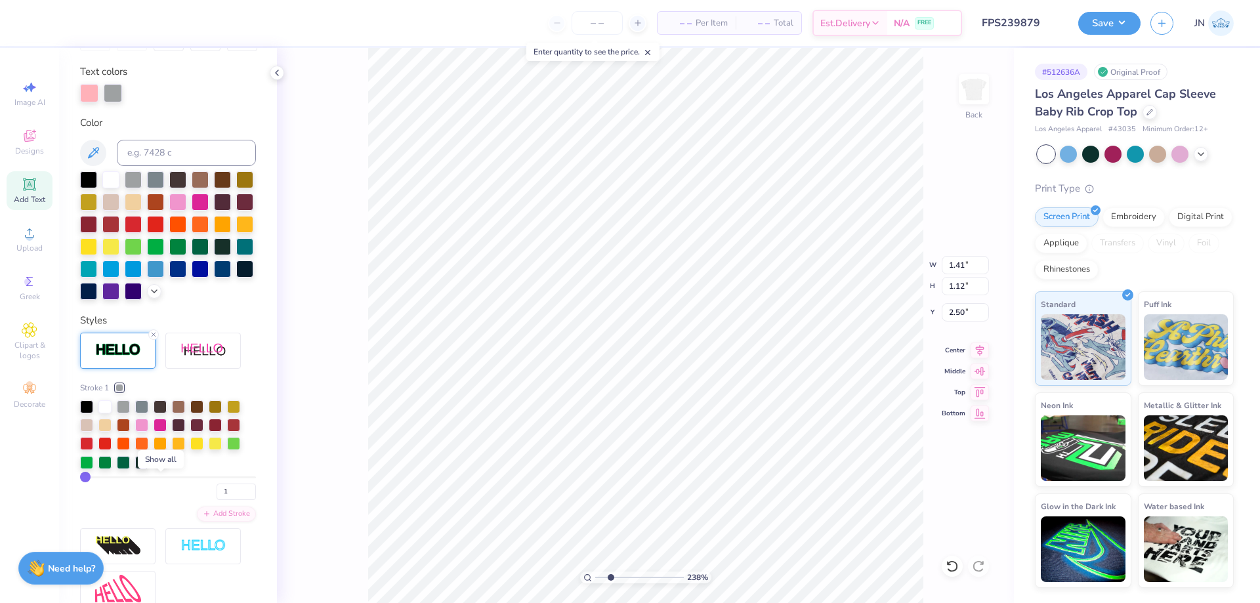
click at [159, 467] on icon at bounding box center [161, 461] width 10 height 10
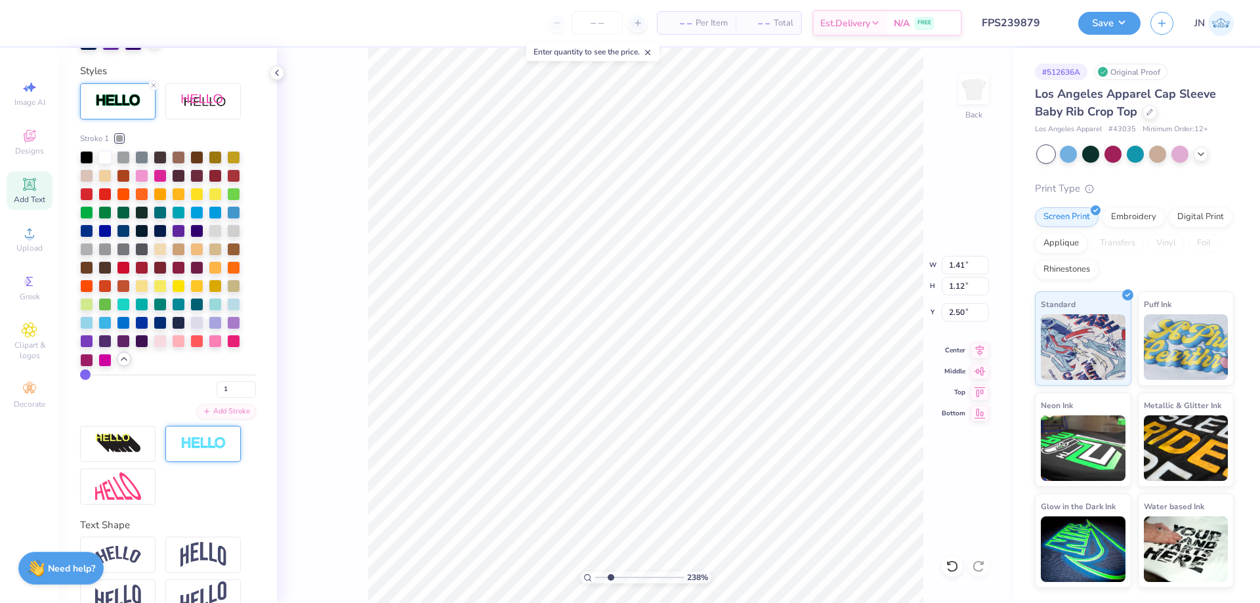
scroll to position [495, 0]
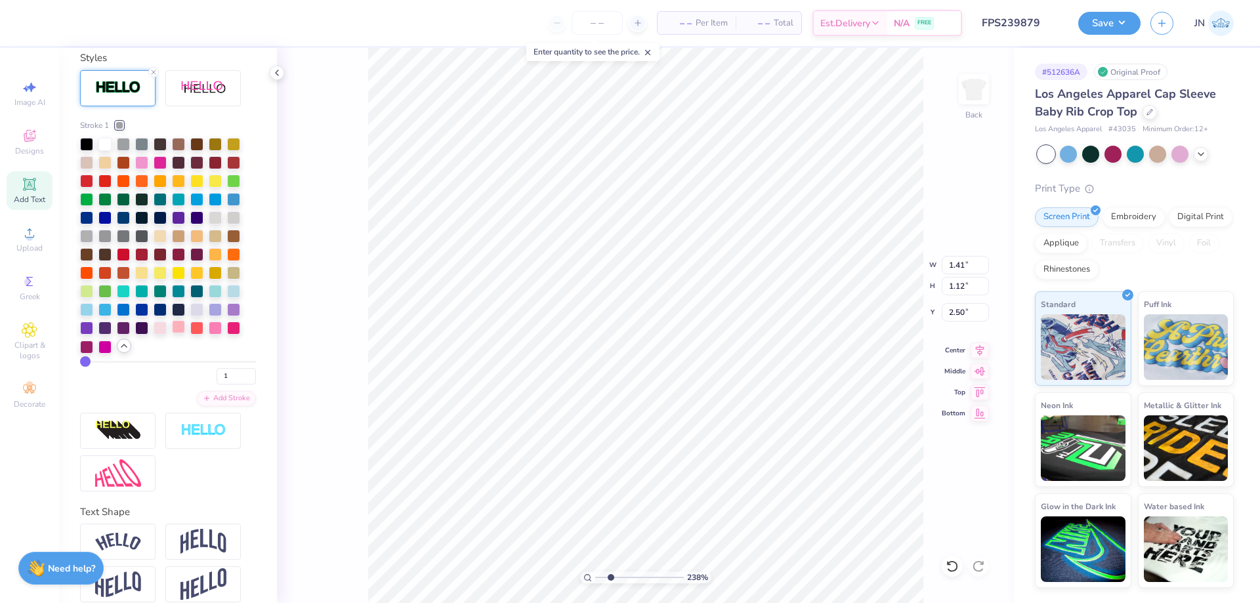
click at [180, 333] on div at bounding box center [178, 326] width 13 height 13
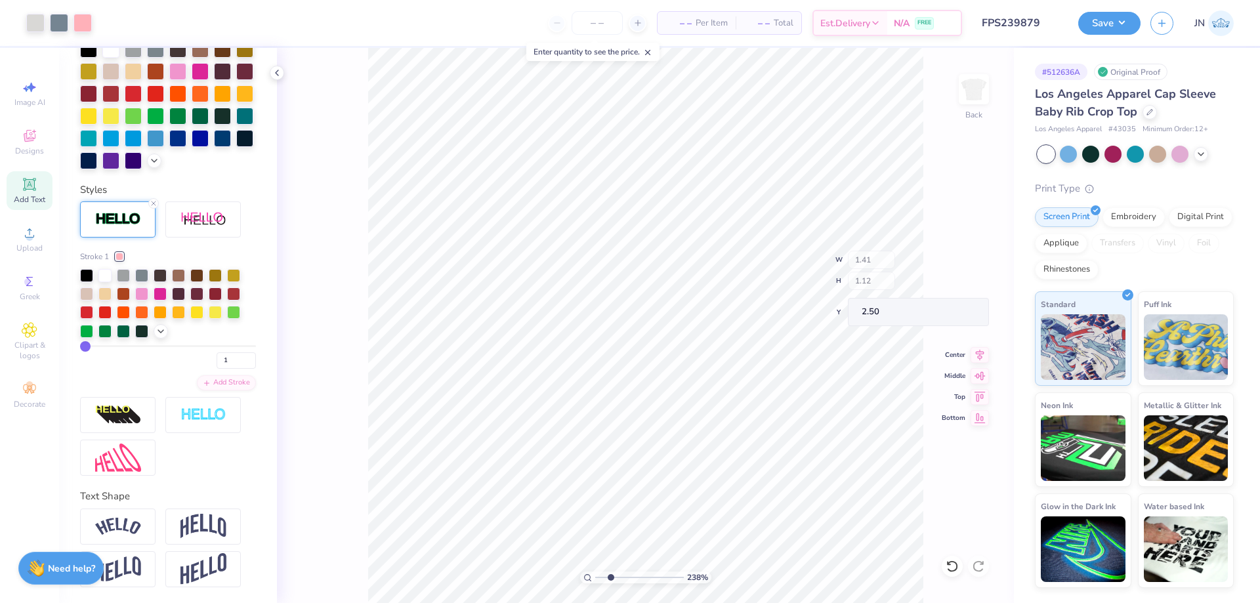
scroll to position [335, 0]
drag, startPoint x: 609, startPoint y: 573, endPoint x: 601, endPoint y: 575, distance: 8.1
click at [601, 575] on input "range" at bounding box center [639, 578] width 89 height 12
drag, startPoint x: 595, startPoint y: 577, endPoint x: 583, endPoint y: 576, distance: 11.8
type input "1"
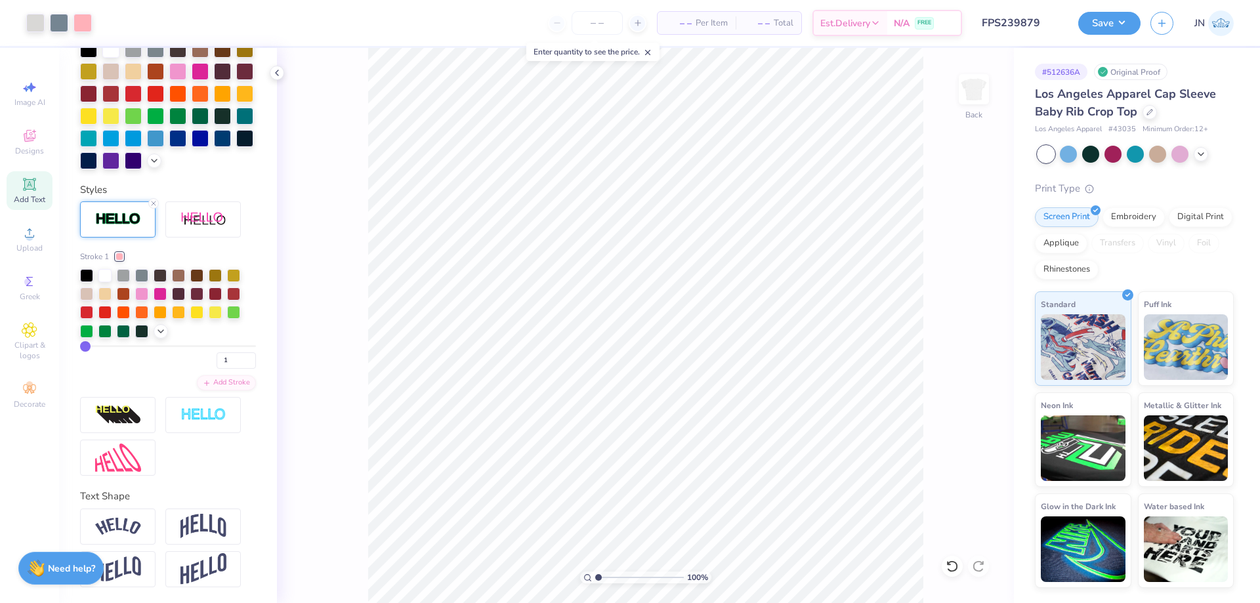
click at [595, 576] on input "range" at bounding box center [639, 578] width 89 height 12
type input "1.56"
type input "2.03"
click at [950, 566] on icon at bounding box center [952, 566] width 13 height 13
drag, startPoint x: 598, startPoint y: 576, endPoint x: 621, endPoint y: 573, distance: 23.2
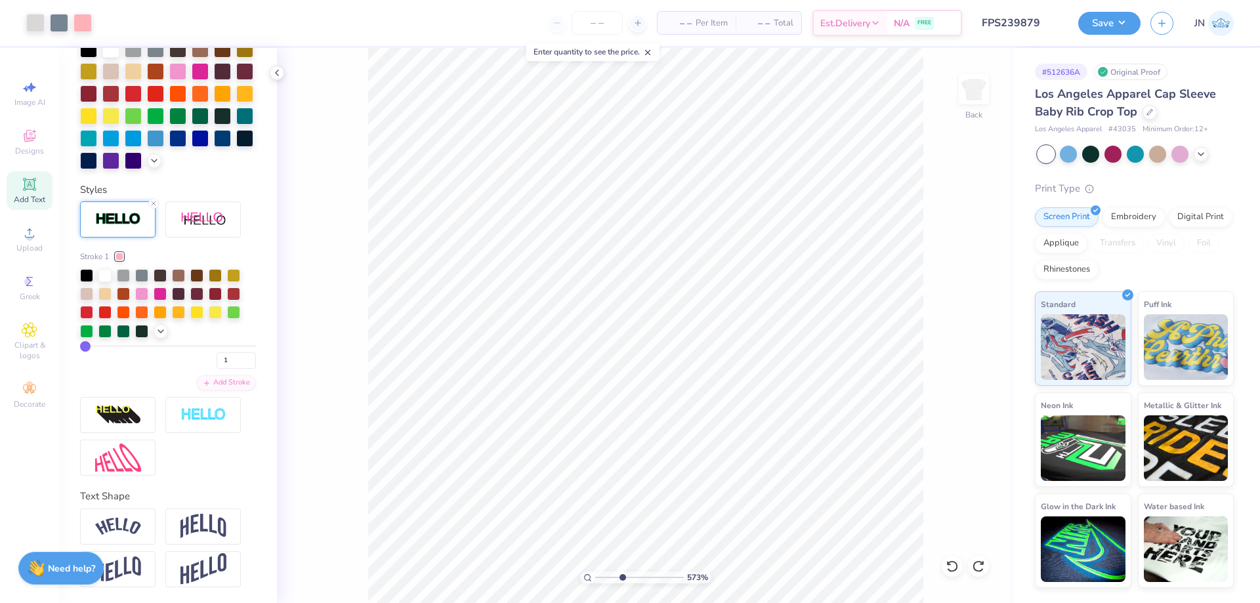
type input "3.64"
click at [621, 573] on input "range" at bounding box center [639, 578] width 89 height 12
type input "1.56"
type input "0.90"
type input "3.63"
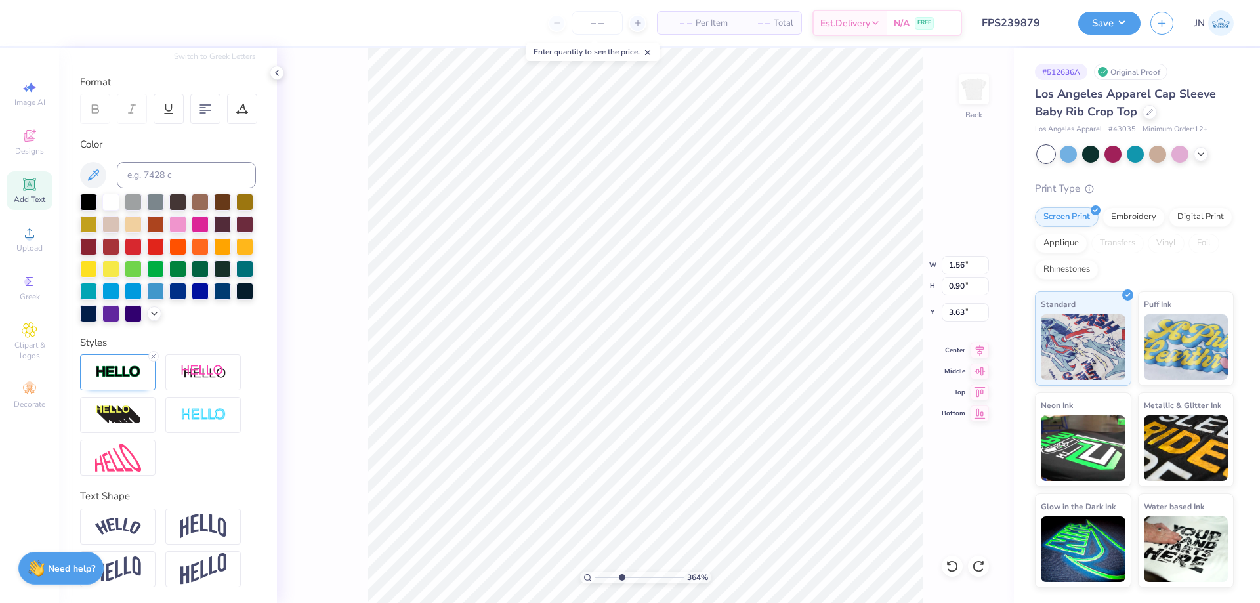
scroll to position [182, 0]
click at [134, 367] on img at bounding box center [118, 372] width 46 height 15
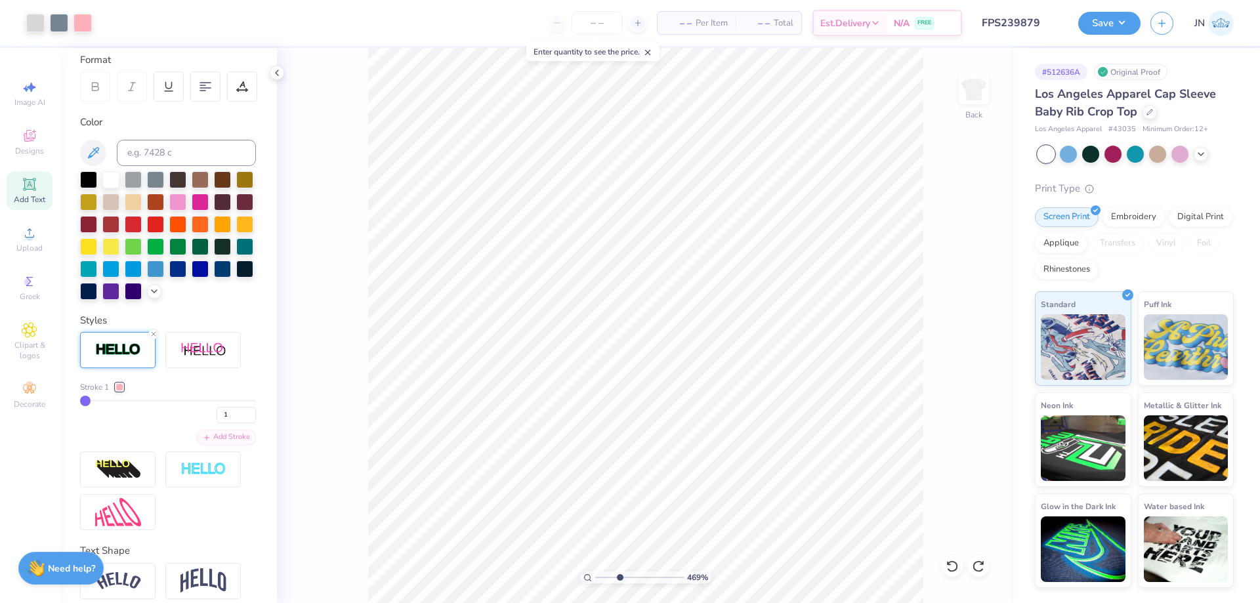
drag, startPoint x: 598, startPoint y: 578, endPoint x: 617, endPoint y: 573, distance: 19.1
type input "3.2"
click at [617, 575] on input "range" at bounding box center [639, 578] width 89 height 12
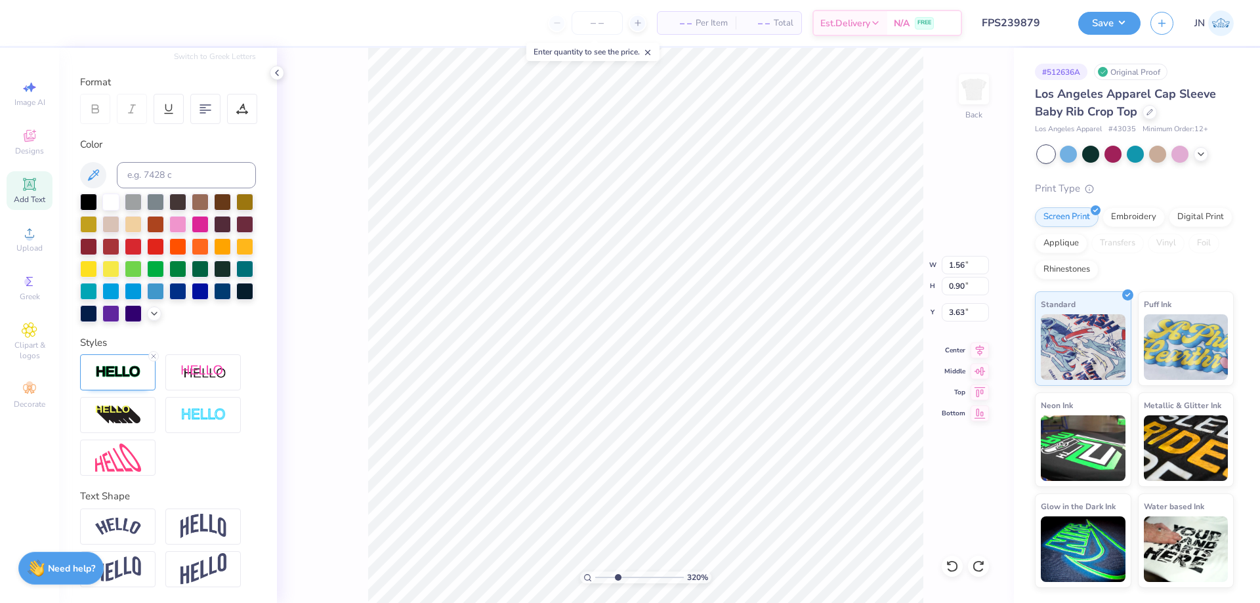
type input "1.56"
type input "0.90"
type input "3.63"
type input "1.41"
type input "1.12"
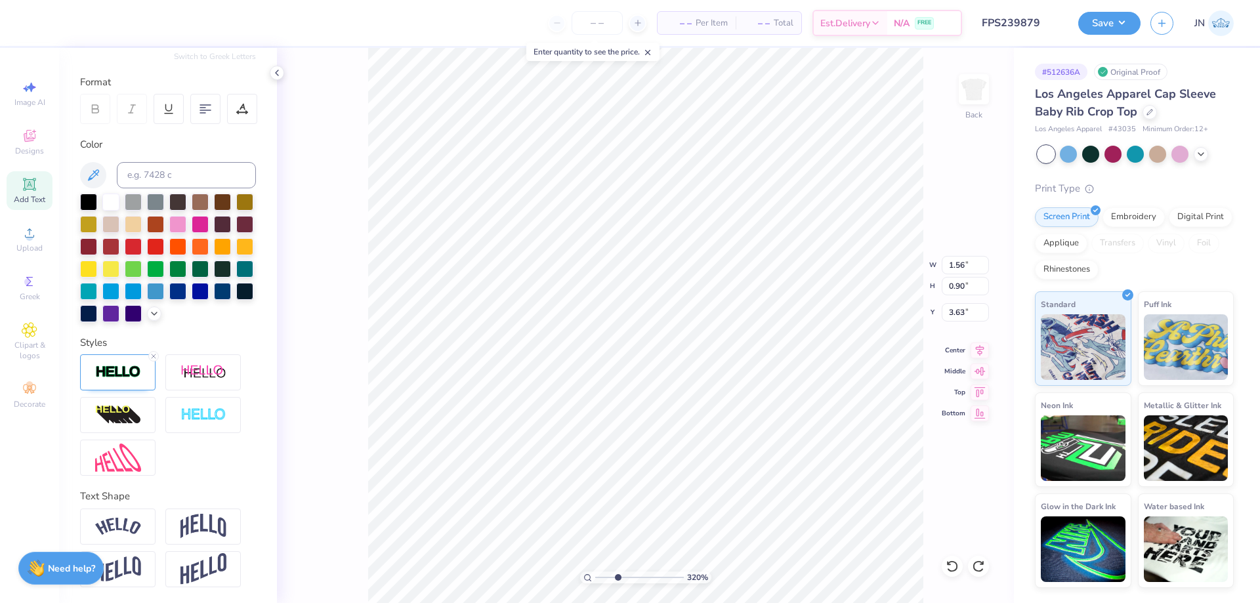
type input "2.50"
type input "1.32"
type input "1.05"
click at [984, 348] on icon at bounding box center [979, 349] width 18 height 16
type input "4.30"
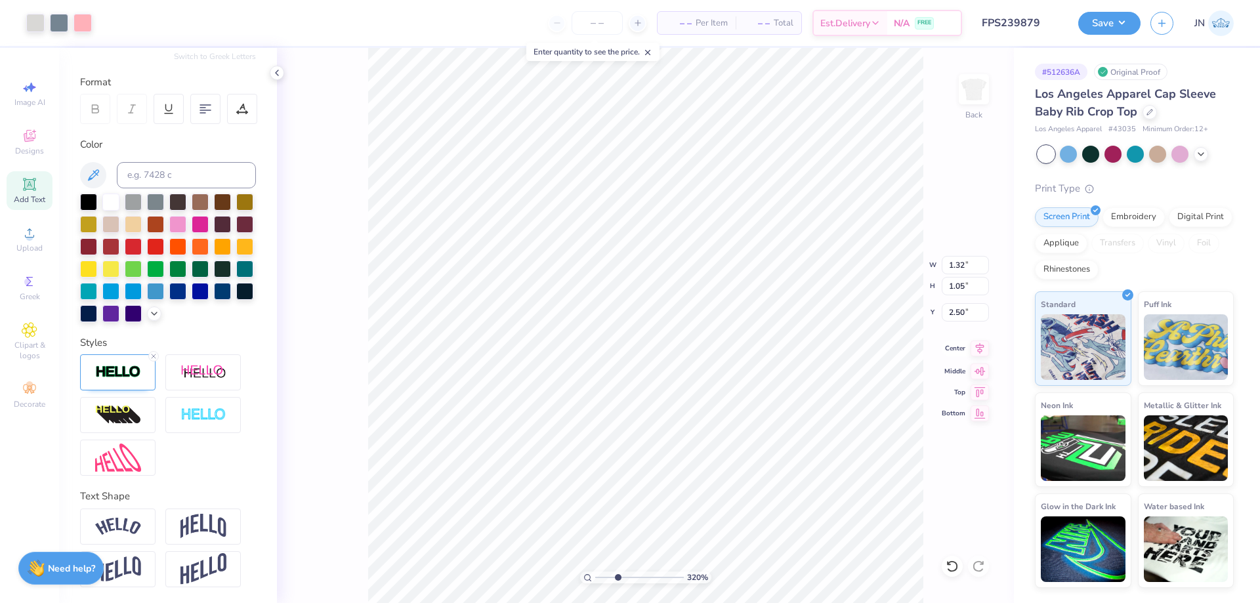
type input "5.10"
type input "0.89"
type input "1.56"
type input "0.90"
type input "3.63"
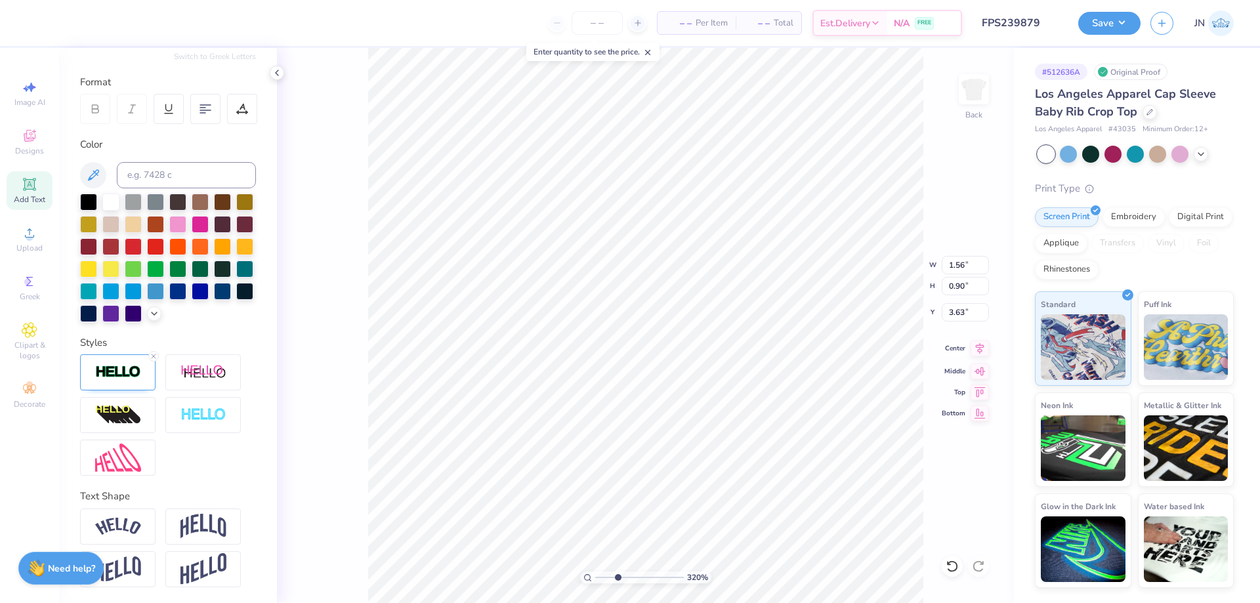
click at [984, 352] on icon at bounding box center [979, 349] width 18 height 16
type input "2.03"
type input "2.50"
drag, startPoint x: 617, startPoint y: 578, endPoint x: 632, endPoint y: 579, distance: 14.5
click at [627, 578] on input "range" at bounding box center [639, 578] width 89 height 12
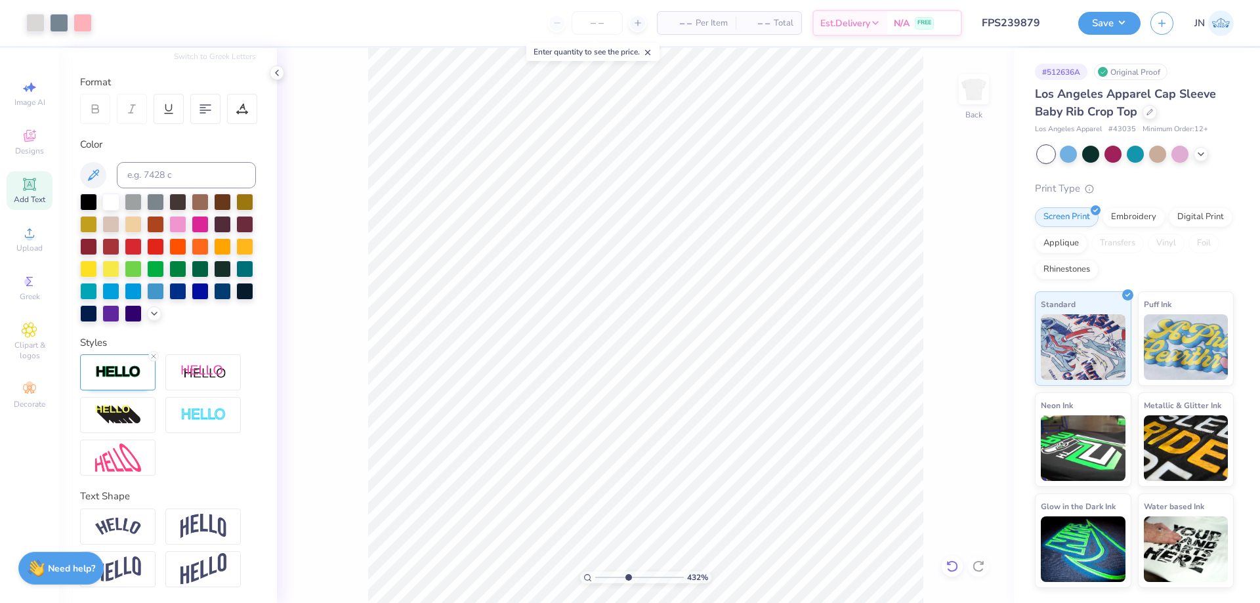
click at [959, 564] on div at bounding box center [952, 566] width 21 height 21
drag, startPoint x: 626, startPoint y: 575, endPoint x: 612, endPoint y: 575, distance: 14.4
type input "2.53"
click at [612, 575] on input "range" at bounding box center [639, 578] width 89 height 12
type input "1.56"
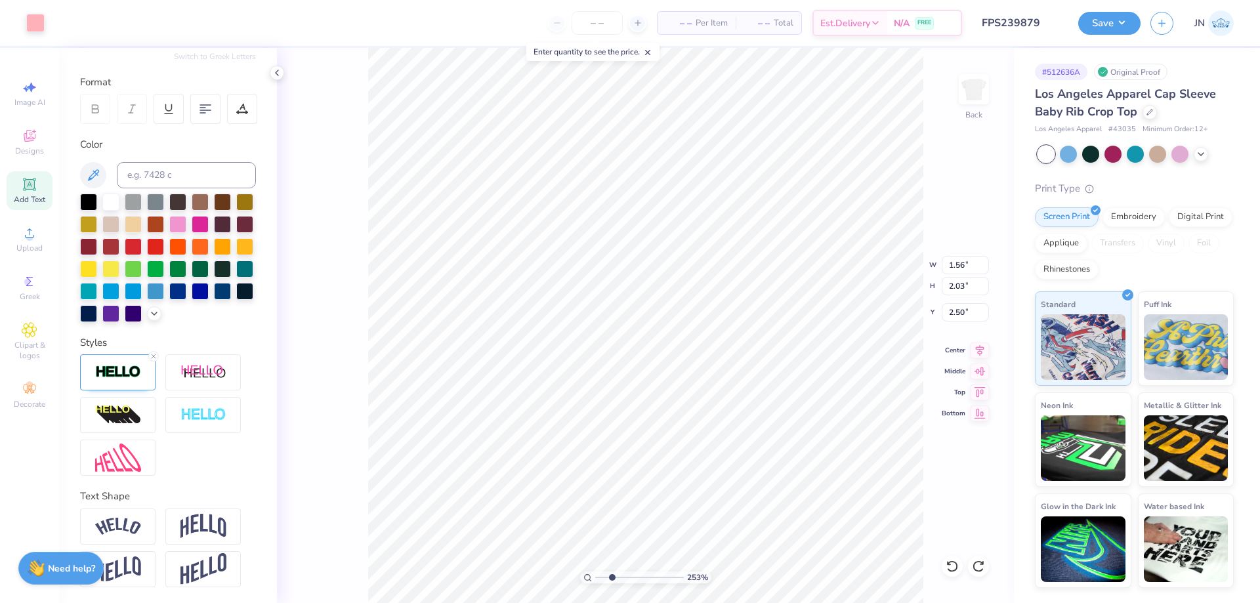
type input "2.03"
type input "2.51"
type input "1.73"
type input "1.00"
click at [986, 352] on icon at bounding box center [979, 349] width 18 height 16
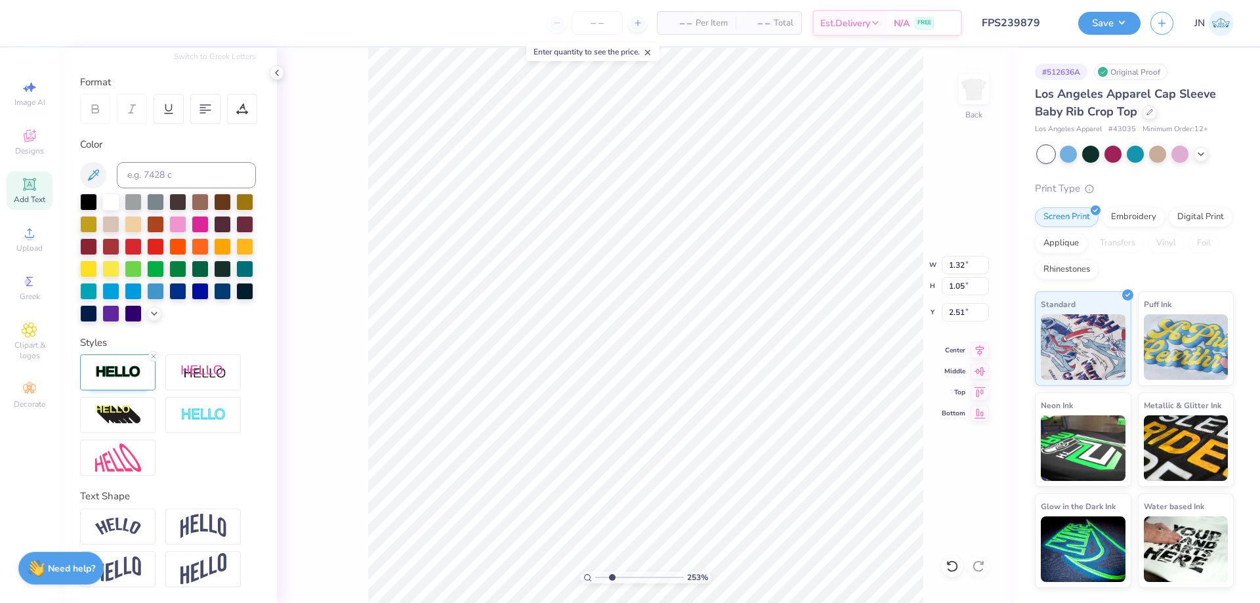
type input "1.73"
type input "2.12"
click at [984, 343] on icon at bounding box center [979, 349] width 18 height 16
click at [975, 343] on icon at bounding box center [979, 349] width 18 height 16
click at [972, 352] on icon at bounding box center [979, 349] width 18 height 16
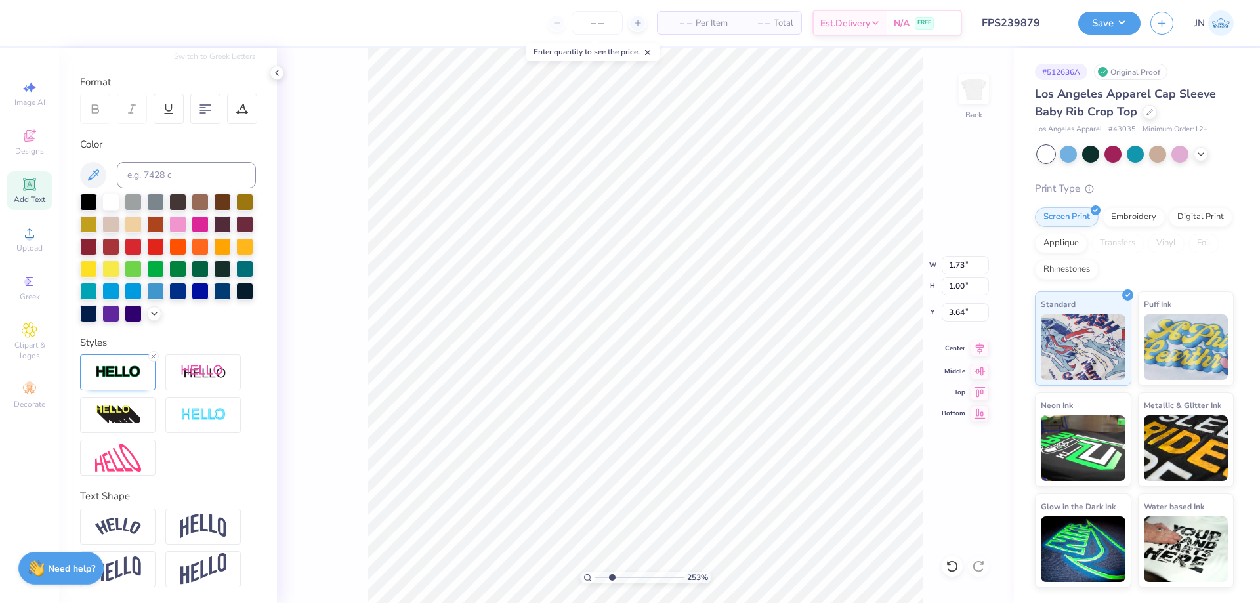
type input "2.12"
type input "2.38"
drag, startPoint x: 596, startPoint y: 577, endPoint x: 589, endPoint y: 573, distance: 8.2
type input "1"
click at [595, 576] on input "range" at bounding box center [639, 578] width 89 height 12
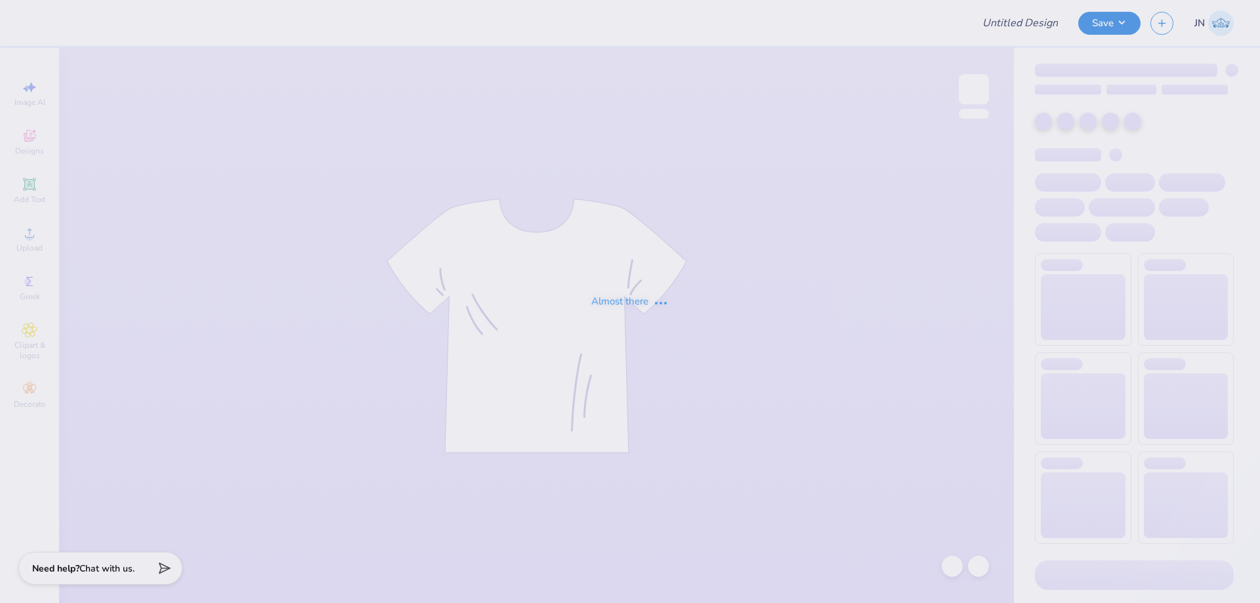
type input "FPS239772"
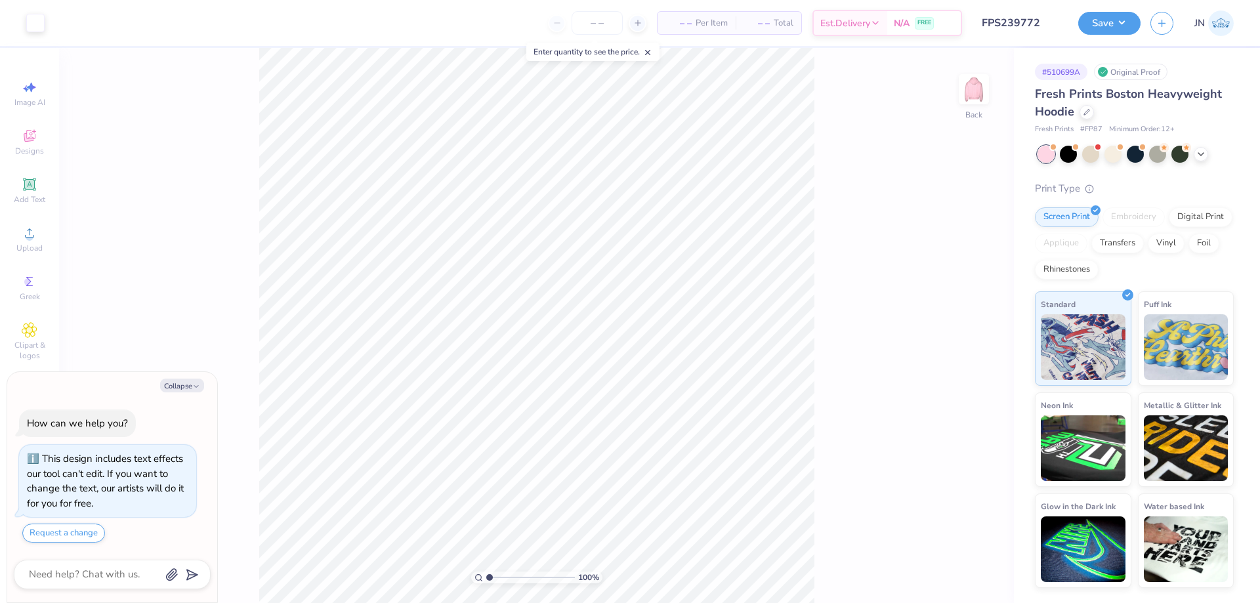
type textarea "x"
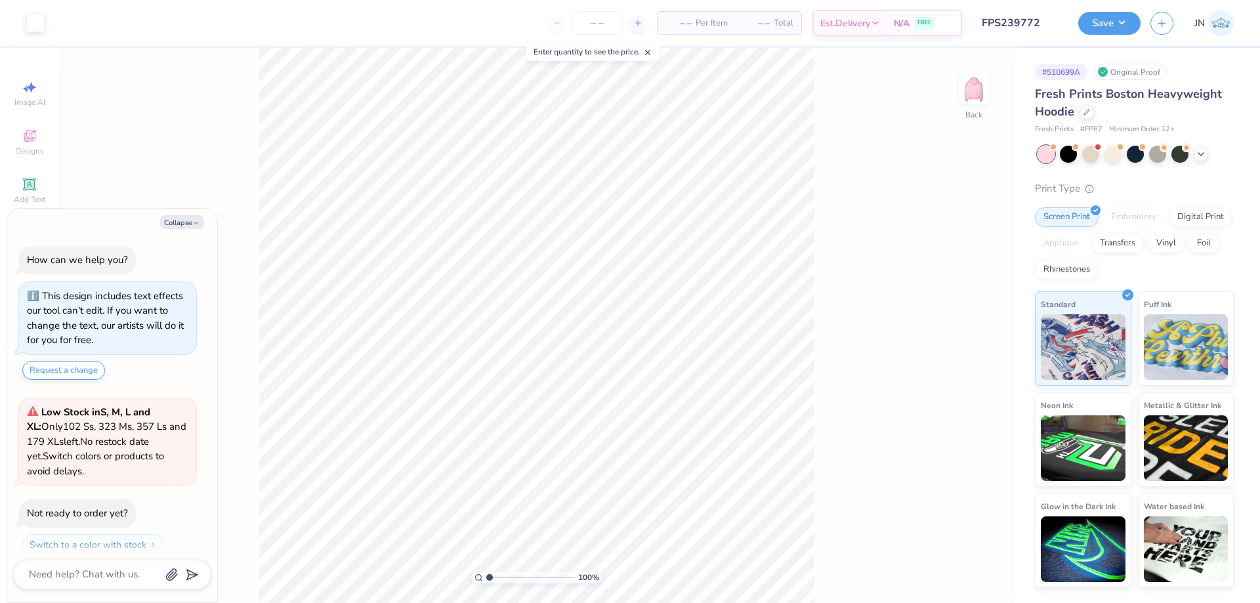
scroll to position [37, 0]
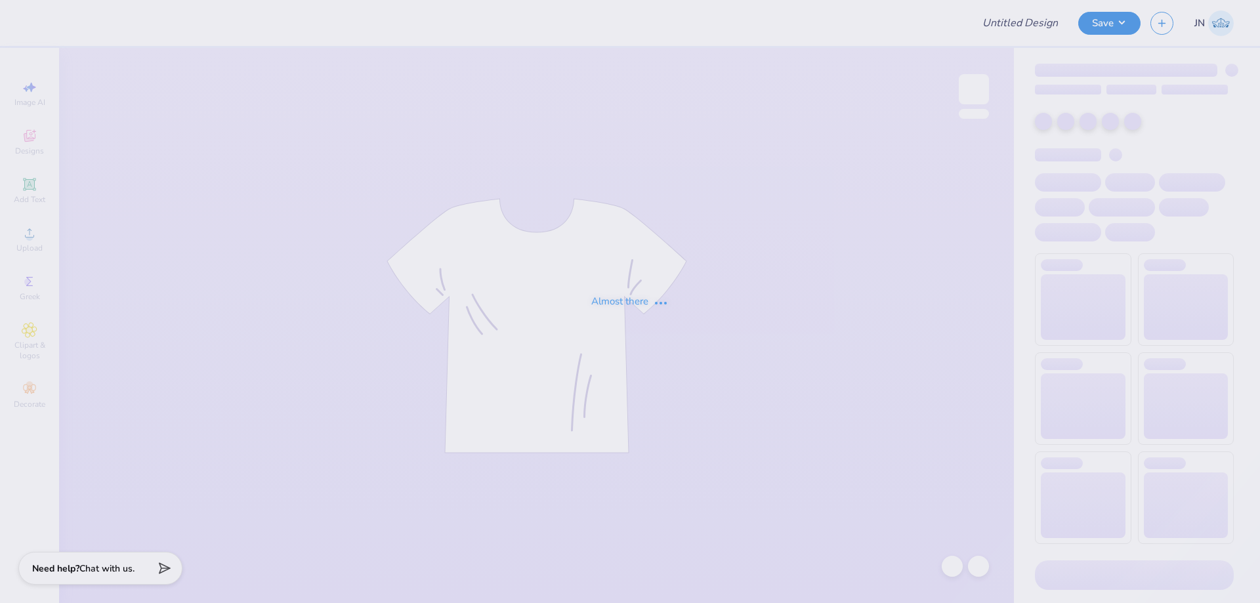
type input "FPS239879"
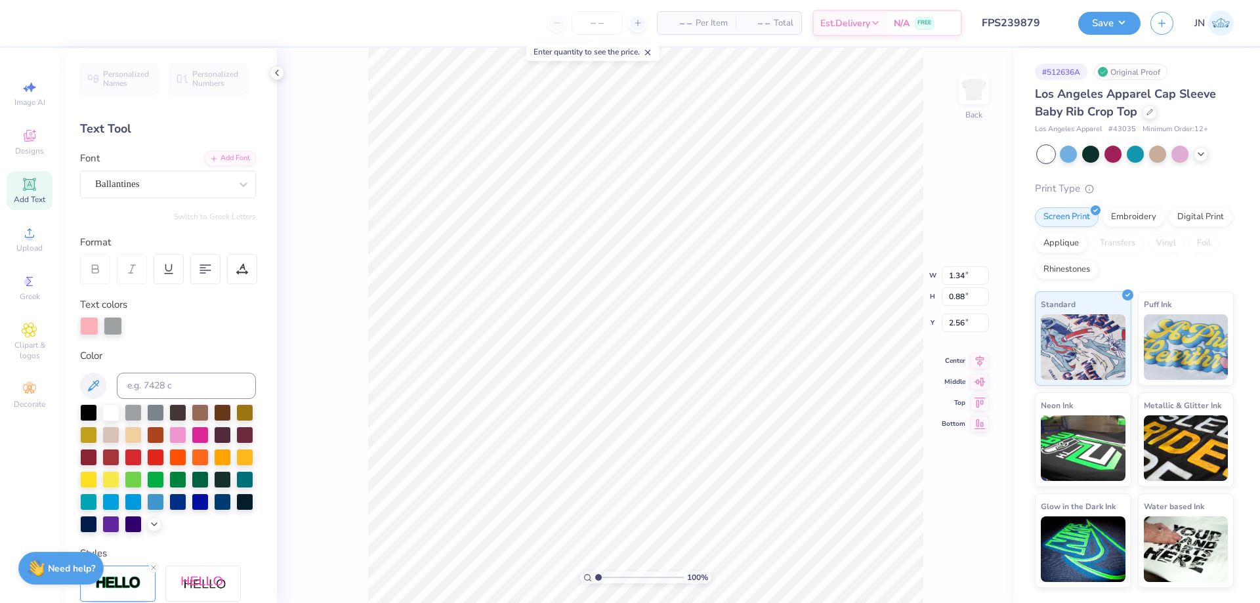
click at [216, 149] on div "Personalized Names Personalized Numbers Text Tool Add Font Font Ballantines Swi…" at bounding box center [168, 325] width 218 height 555
click at [217, 153] on div "Add Font" at bounding box center [230, 157] width 52 height 15
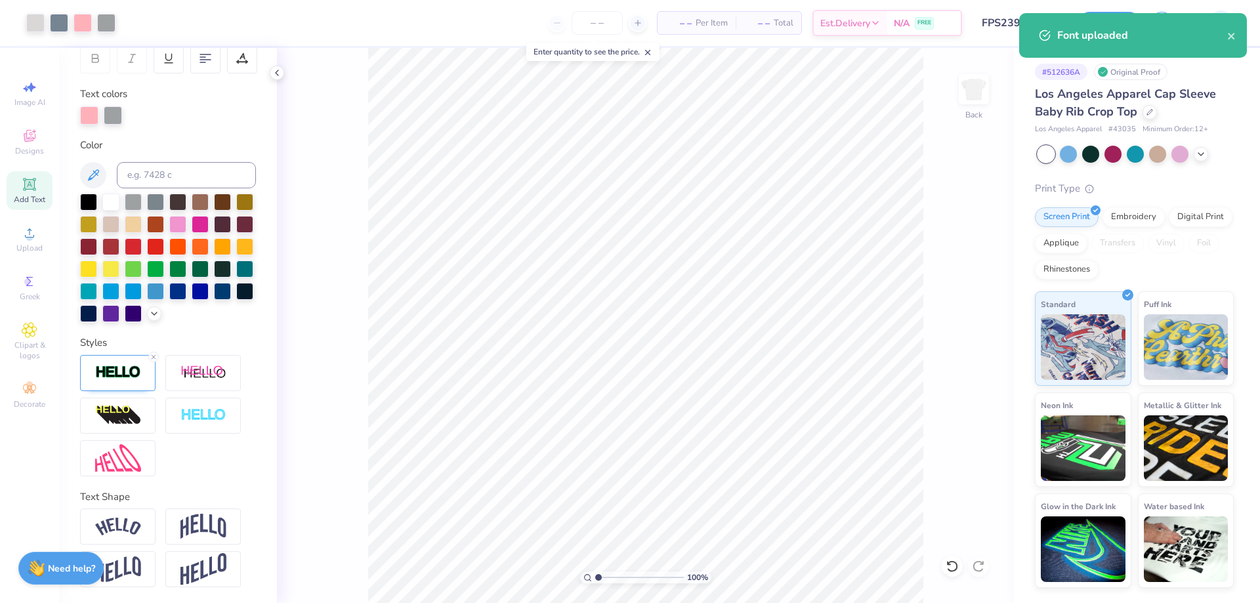
scroll to position [233, 0]
click at [153, 356] on line at bounding box center [154, 357] width 4 height 4
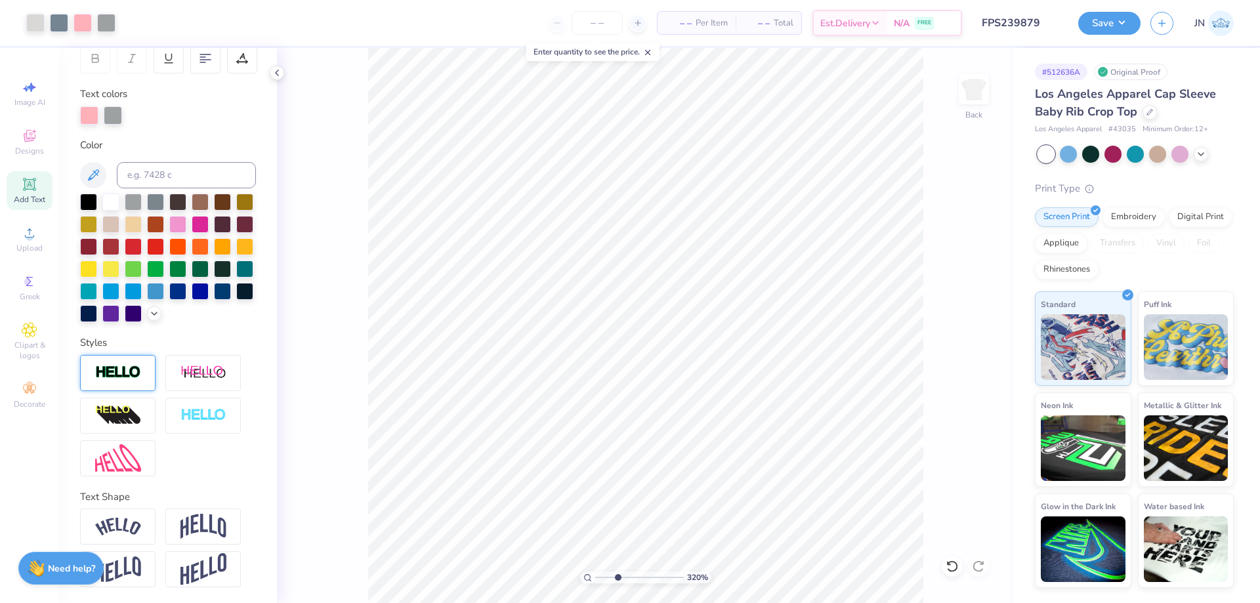
type input "3.2"
click at [617, 579] on input "range" at bounding box center [639, 578] width 89 height 12
type input "1.30"
type input "1.03"
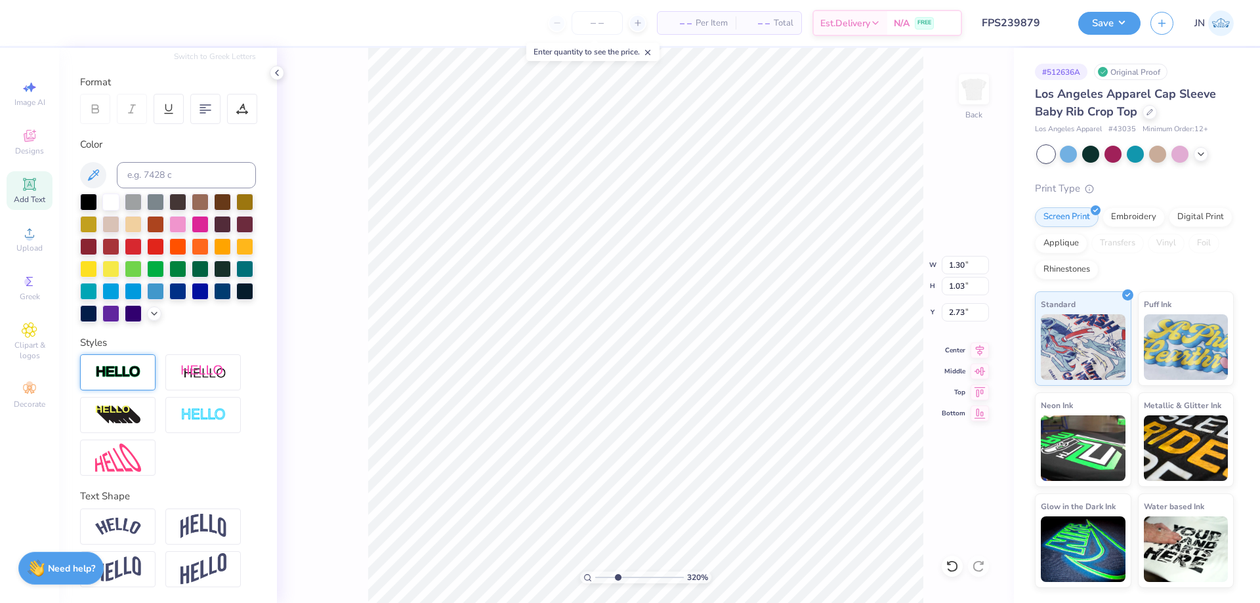
type input "2.73"
click at [982, 351] on icon at bounding box center [979, 349] width 18 height 16
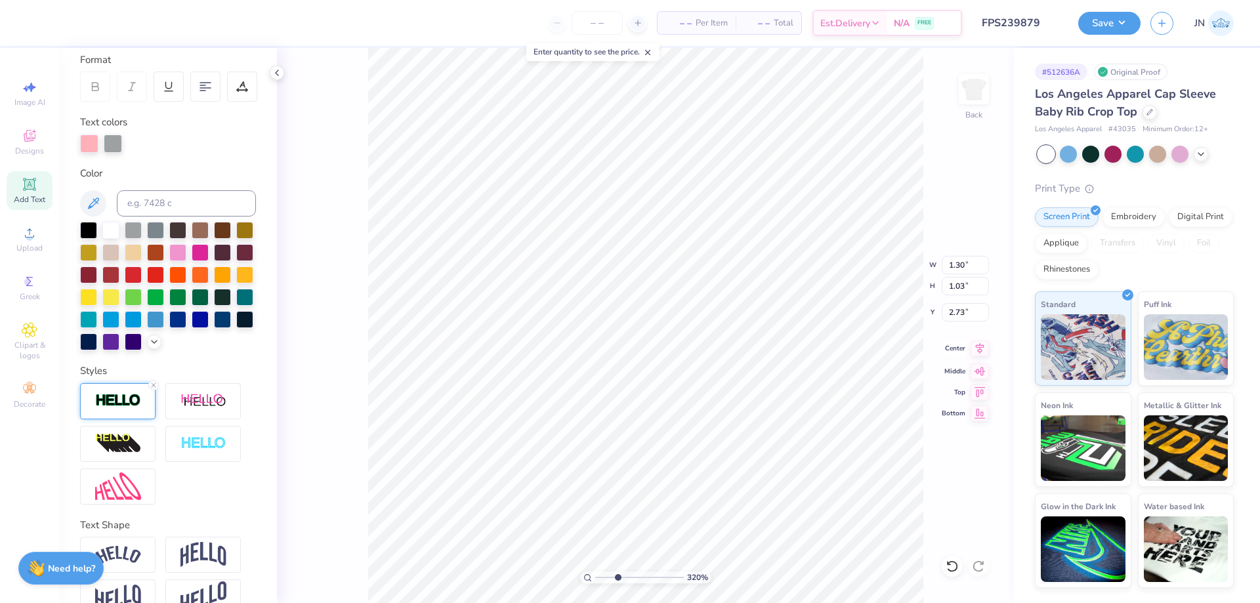
type input "1.91"
type input "0.89"
type input "3.61"
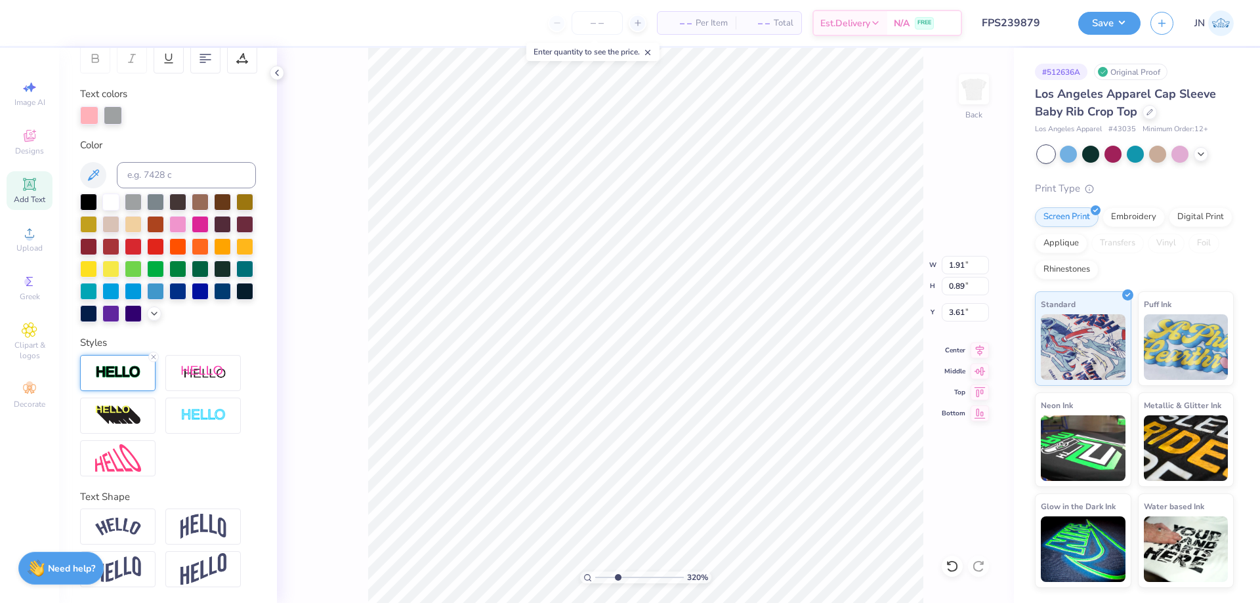
scroll to position [0, 0]
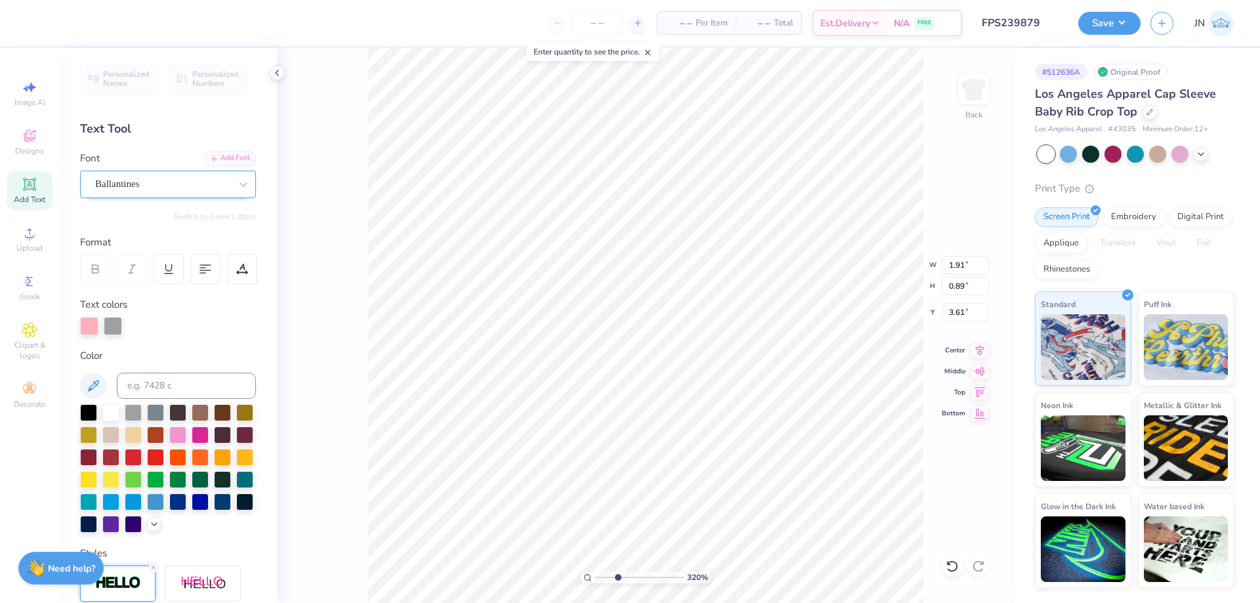
click at [179, 177] on div "Ballantines" at bounding box center [163, 184] width 138 height 20
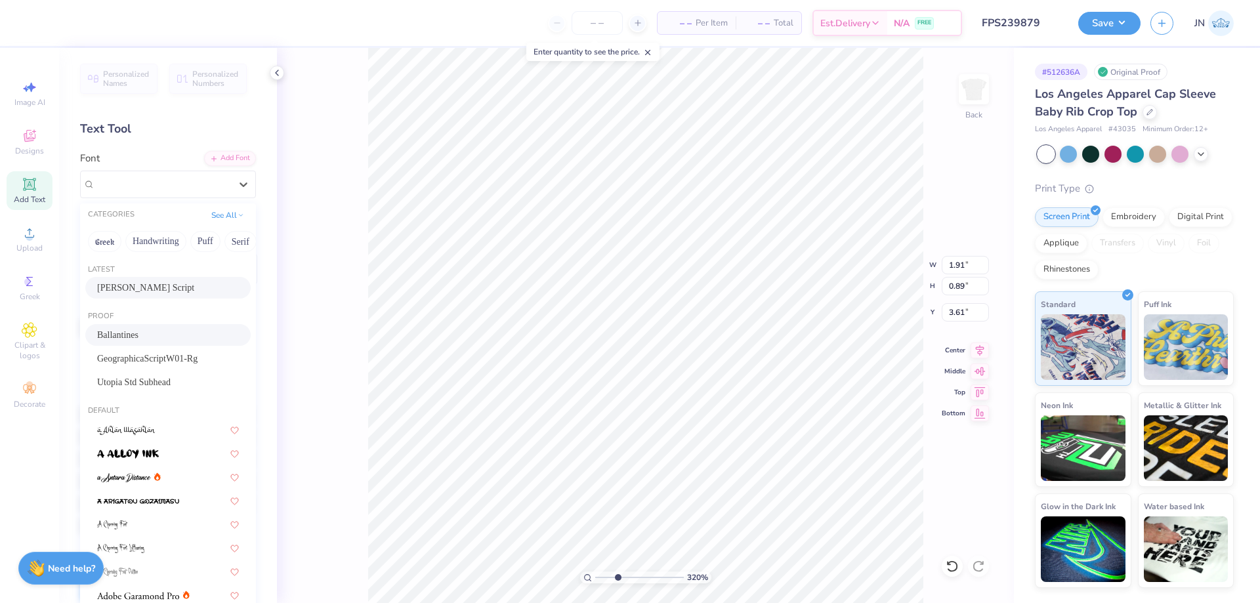
click at [135, 281] on span "[PERSON_NAME] Script" at bounding box center [145, 288] width 97 height 14
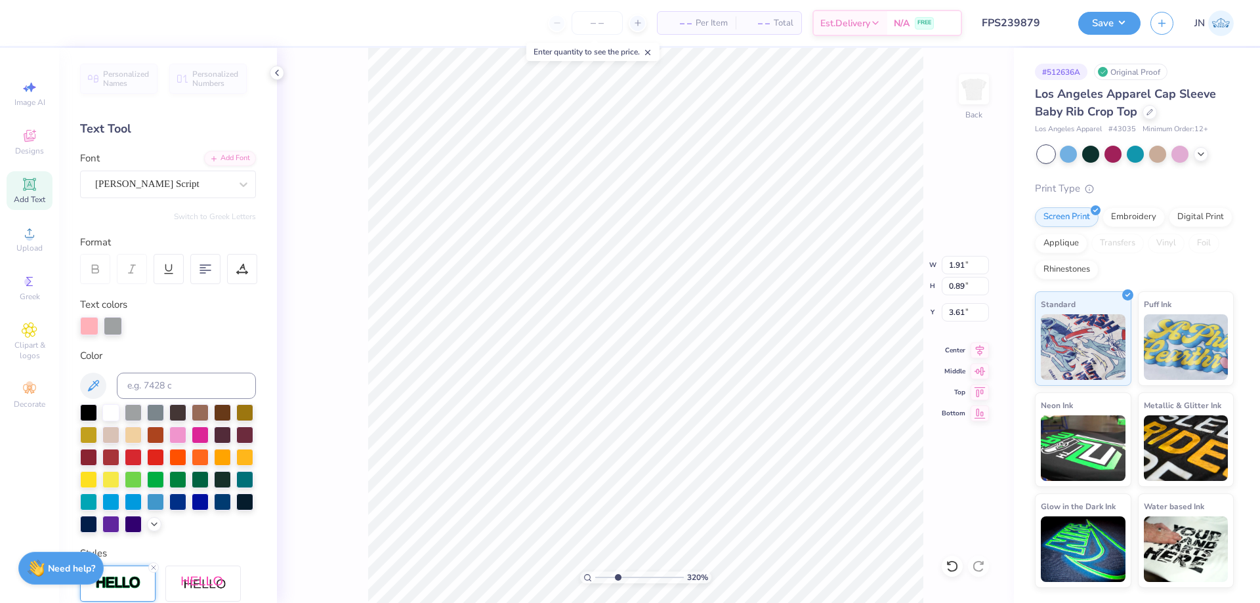
type input "2.70"
type input "1.56"
type input "3.27"
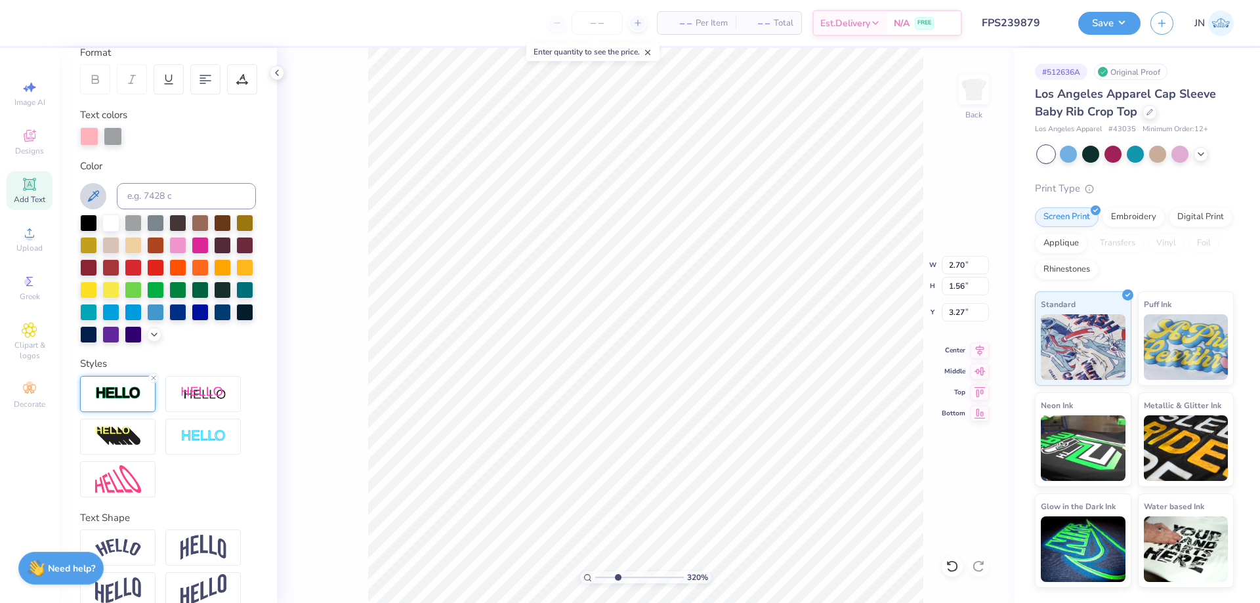
scroll to position [233, 0]
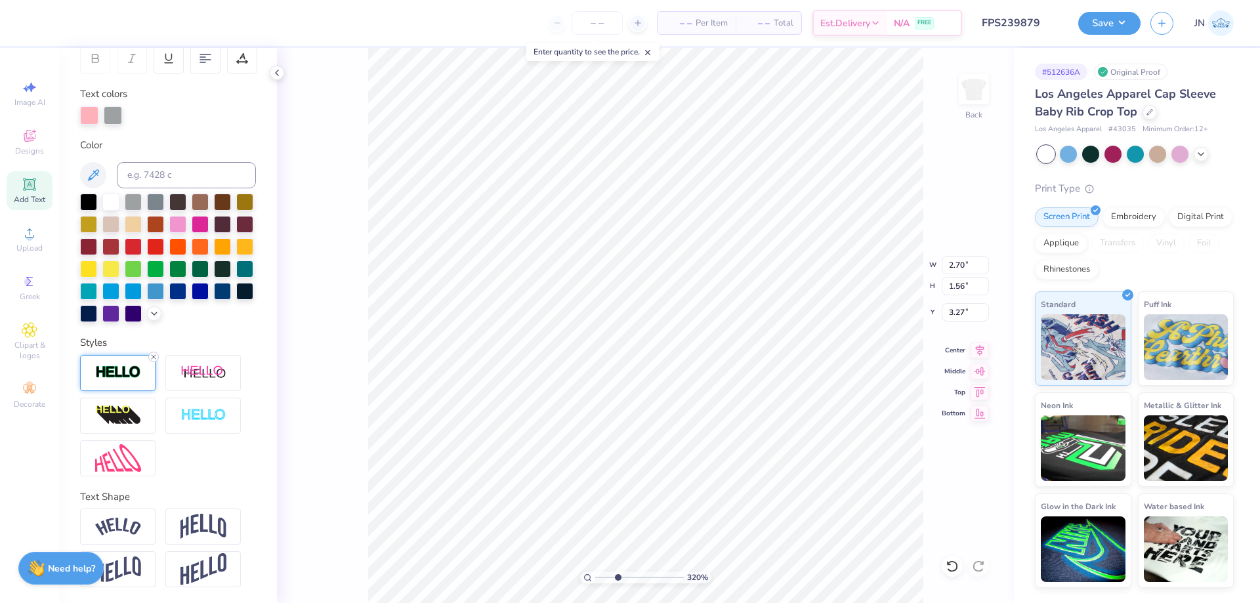
click at [153, 357] on line at bounding box center [154, 357] width 4 height 4
type input "2.68"
type input "1.54"
type input "3.28"
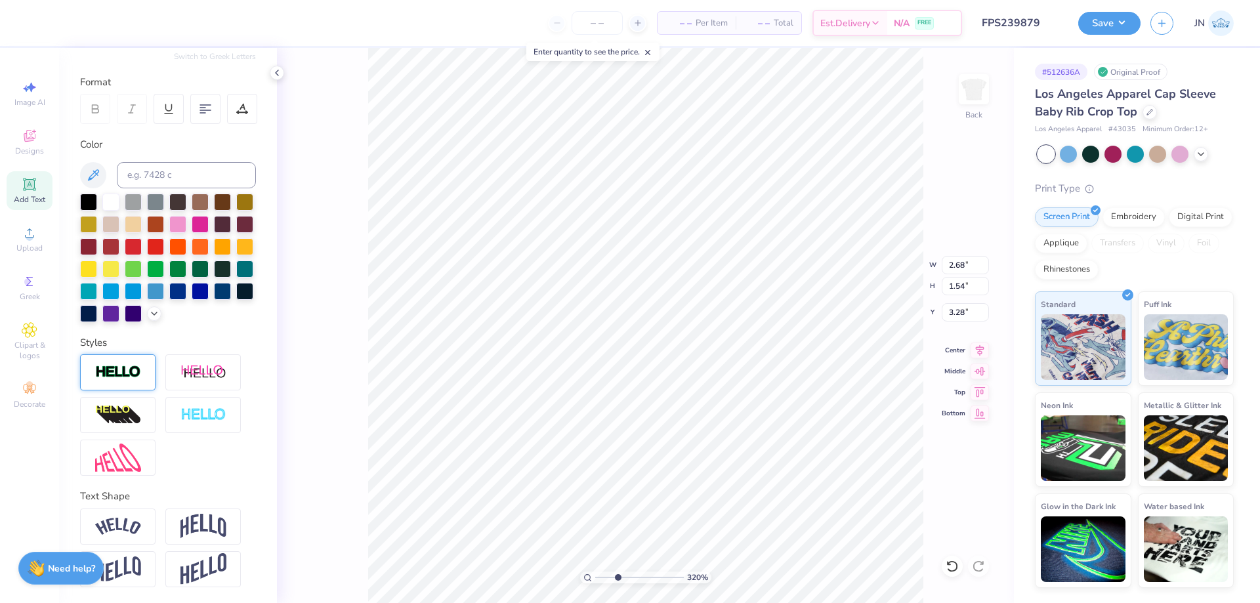
type input "1.57"
type input "0.90"
type input "3.92"
type input "1.75"
type input "1.01"
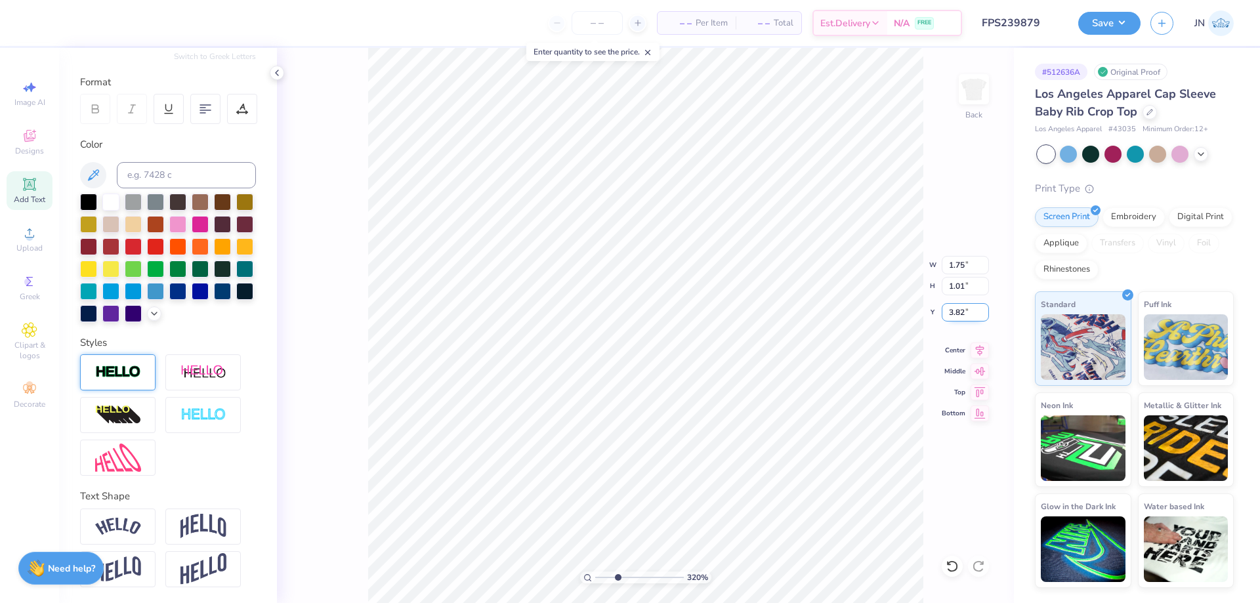
type input "3.59"
click at [973, 350] on icon at bounding box center [979, 349] width 18 height 16
type input "1.30"
type input "1.03"
type input "2.48"
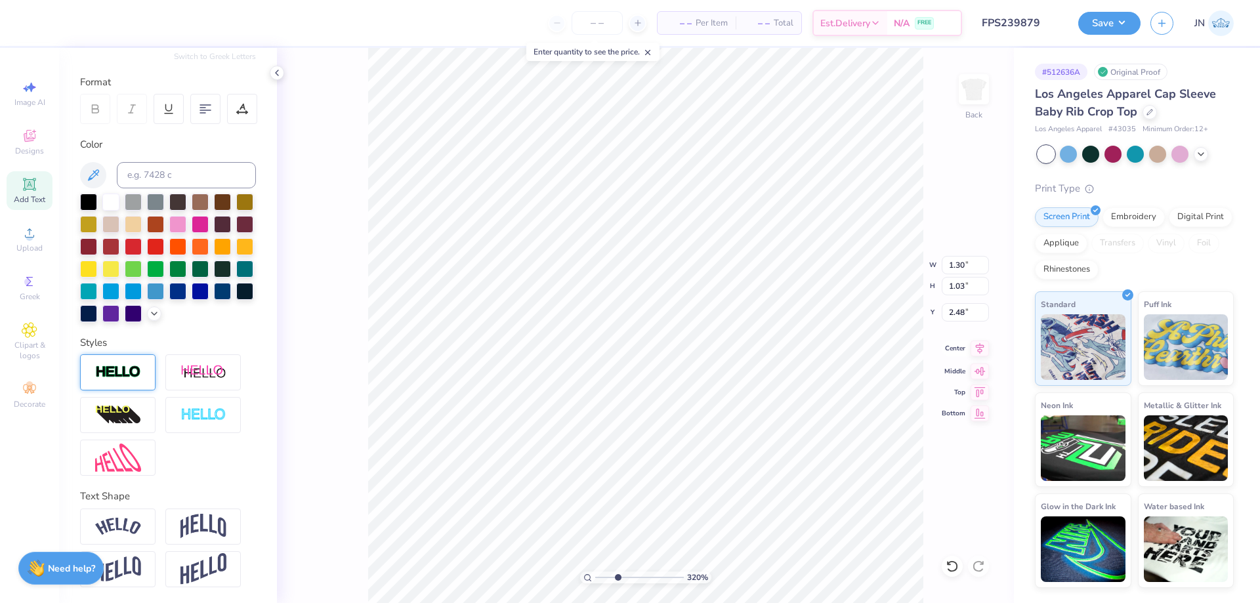
click at [981, 346] on icon at bounding box center [979, 349] width 18 height 16
type input "3.35"
click at [619, 581] on input "range" at bounding box center [639, 578] width 89 height 12
type input "3.57"
type input "4.30"
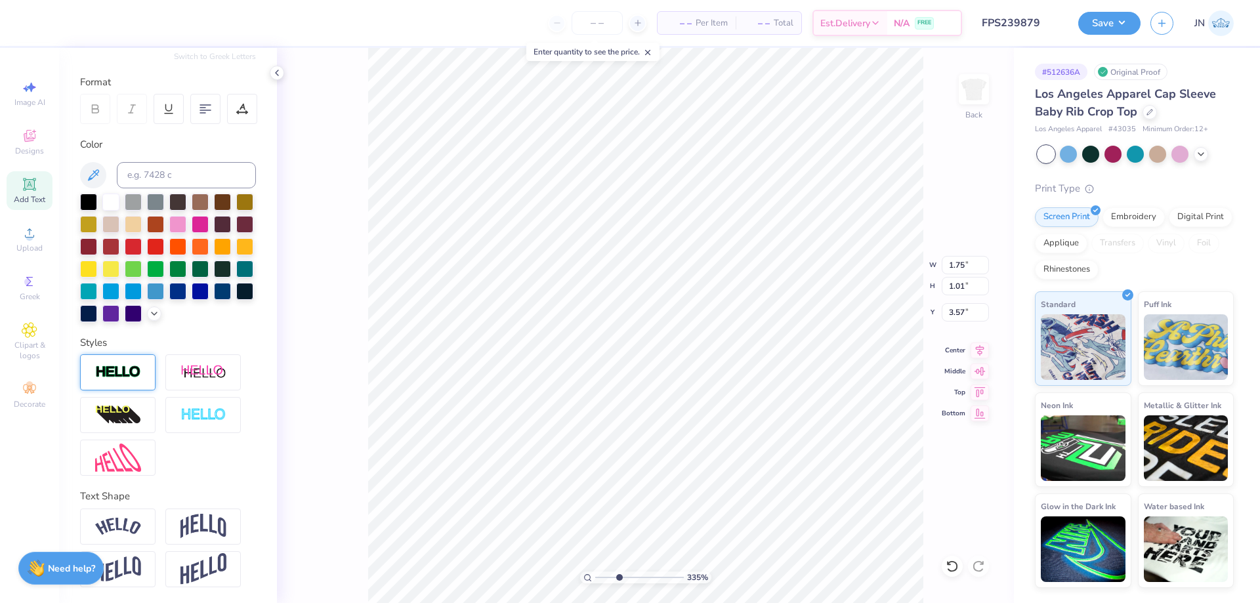
type input "5.10"
type input "0.89"
drag, startPoint x: 615, startPoint y: 579, endPoint x: 591, endPoint y: 577, distance: 24.3
click at [595, 577] on input "range" at bounding box center [639, 578] width 89 height 12
type input "2.15"
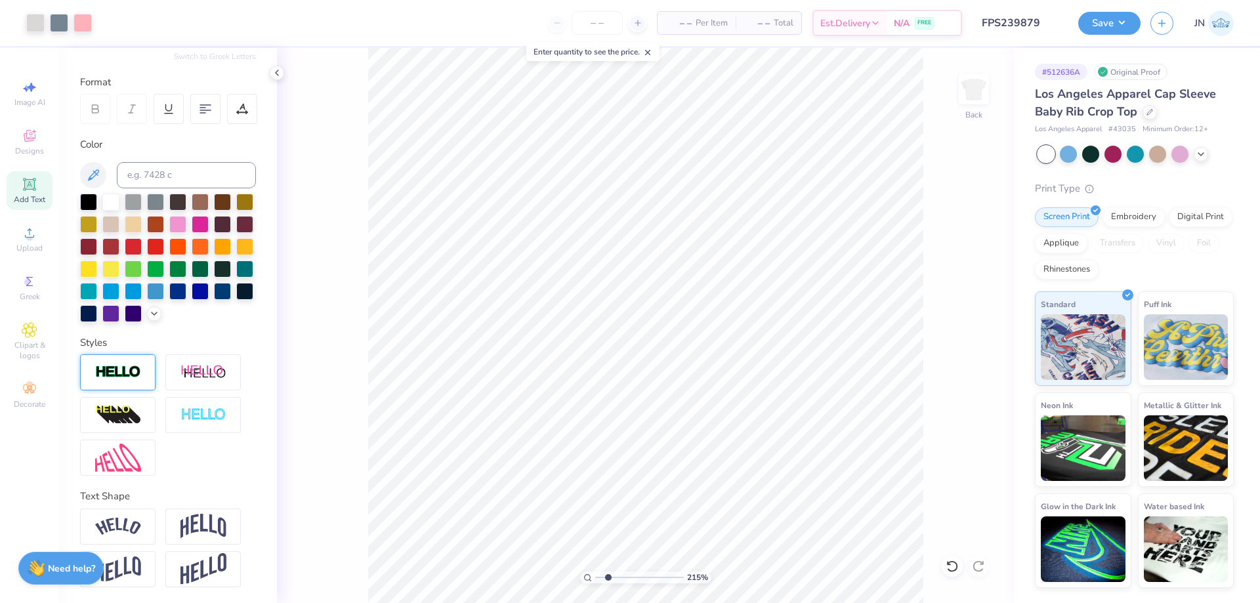
click at [608, 577] on input "range" at bounding box center [639, 578] width 89 height 12
type input "1.30"
type input "1.03"
type input "2.48"
type input "1.75"
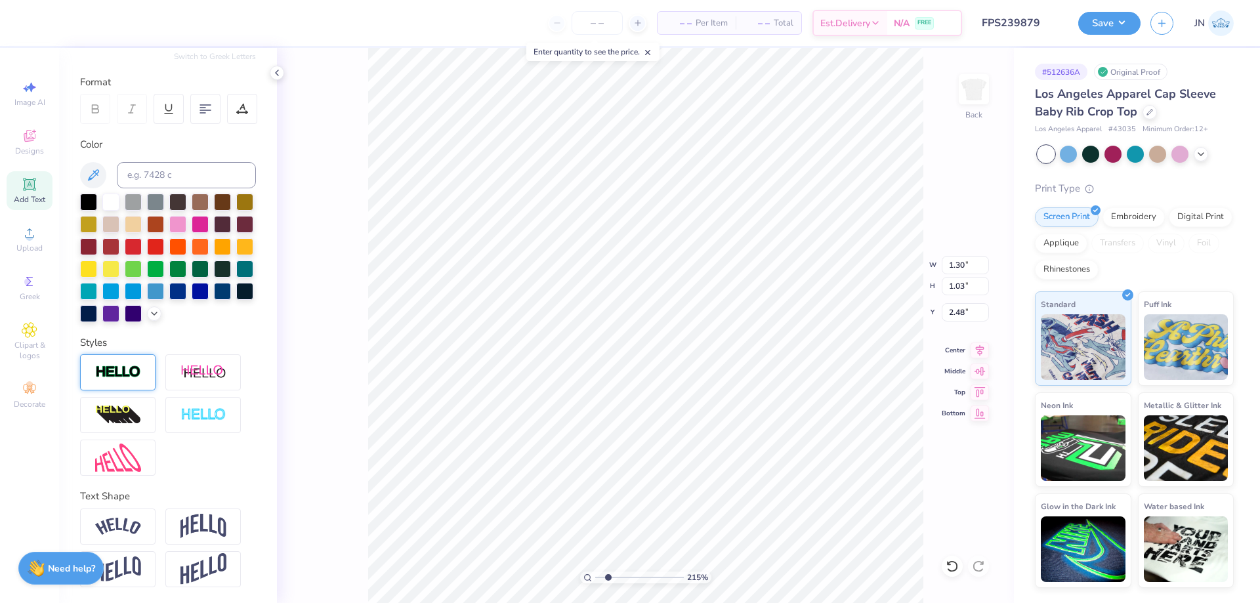
type input "1.01"
type input "3.57"
type input "1.30"
type input "1.03"
type input "2.48"
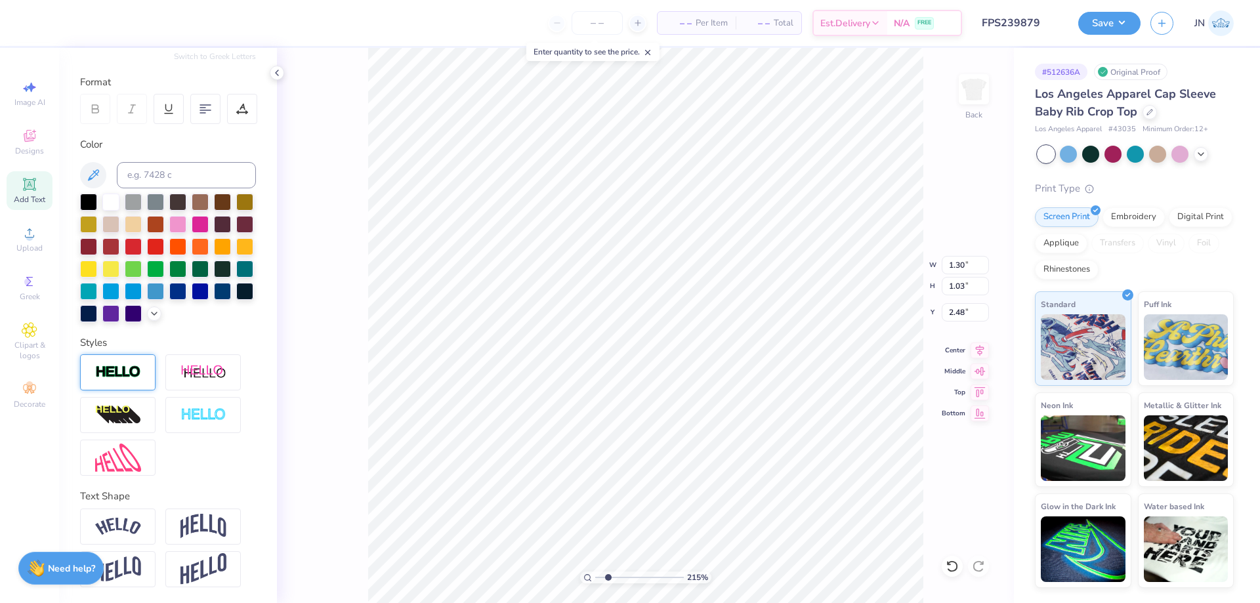
type input "1.75"
type input "2.09"
type input "1.59"
type input "1.89"
click at [980, 350] on icon at bounding box center [979, 349] width 18 height 16
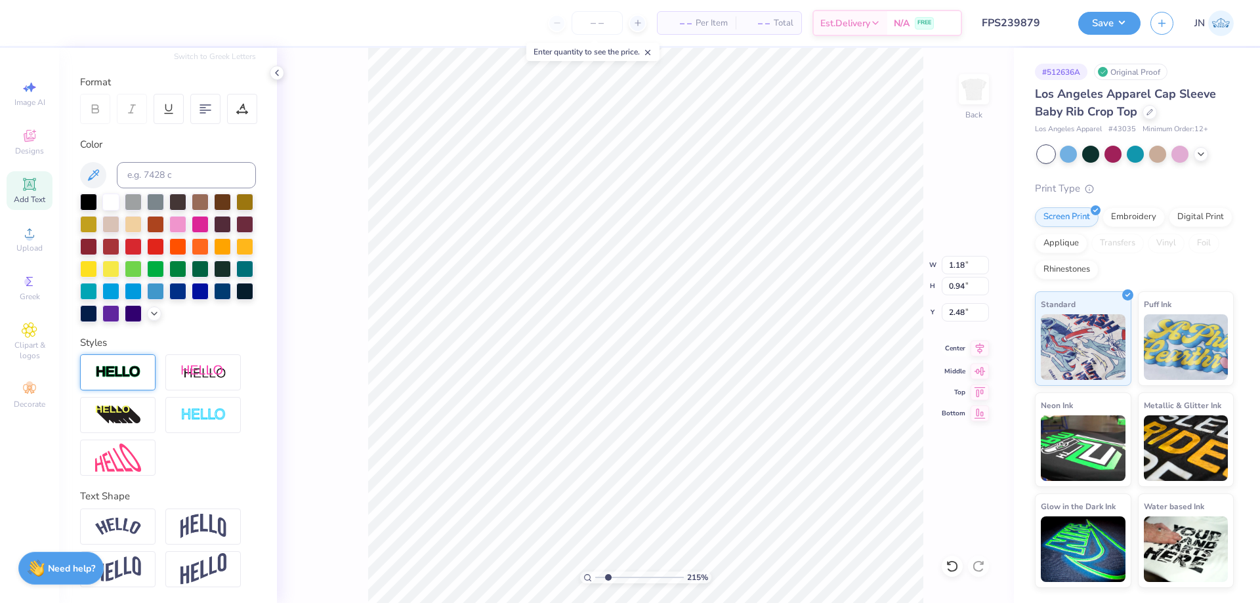
click at [978, 351] on icon at bounding box center [980, 348] width 9 height 11
type input "1.59"
type input "0.91"
click at [977, 346] on icon at bounding box center [979, 349] width 18 height 16
type input "3.54"
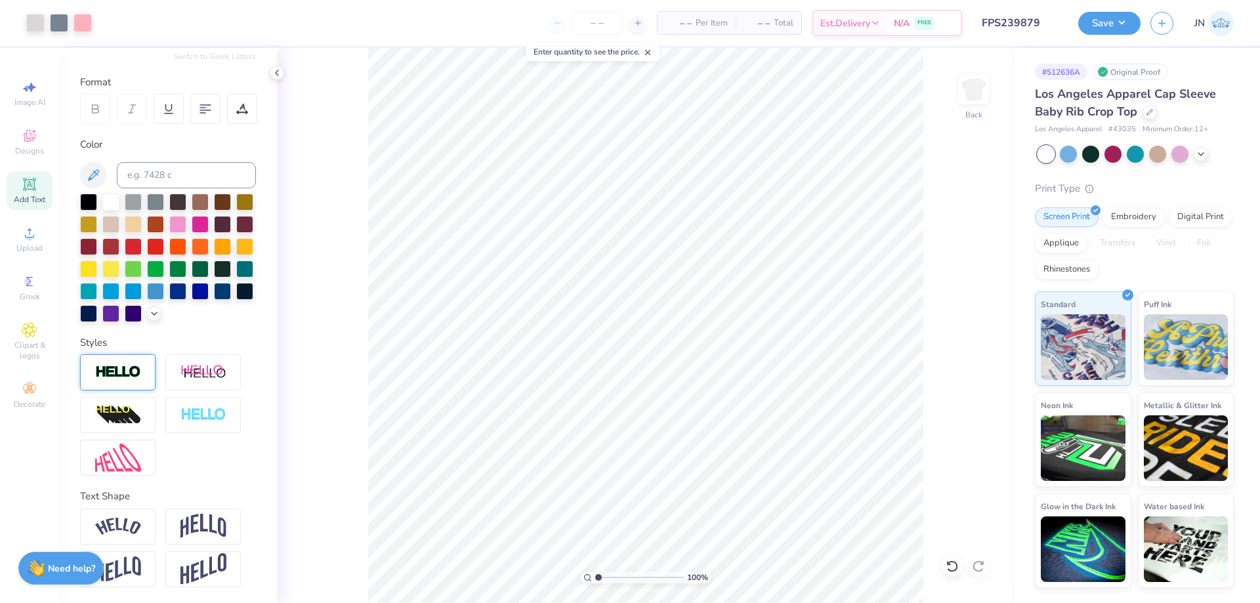
drag, startPoint x: 606, startPoint y: 577, endPoint x: 594, endPoint y: 573, distance: 12.4
type input "1"
click at [595, 573] on input "range" at bounding box center [639, 578] width 89 height 12
click at [1095, 23] on button "Save" at bounding box center [1109, 21] width 62 height 23
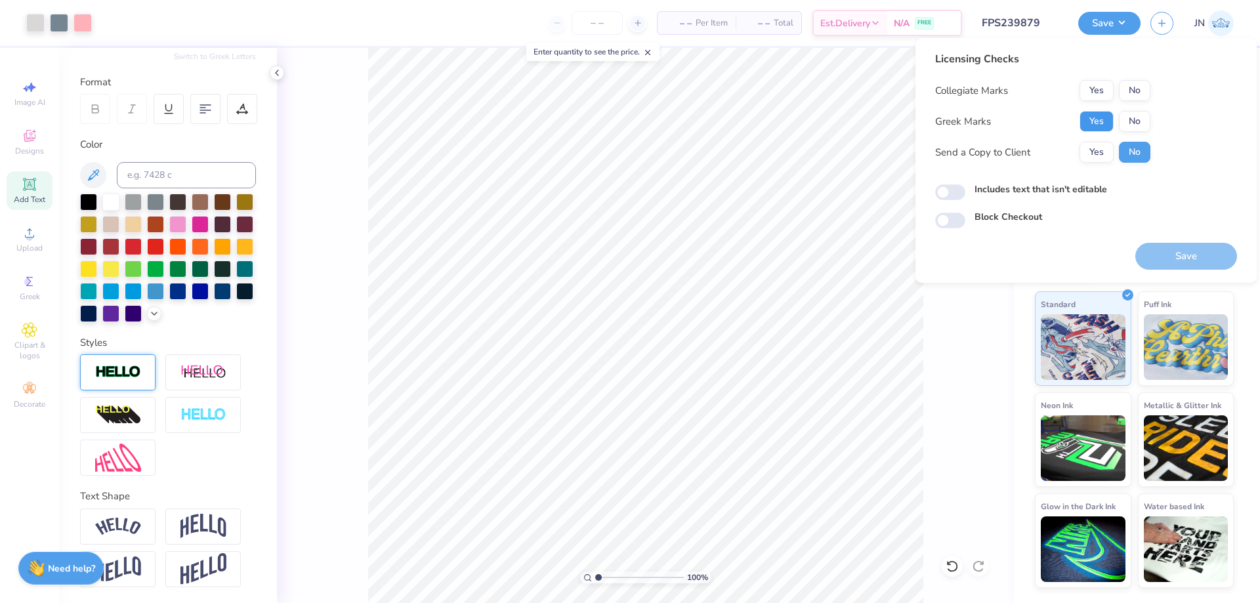
click at [1108, 119] on button "Yes" at bounding box center [1096, 121] width 34 height 21
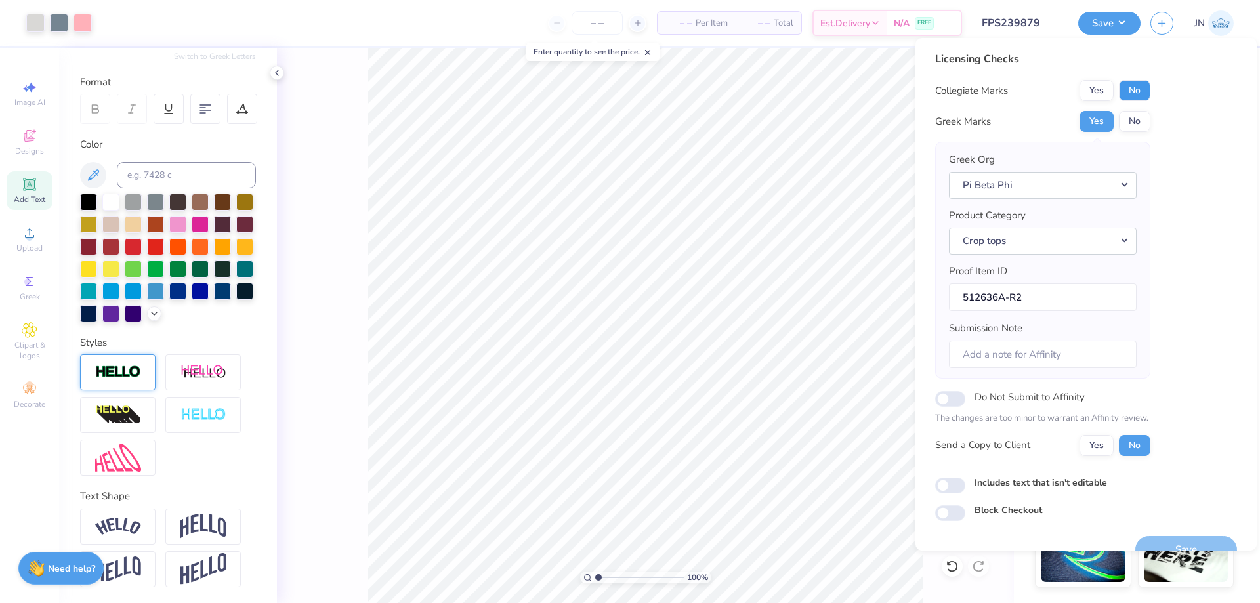
click at [1128, 93] on button "No" at bounding box center [1134, 90] width 31 height 21
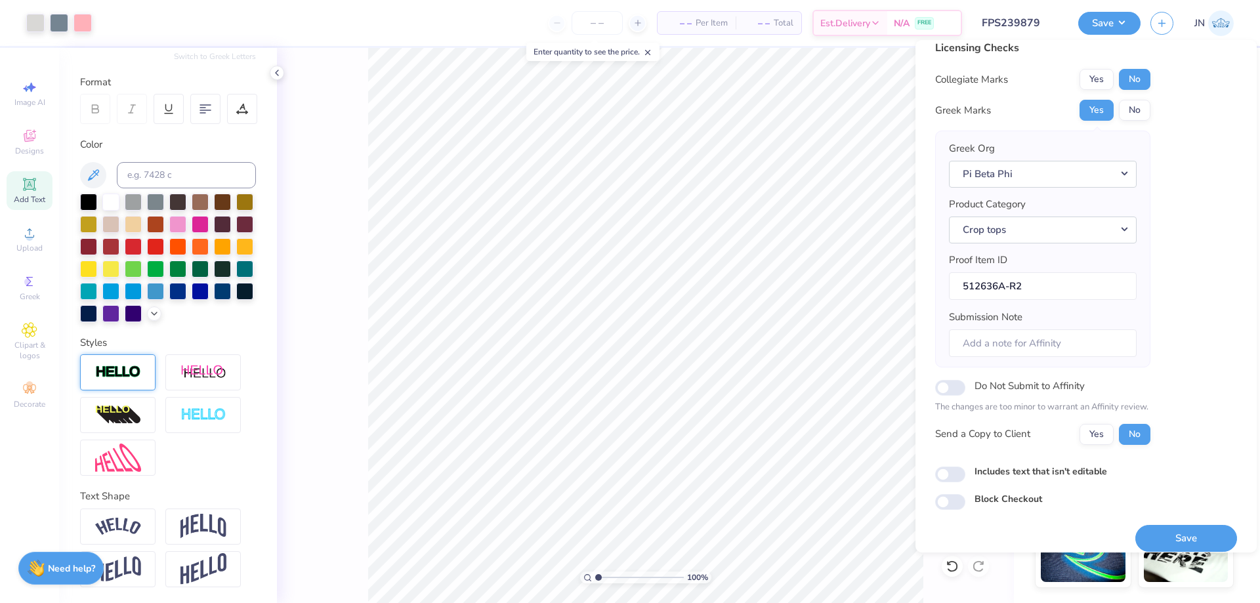
scroll to position [25, 0]
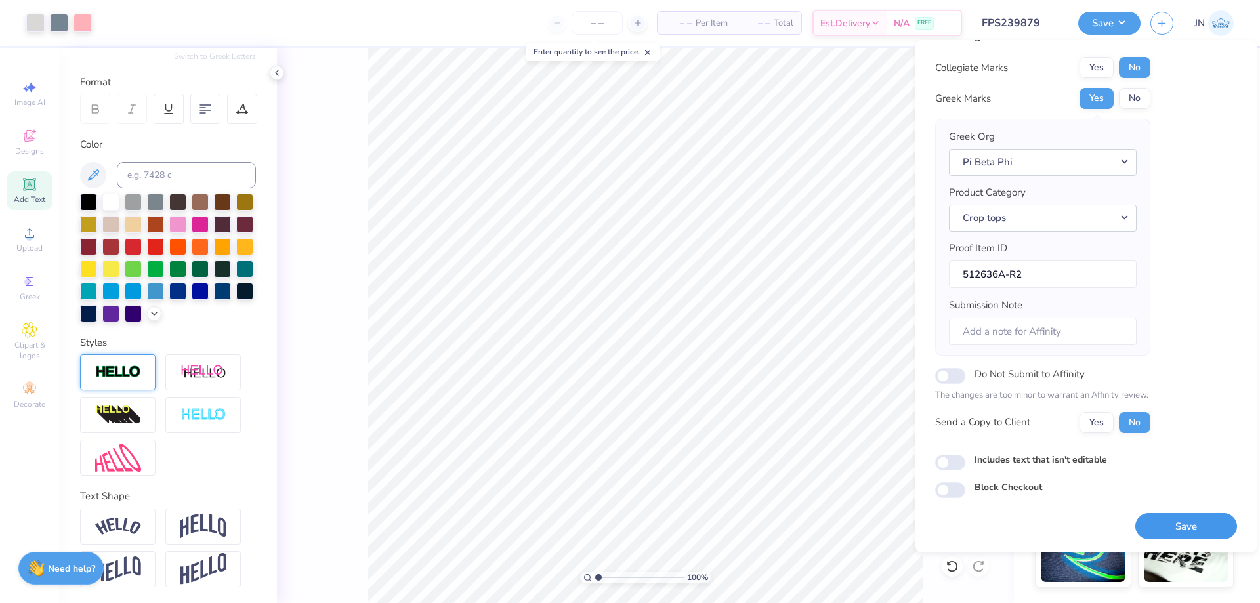
click at [1148, 525] on button "Save" at bounding box center [1186, 526] width 102 height 27
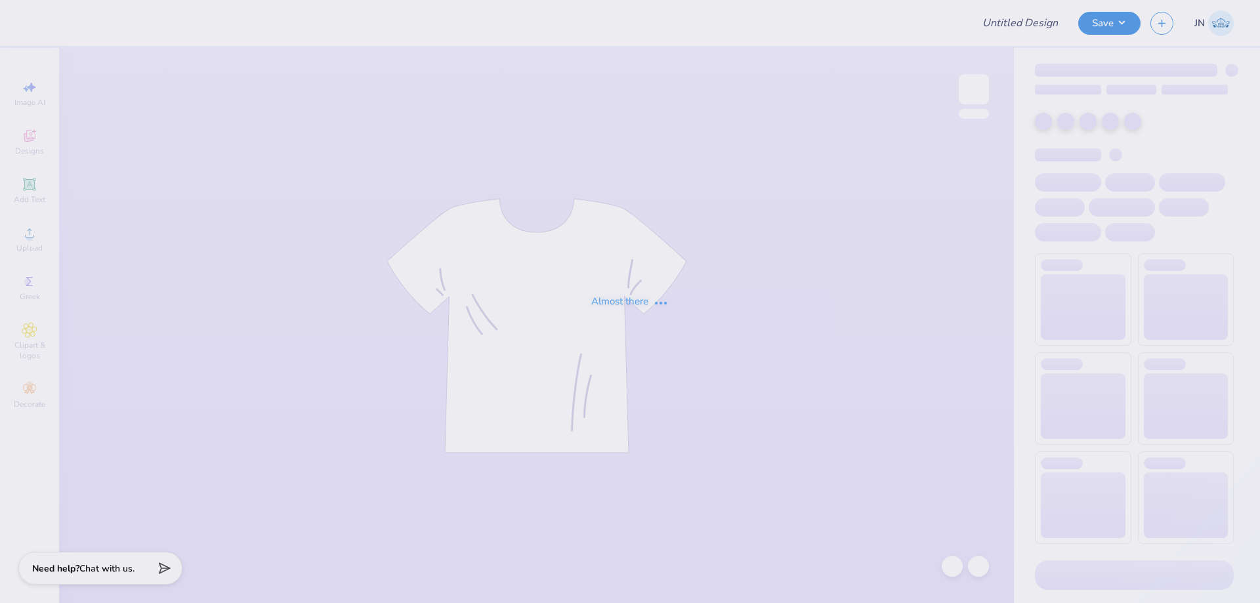
type input "FPS239887"
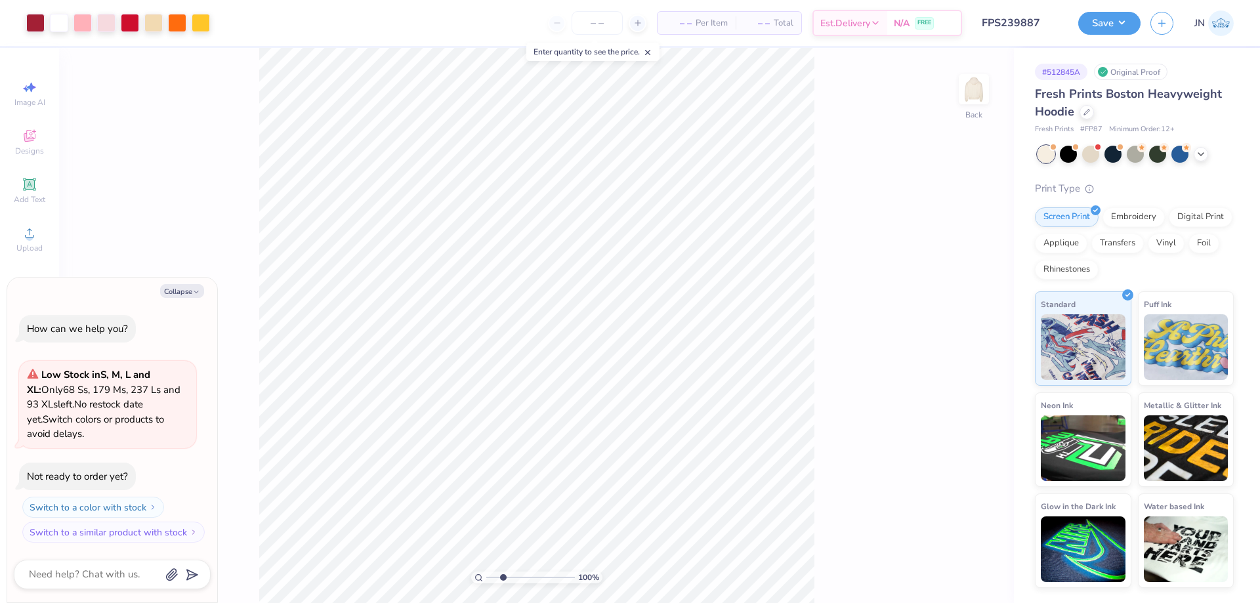
click at [503, 577] on input "range" at bounding box center [530, 578] width 89 height 12
click at [495, 579] on input "range" at bounding box center [530, 578] width 89 height 12
type input "1.56"
click at [494, 579] on input "range" at bounding box center [530, 578] width 89 height 12
click at [493, 579] on input "range" at bounding box center [530, 578] width 89 height 12
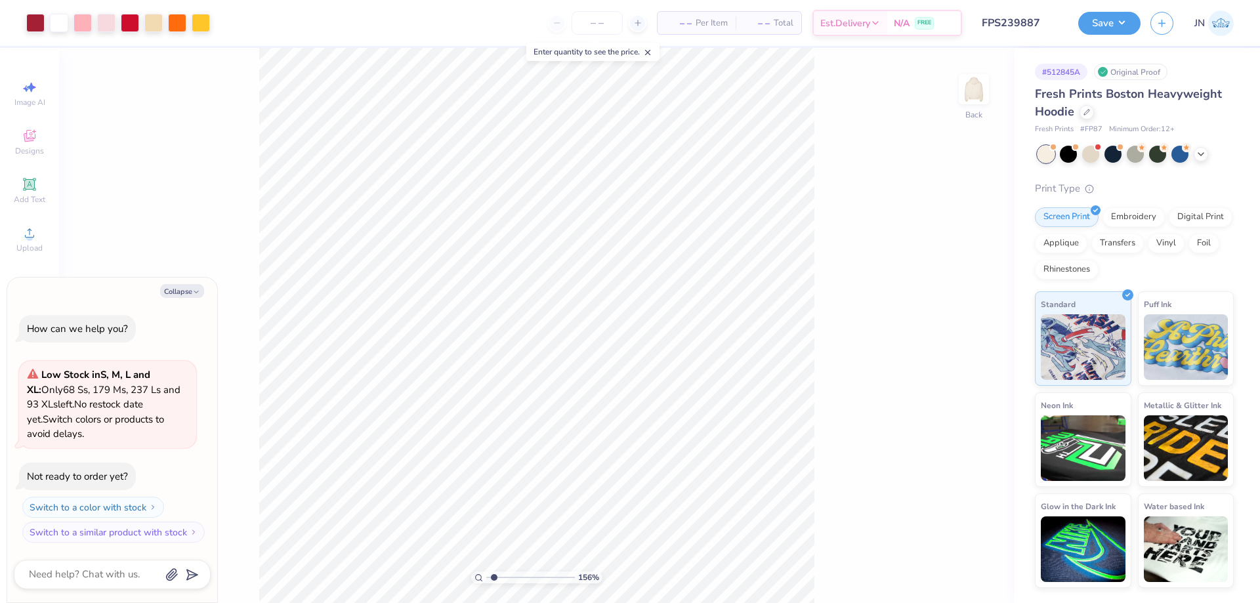
type textarea "x"
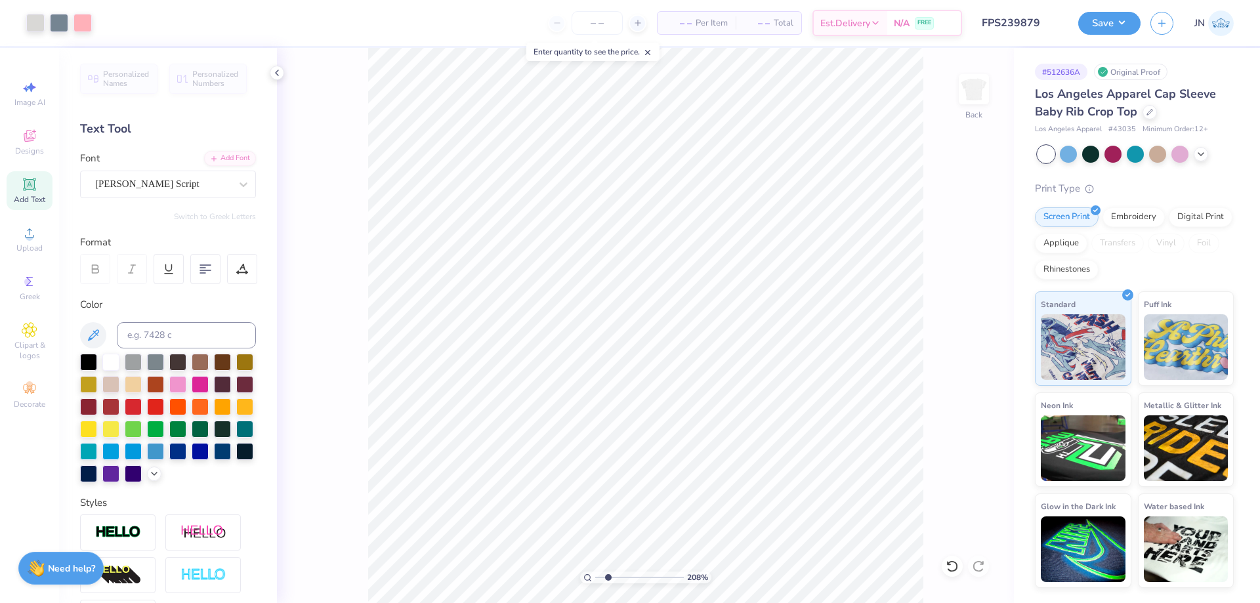
scroll to position [182, 0]
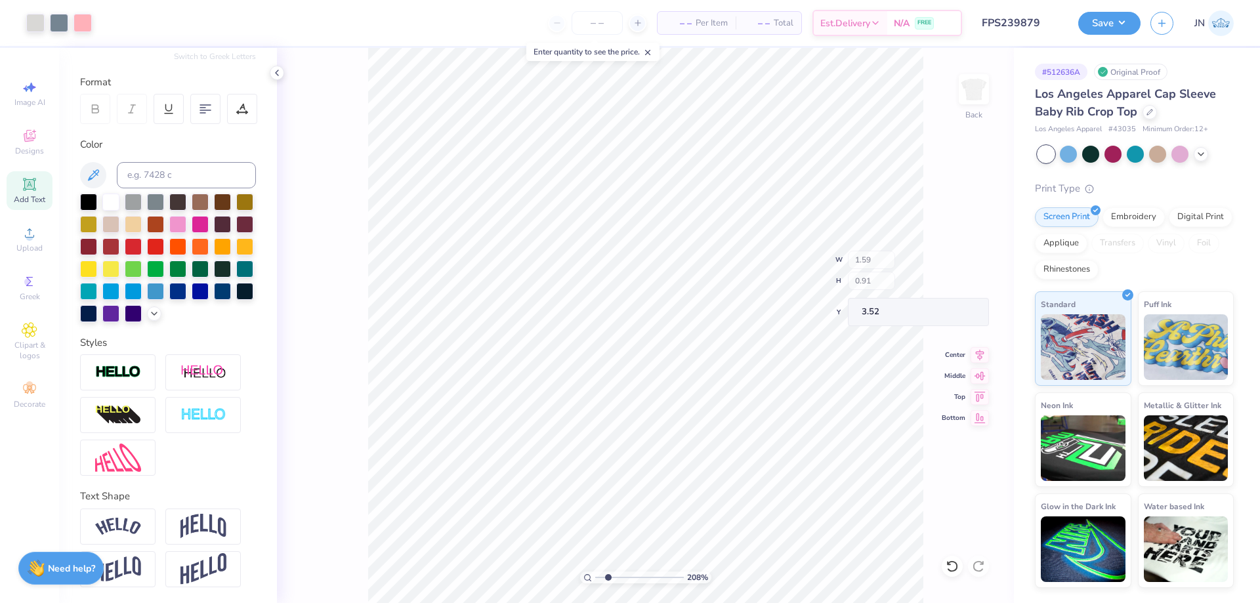
type input "3.52"
click at [1119, 16] on button "Save" at bounding box center [1109, 21] width 62 height 23
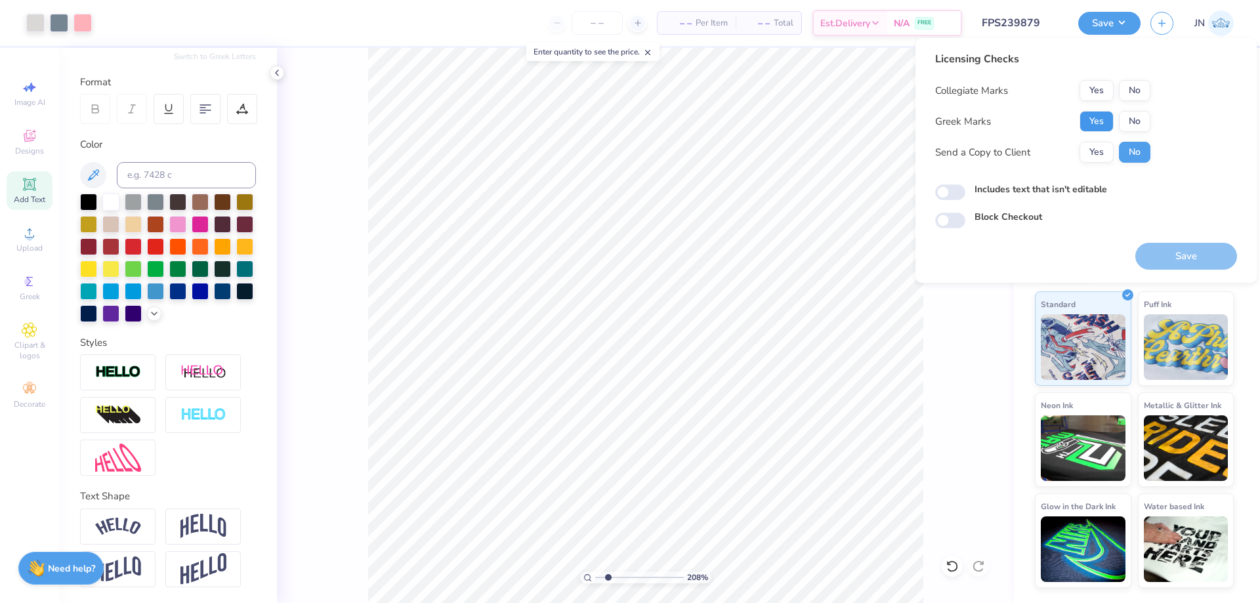
click at [1092, 125] on button "Yes" at bounding box center [1096, 121] width 34 height 21
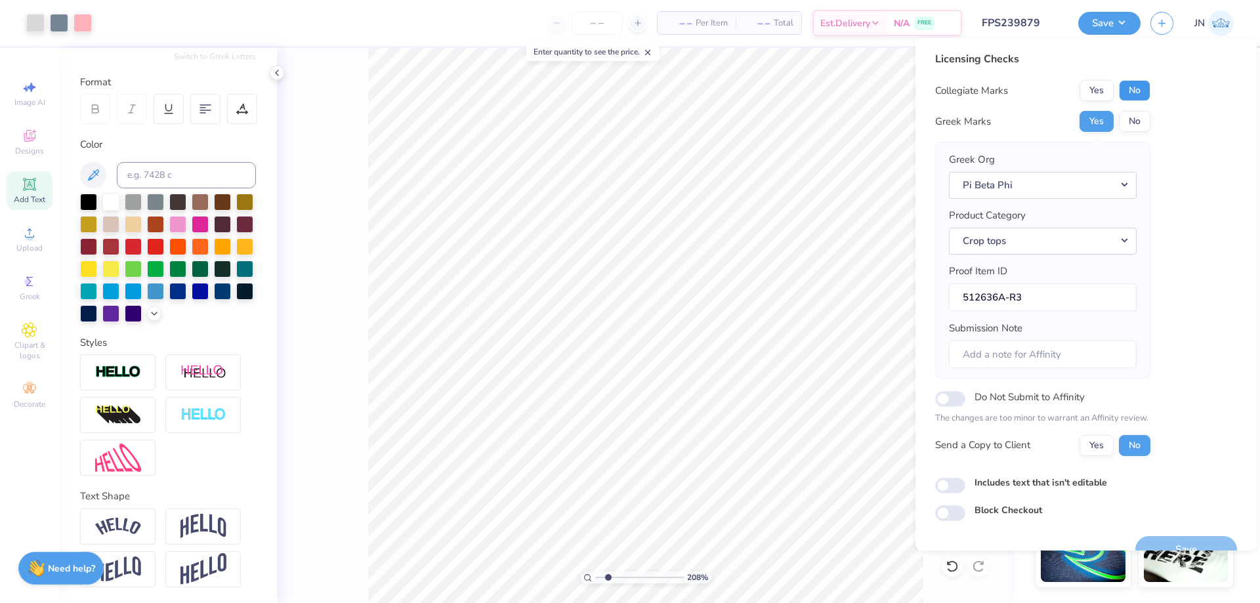
click at [1127, 99] on button "No" at bounding box center [1134, 90] width 31 height 21
click at [1135, 540] on button "Save" at bounding box center [1186, 549] width 102 height 27
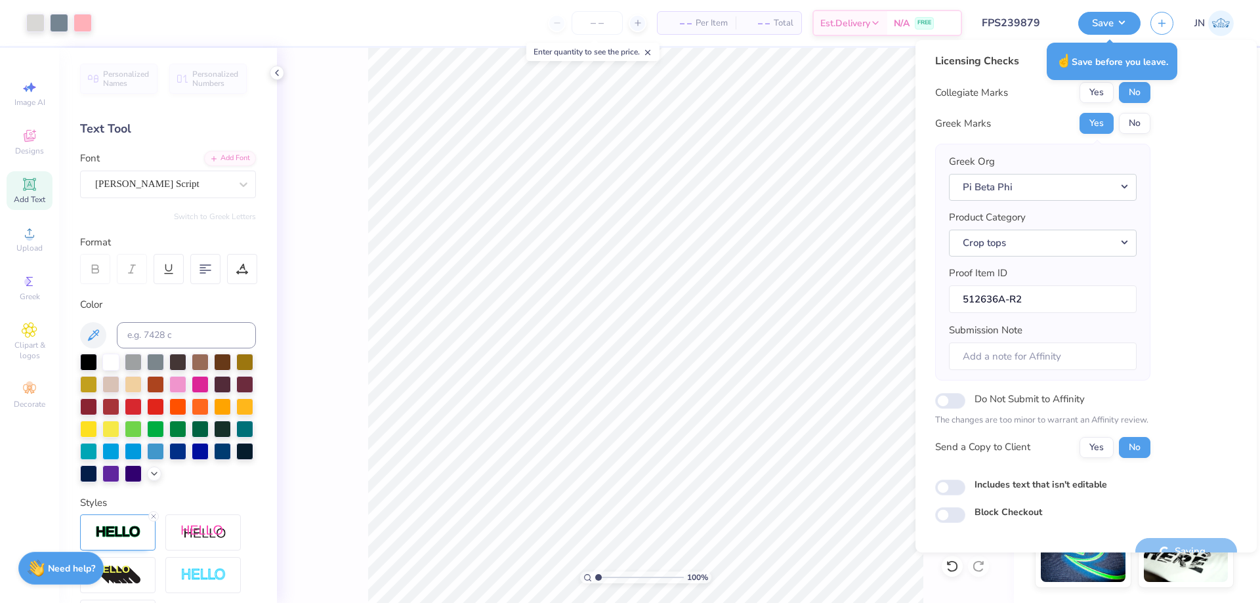
scroll to position [25, 0]
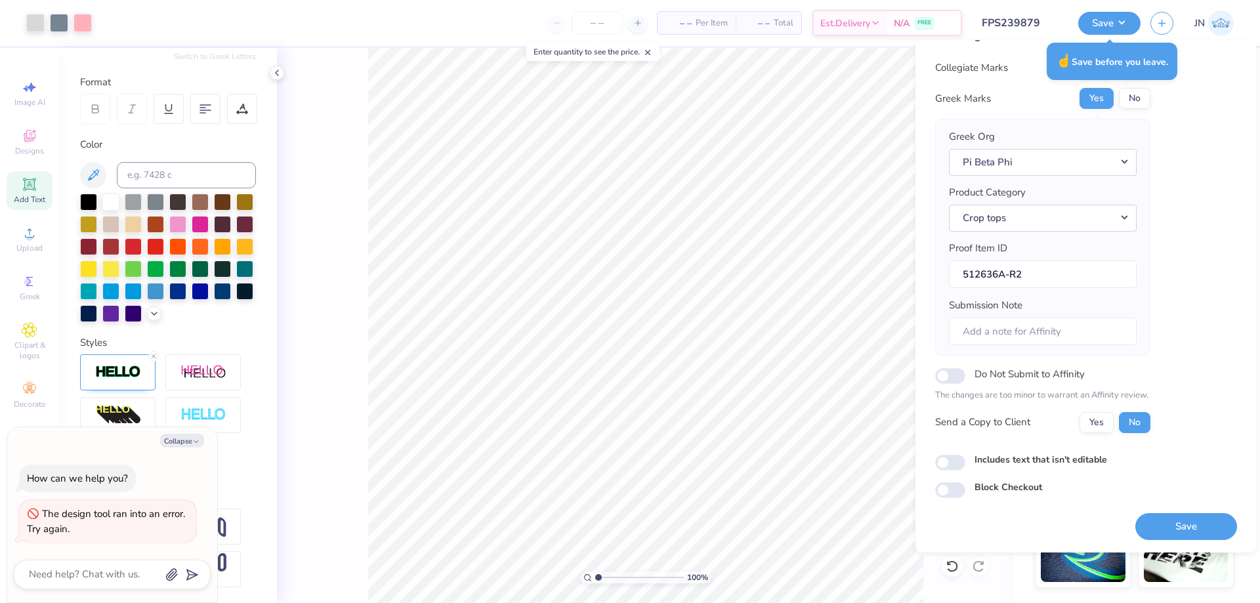
type textarea "x"
click at [1156, 515] on button "Save" at bounding box center [1186, 526] width 102 height 27
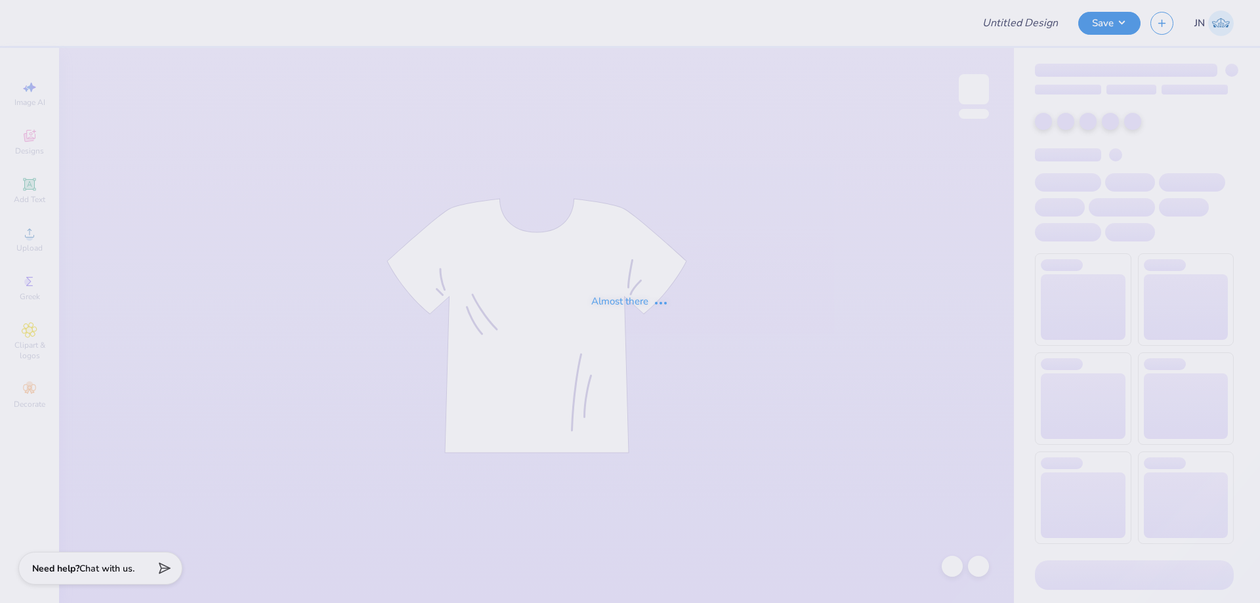
type input "FPS239879"
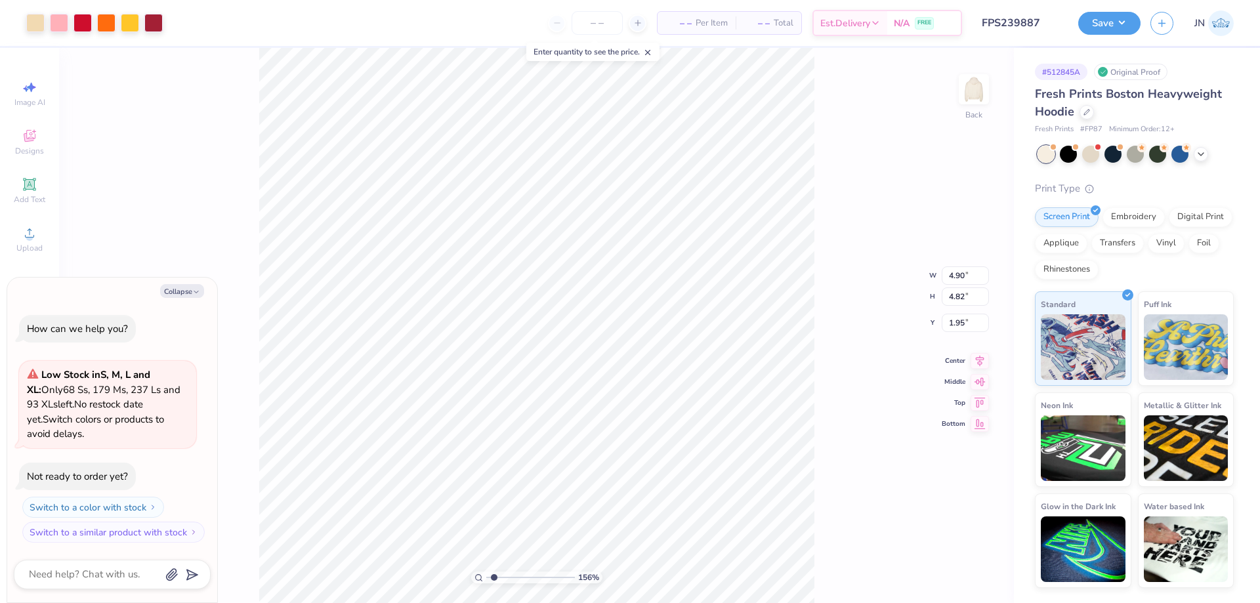
type textarea "x"
